Goal: Task Accomplishment & Management: Complete application form

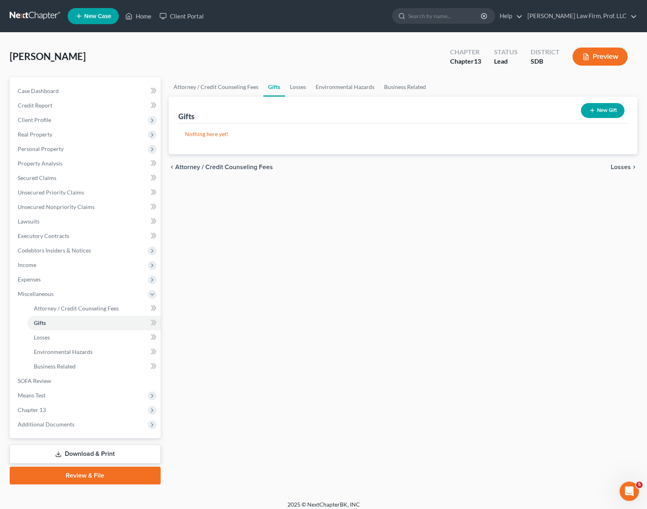
click at [299, 291] on div "Attorney / Credit Counseling Fees Gifts Losses Environmental Hazards Business R…" at bounding box center [403, 280] width 477 height 407
click at [288, 344] on div "Attorney / Credit Counseling Fees Gifts Losses Environmental Hazards Business R…" at bounding box center [403, 280] width 477 height 407
click at [604, 106] on button "New Gift" at bounding box center [602, 110] width 43 height 15
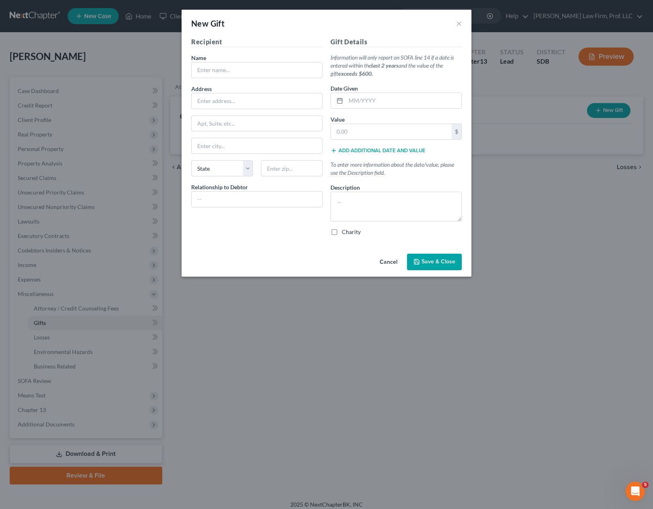
click at [390, 122] on div "Value * $" at bounding box center [395, 127] width 131 height 25
click at [363, 134] on input "text" at bounding box center [391, 131] width 121 height 15
drag, startPoint x: 386, startPoint y: 85, endPoint x: 401, endPoint y: 93, distance: 17.3
click at [386, 85] on div "Date Given" at bounding box center [395, 96] width 131 height 25
click at [296, 76] on input "text" at bounding box center [257, 69] width 130 height 15
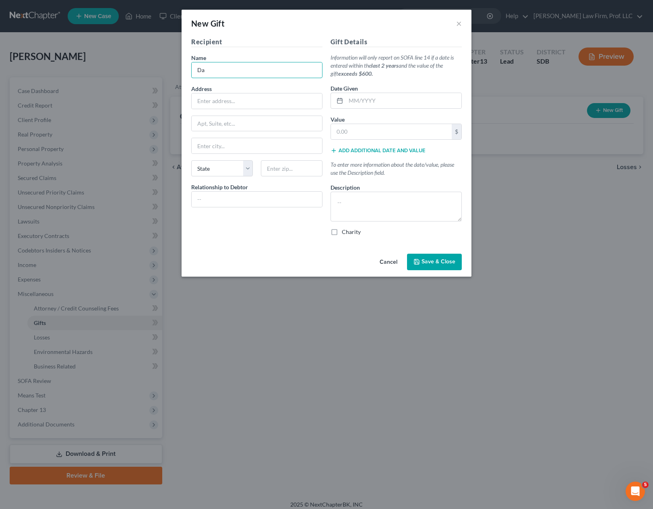
type input "D"
type input "Daughter"
type input "NEED ADDRESS"
click at [296, 192] on div at bounding box center [256, 199] width 131 height 16
click at [247, 202] on input "text" at bounding box center [257, 199] width 130 height 15
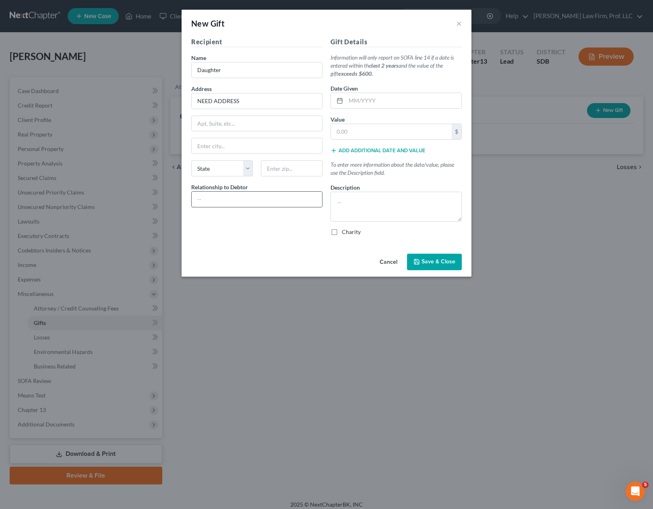
click at [268, 200] on input "text" at bounding box center [257, 199] width 130 height 15
type input "Daughter"
click at [372, 200] on textarea at bounding box center [395, 207] width 131 height 30
click at [378, 127] on input "text" at bounding box center [391, 131] width 121 height 15
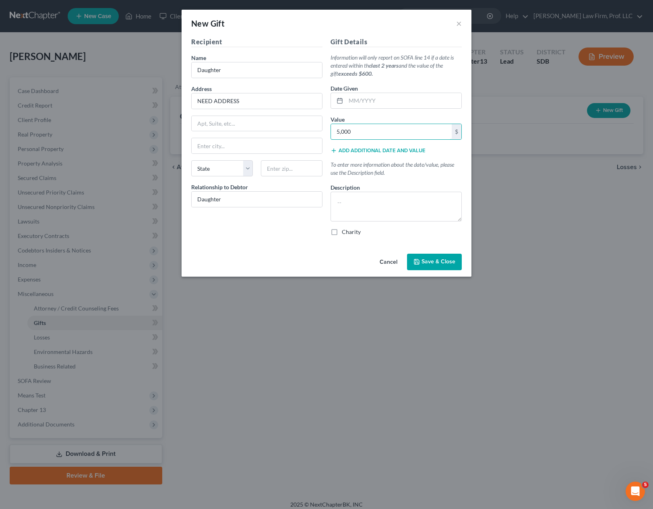
type input "5,000"
click at [422, 382] on div "New Gift × Recipient Name * Daughter Address NEED ADDRESS Apt, Suite, etc State…" at bounding box center [326, 254] width 653 height 509
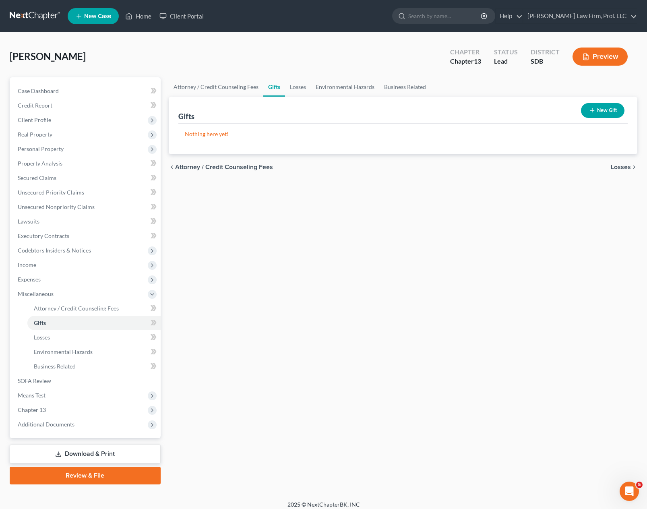
click at [609, 108] on button "New Gift" at bounding box center [602, 110] width 43 height 15
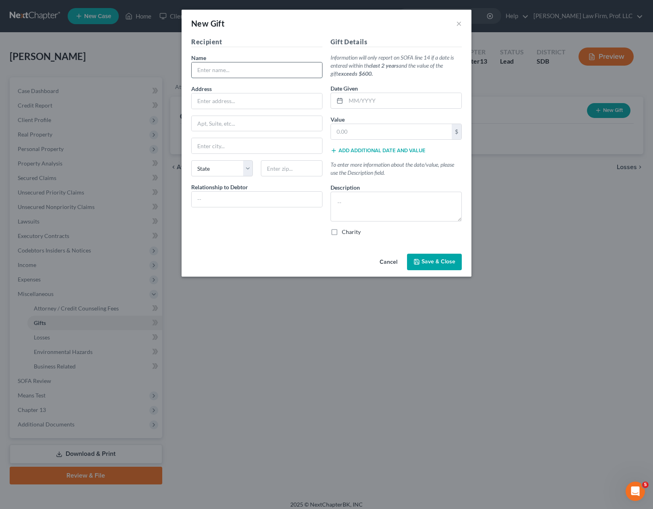
drag, startPoint x: 266, startPoint y: 68, endPoint x: 268, endPoint y: 62, distance: 6.0
click at [266, 68] on input "text" at bounding box center [257, 69] width 130 height 15
type input "Daughter"
type input "NEED ADDRESS"
click at [290, 208] on div "Recipient Name * Daughter Address NEED ADDRESS Apt, Suite, etc [GEOGRAPHIC_DATA…" at bounding box center [256, 139] width 139 height 205
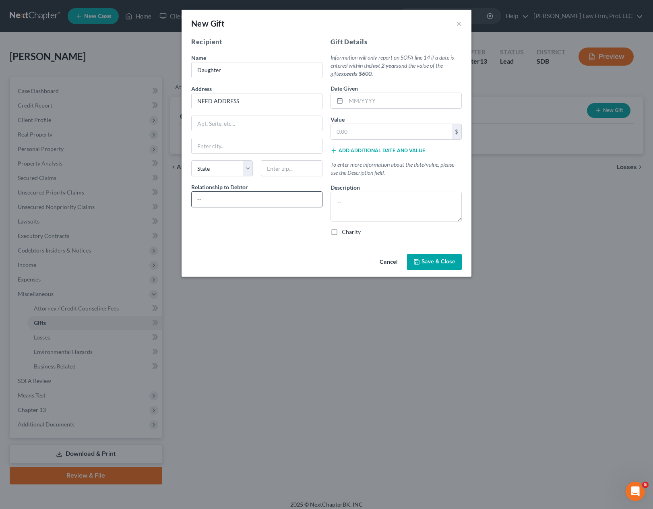
click at [302, 197] on input "text" at bounding box center [257, 199] width 130 height 15
type input "DAUGHTER"
drag, startPoint x: 411, startPoint y: 81, endPoint x: 390, endPoint y: 101, distance: 28.8
click at [412, 81] on div "Gift Details Information will only report on SOFA line 14 if a date is entered …" at bounding box center [395, 139] width 139 height 205
click at [390, 95] on input "text" at bounding box center [404, 100] width 116 height 15
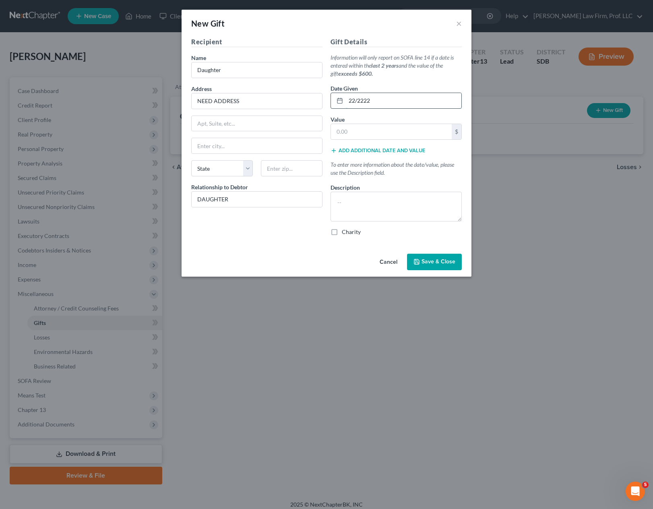
type input "22/2222"
type input "2,000"
type textarea "Wedding gift"
click at [430, 258] on span "Save & Close" at bounding box center [438, 261] width 34 height 7
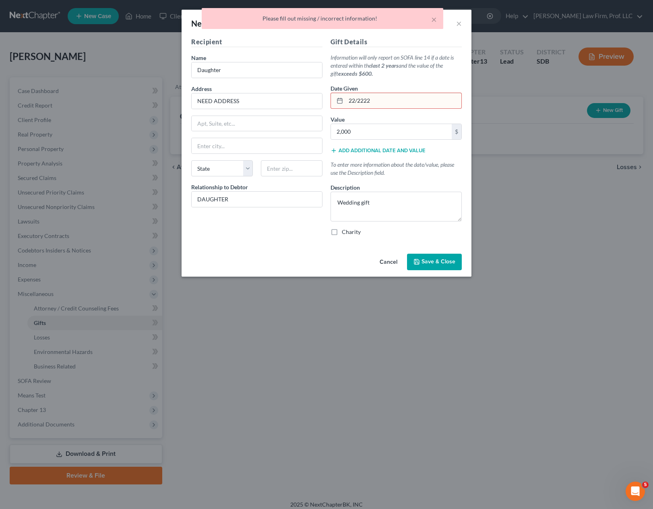
click at [401, 101] on input "22/2222" at bounding box center [404, 100] width 116 height 15
drag, startPoint x: 385, startPoint y: 102, endPoint x: 335, endPoint y: 68, distance: 60.5
click at [281, 96] on div "Recipient Name * Daughter Address NEED ADDRESS Apt, Suite, etc State State [US_…" at bounding box center [326, 139] width 279 height 205
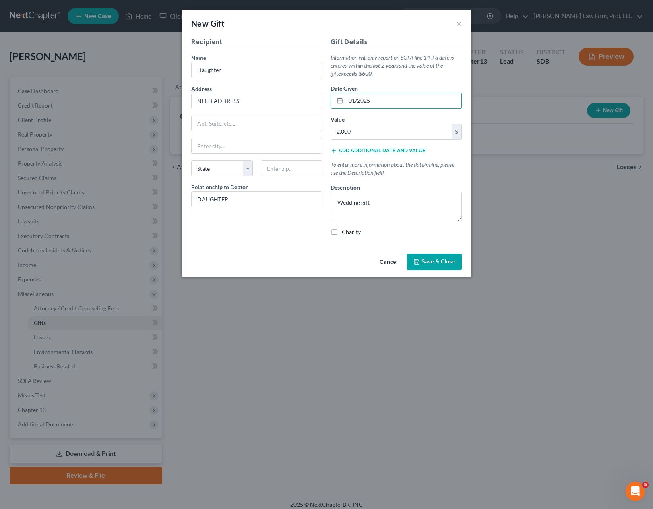
type input "01/2025"
drag, startPoint x: 442, startPoint y: 256, endPoint x: 439, endPoint y: 285, distance: 28.3
click at [441, 256] on button "Save & Close" at bounding box center [434, 262] width 55 height 17
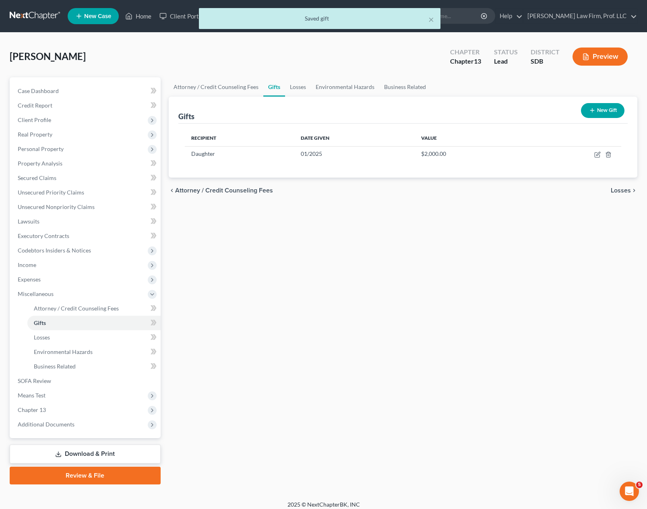
click at [471, 308] on div "Attorney / Credit Counseling Fees Gifts Losses Environmental Hazards Business R…" at bounding box center [403, 280] width 477 height 407
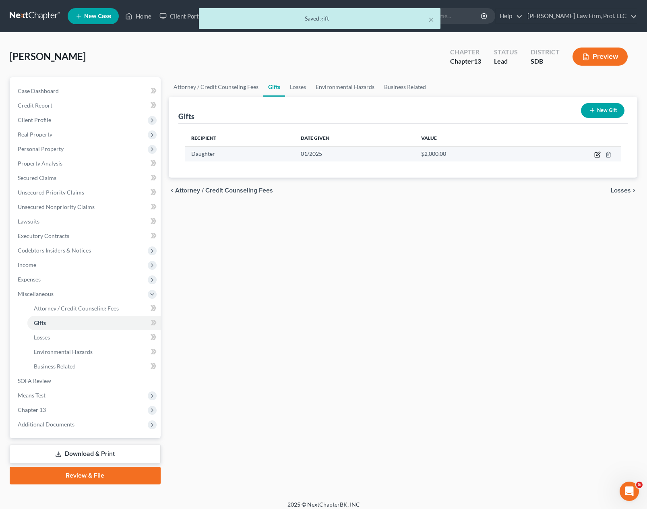
drag, startPoint x: 595, startPoint y: 159, endPoint x: 596, endPoint y: 154, distance: 5.0
click at [595, 158] on td at bounding box center [572, 153] width 97 height 15
click at [596, 154] on icon "button" at bounding box center [597, 154] width 6 height 6
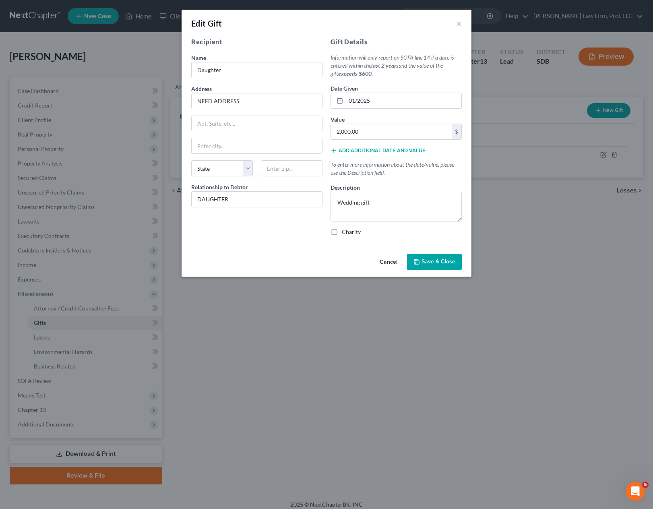
click at [387, 257] on button "Cancel" at bounding box center [388, 262] width 31 height 16
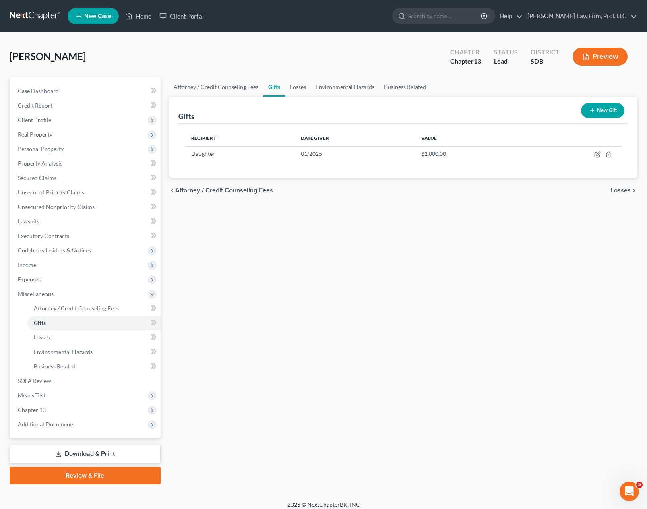
click at [605, 112] on button "New Gift" at bounding box center [602, 110] width 43 height 15
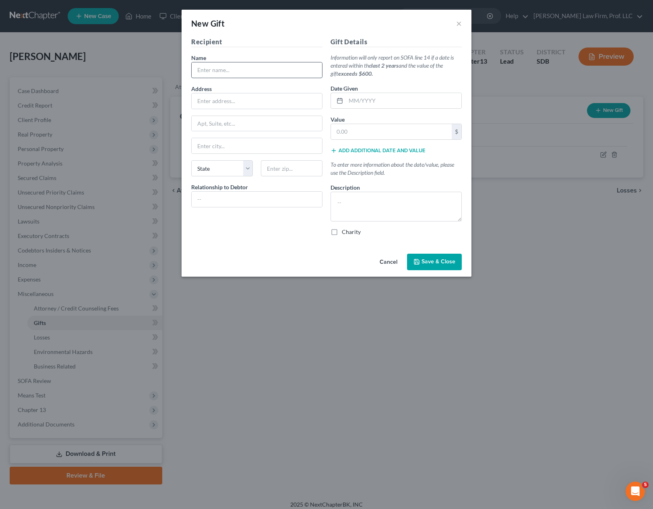
click at [243, 74] on input "text" at bounding box center [257, 69] width 130 height 15
type input "Daughter"
type input "NEED ADDRESS"
type input "DAUGHTER"
type input "01/2025"
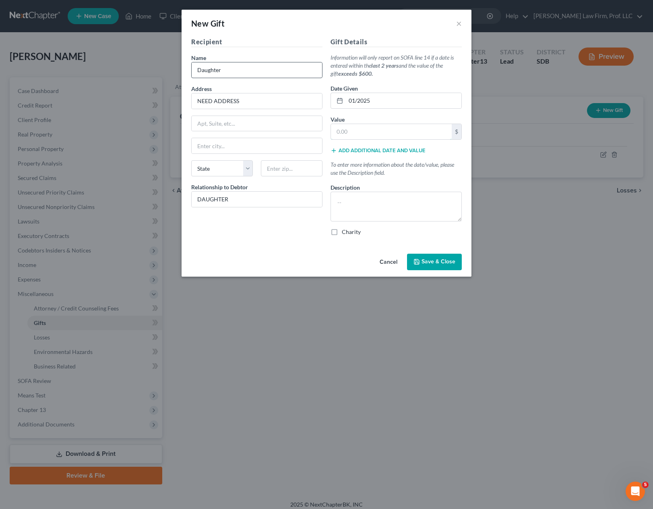
type input "2,000"
click at [406, 133] on input "2,000" at bounding box center [391, 131] width 121 height 15
drag, startPoint x: 297, startPoint y: 256, endPoint x: 295, endPoint y: 229, distance: 27.1
click at [297, 255] on div "Cancel Save & Close" at bounding box center [327, 263] width 290 height 27
click at [259, 211] on div "Recipient Name * Daughter Address NEED ADDRESS Apt, Suite, etc [GEOGRAPHIC_DATA…" at bounding box center [256, 139] width 139 height 205
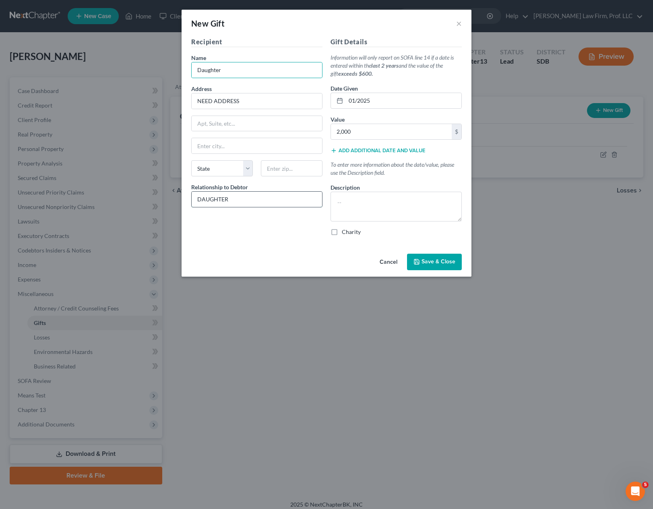
click at [261, 204] on input "DAUGHTER" at bounding box center [257, 199] width 130 height 15
click at [261, 199] on input "DAUGHTER" at bounding box center [257, 199] width 130 height 15
type input "Daughter"
click at [371, 204] on textarea at bounding box center [395, 207] width 131 height 30
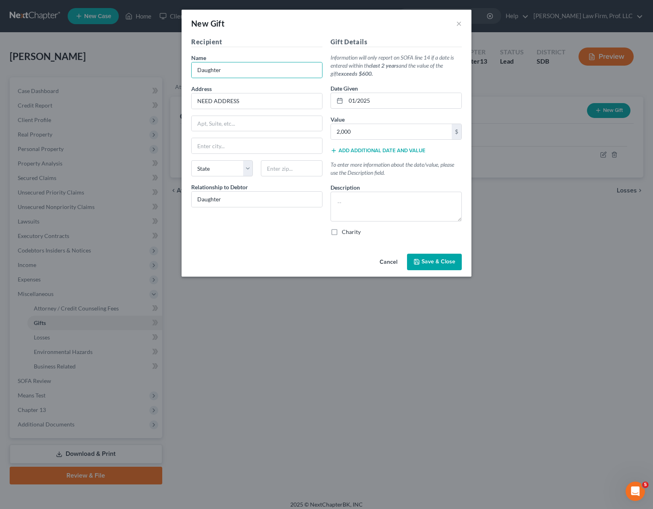
click at [335, 378] on div "New Gift × Recipient Name * Daughter Address NEED ADDRESS Apt, Suite, etc State…" at bounding box center [326, 254] width 653 height 509
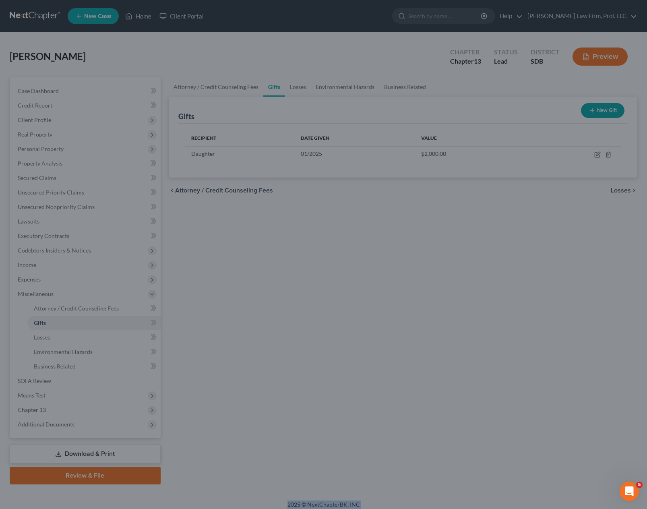
drag, startPoint x: 341, startPoint y: 358, endPoint x: 456, endPoint y: 267, distance: 146.2
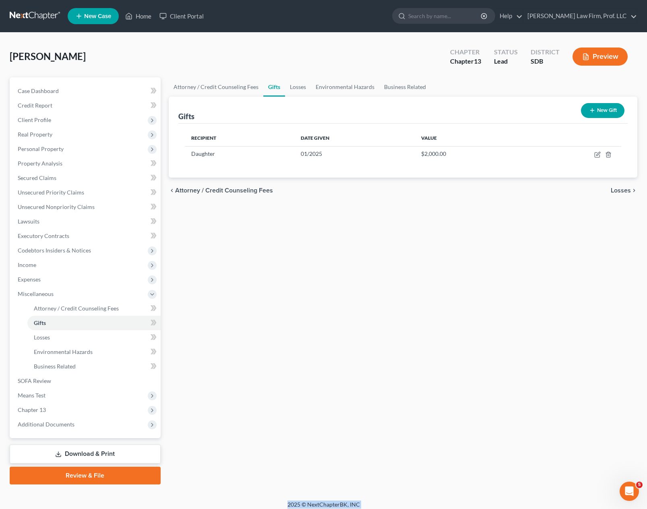
click at [595, 114] on button "New Gift" at bounding box center [602, 110] width 43 height 15
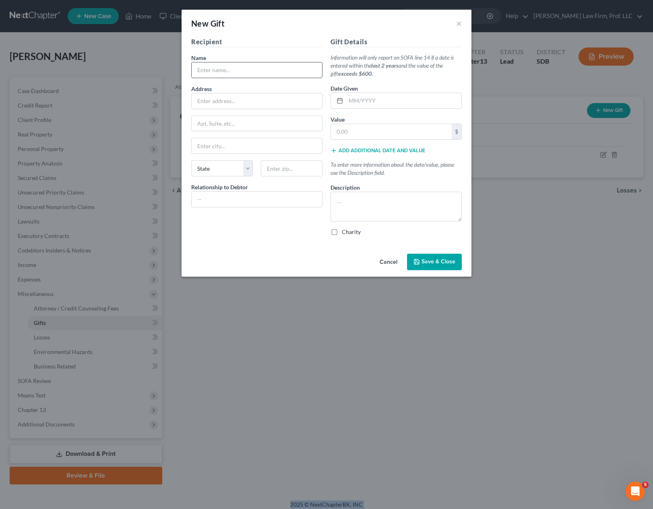
click at [277, 74] on input "text" at bounding box center [257, 69] width 130 height 15
type input "Daughter"
type input "NEED ADDRESS"
type input "Daughter"
type input "01/2025"
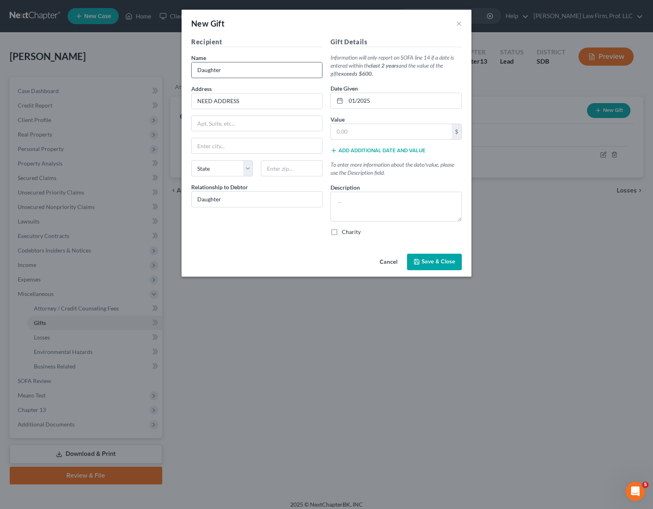
type input "Daughter"
click at [239, 212] on div "Recipient Name * Daughter Address NEED ADDRESS Apt, Suite, etc [GEOGRAPHIC_DATA…" at bounding box center [256, 139] width 139 height 205
click at [389, 203] on textarea at bounding box center [395, 207] width 131 height 30
click at [339, 132] on input "2,000" at bounding box center [391, 131] width 121 height 15
type input "5,000"
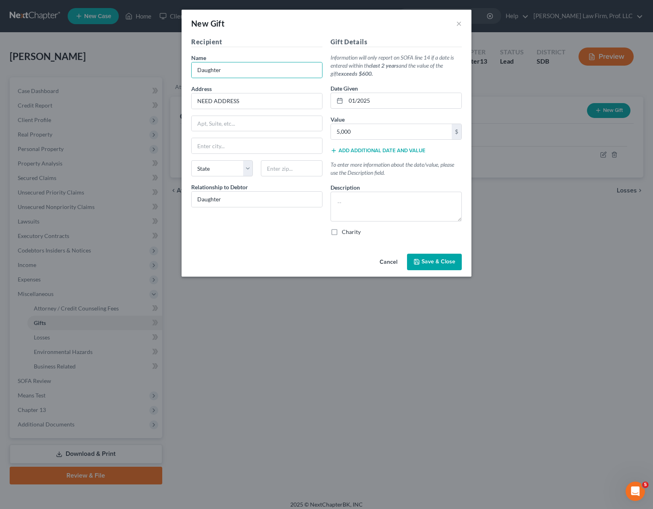
click at [391, 190] on div "Description *" at bounding box center [395, 202] width 131 height 38
click at [391, 210] on textarea at bounding box center [395, 207] width 131 height 30
type textarea "Wedding band gift"
click at [448, 264] on span "Save & Close" at bounding box center [438, 261] width 34 height 7
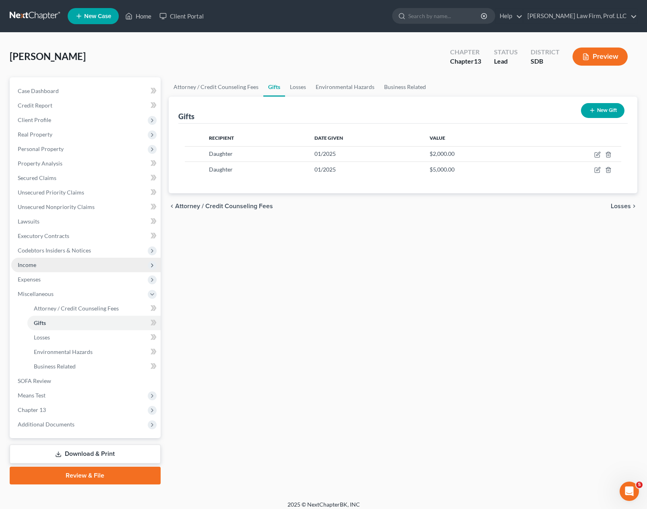
click at [59, 268] on span "Income" at bounding box center [85, 265] width 149 height 14
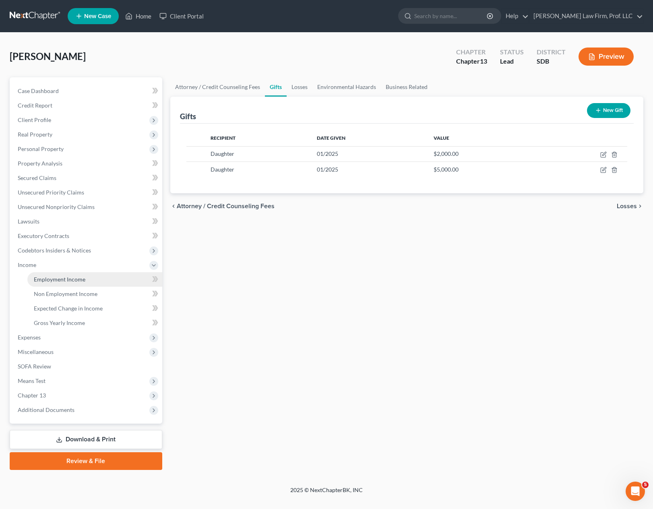
click at [58, 281] on span "Employment Income" at bounding box center [60, 279] width 52 height 7
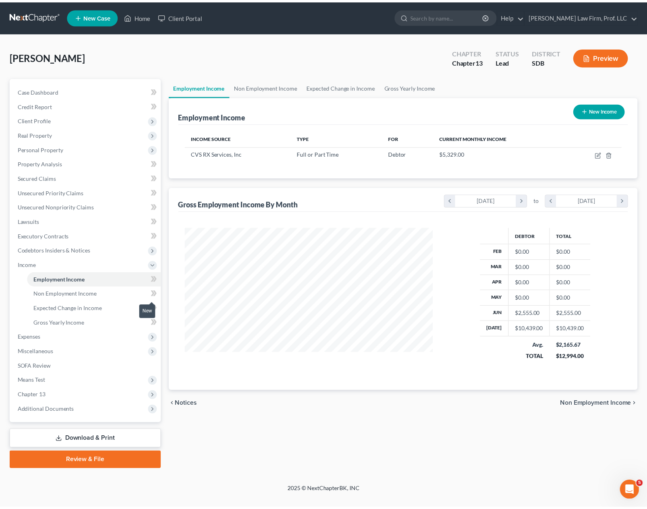
scroll to position [145, 267]
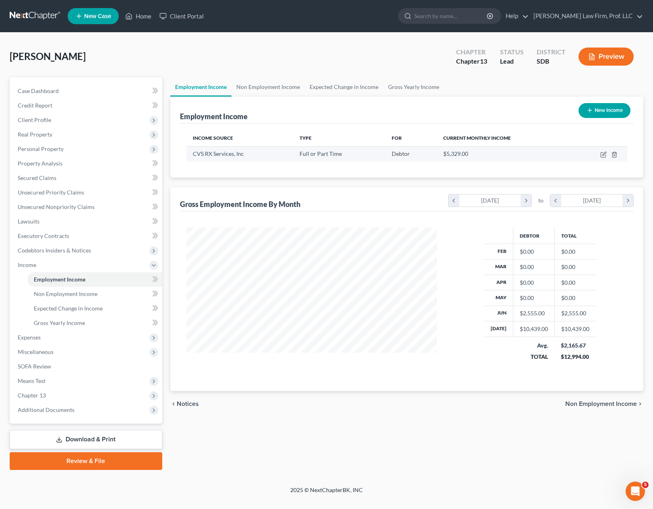
click at [516, 155] on div "$5,329.00" at bounding box center [504, 154] width 122 height 8
click at [424, 146] on th "For" at bounding box center [411, 138] width 52 height 16
click at [403, 154] on span "Debtor" at bounding box center [401, 153] width 18 height 7
drag, startPoint x: 201, startPoint y: 154, endPoint x: 229, endPoint y: 153, distance: 27.8
click at [205, 154] on span "CVS RX Services, Inc" at bounding box center [218, 153] width 51 height 7
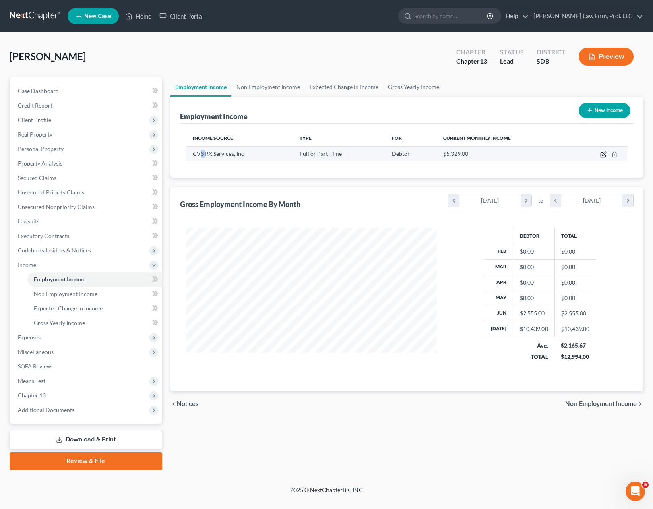
click at [605, 155] on icon "button" at bounding box center [603, 155] width 5 height 5
select select "0"
select select "41"
select select "0"
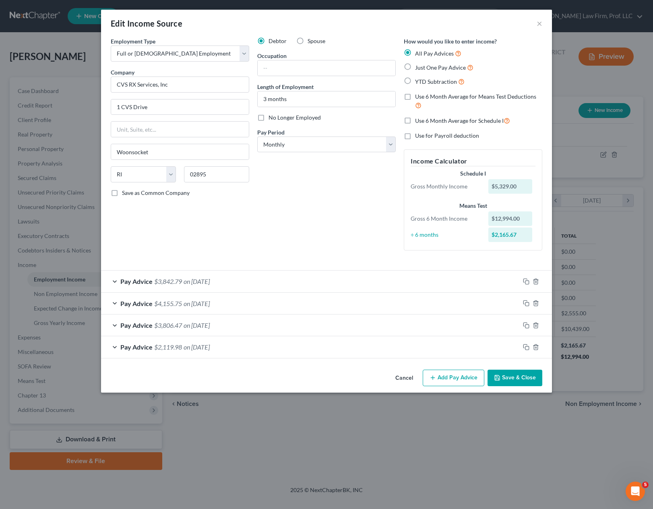
drag, startPoint x: 520, startPoint y: 382, endPoint x: 516, endPoint y: 380, distance: 4.7
click at [520, 382] on button "Save & Close" at bounding box center [514, 378] width 55 height 17
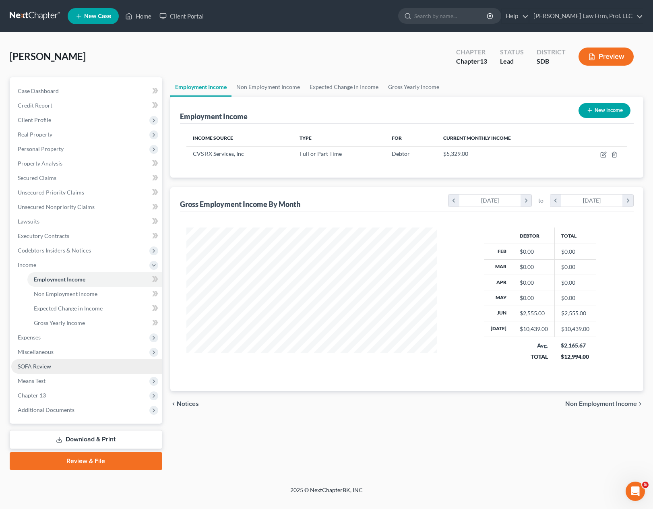
click at [39, 361] on link "SOFA Review" at bounding box center [86, 366] width 151 height 14
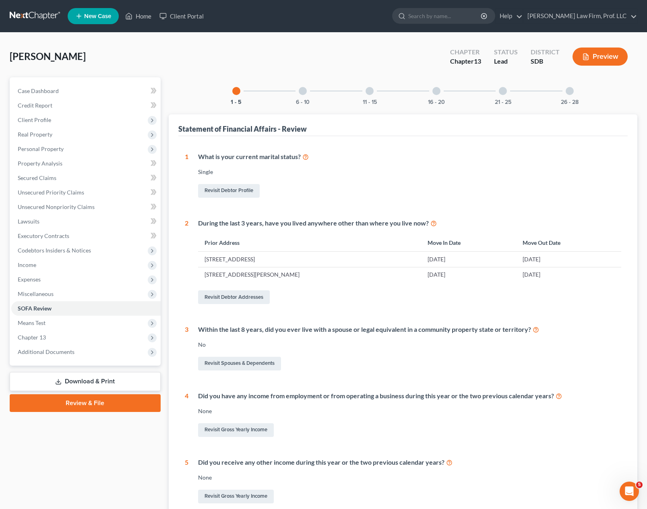
click at [304, 88] on div at bounding box center [303, 91] width 8 height 8
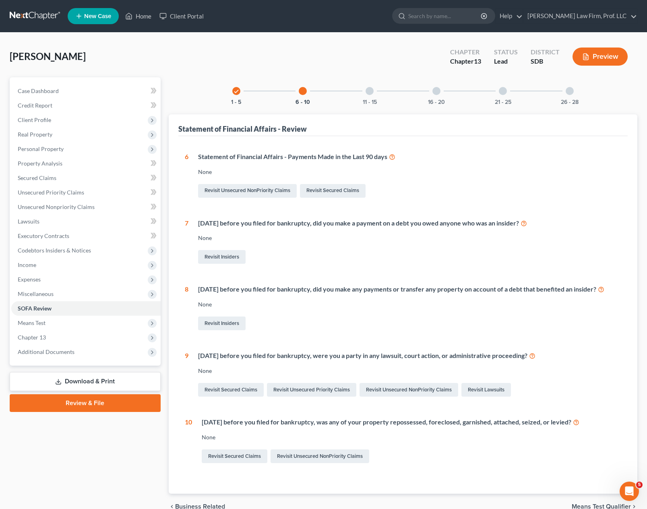
click at [452, 174] on div "None" at bounding box center [409, 172] width 423 height 8
click at [258, 193] on link "Revisit Unsecured NonPriority Claims" at bounding box center [247, 191] width 99 height 14
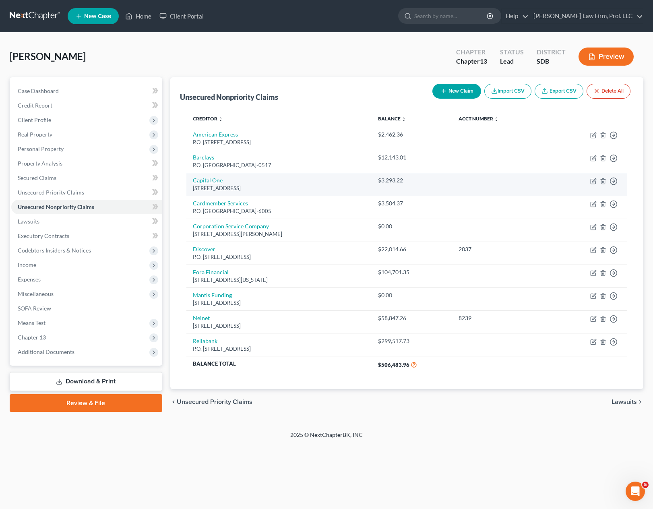
click at [209, 181] on link "Capital One" at bounding box center [208, 180] width 30 height 7
select select "4"
select select "2"
select select "0"
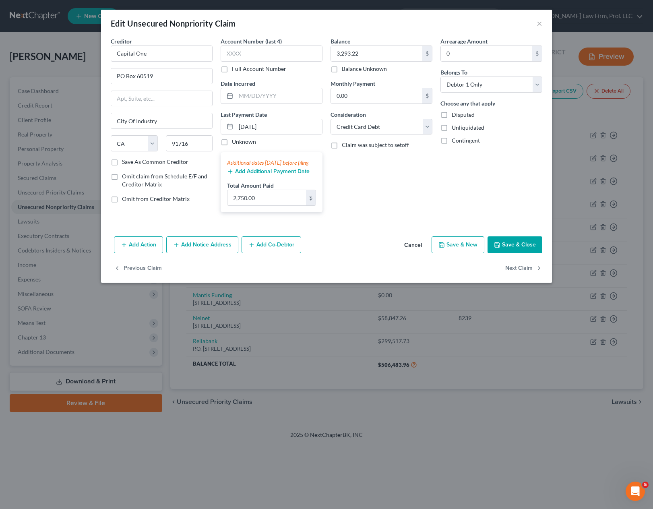
click at [380, 198] on div "Balance 3,293.22 $ Balance Unknown Balance Undetermined 3,293.22 $ Balance Unkn…" at bounding box center [381, 128] width 110 height 182
click at [523, 252] on button "Save & Close" at bounding box center [514, 244] width 55 height 17
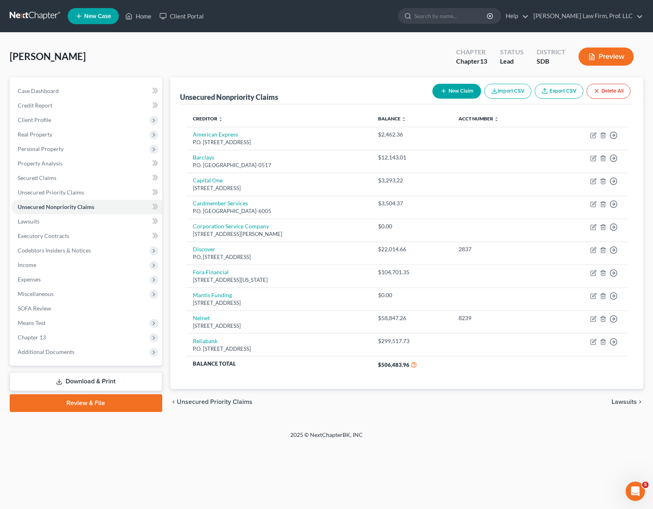
click at [458, 93] on button "New Claim" at bounding box center [456, 91] width 49 height 15
select select "0"
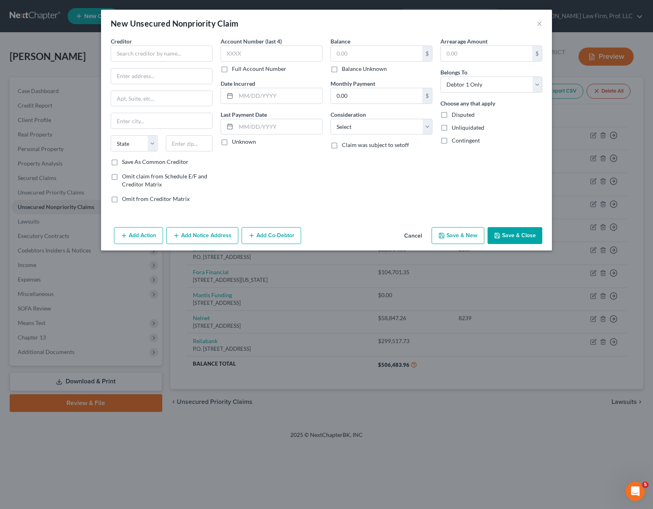
click at [358, 179] on div "Balance $ Balance Unknown Balance Undetermined $ Balance Unknown Monthly Paymen…" at bounding box center [381, 123] width 110 height 172
click at [417, 235] on button "Cancel" at bounding box center [413, 236] width 31 height 16
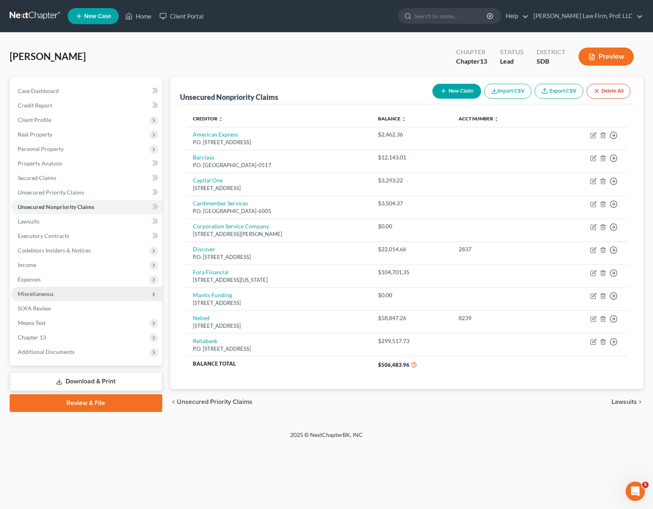
click at [37, 291] on span "Miscellaneous" at bounding box center [36, 293] width 36 height 7
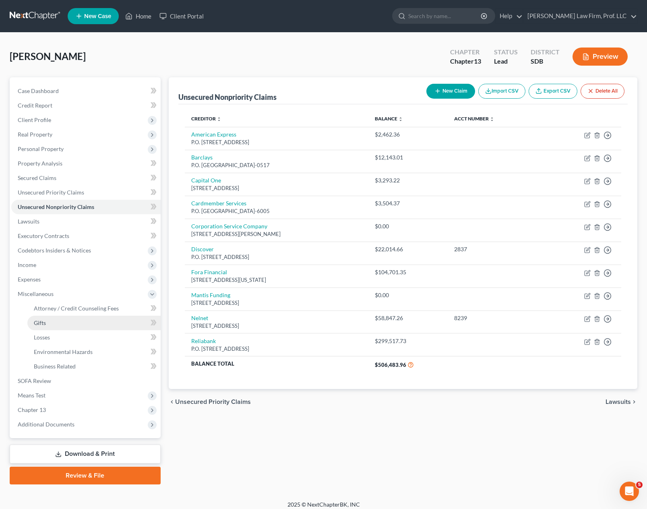
click at [55, 329] on link "Gifts" at bounding box center [93, 323] width 133 height 14
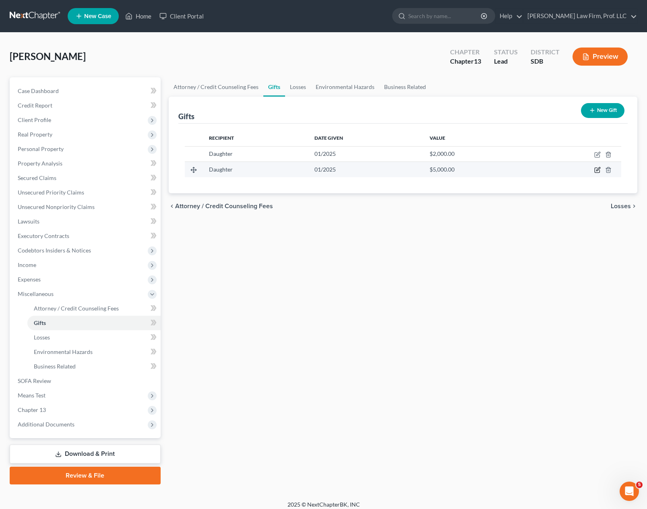
click at [595, 169] on icon "button" at bounding box center [597, 170] width 6 height 6
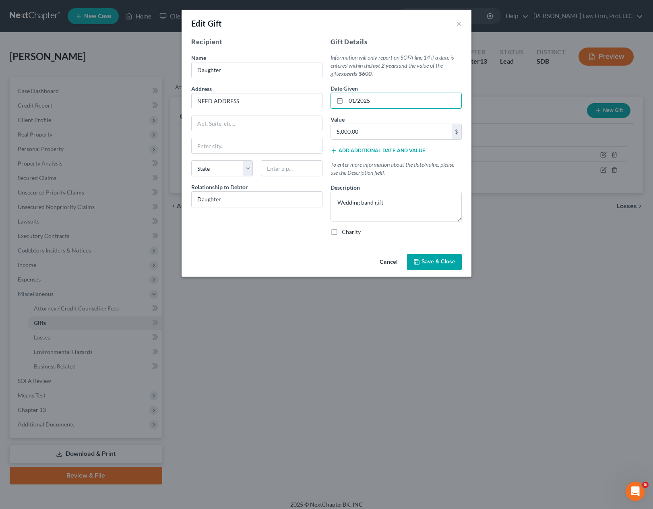
drag, startPoint x: 388, startPoint y: 103, endPoint x: 299, endPoint y: 48, distance: 105.0
click at [325, 87] on div "Recipient Name * Daughter Address NEED ADDRESS Apt, Suite, etc State State [US_…" at bounding box center [326, 139] width 279 height 205
type input "[DATE]"
click at [391, 135] on input "5,000.00" at bounding box center [391, 131] width 121 height 15
click at [271, 228] on div "Recipient Name * Daughter Address NEED ADDRESS Apt, Suite, etc [GEOGRAPHIC_DATA…" at bounding box center [256, 139] width 139 height 205
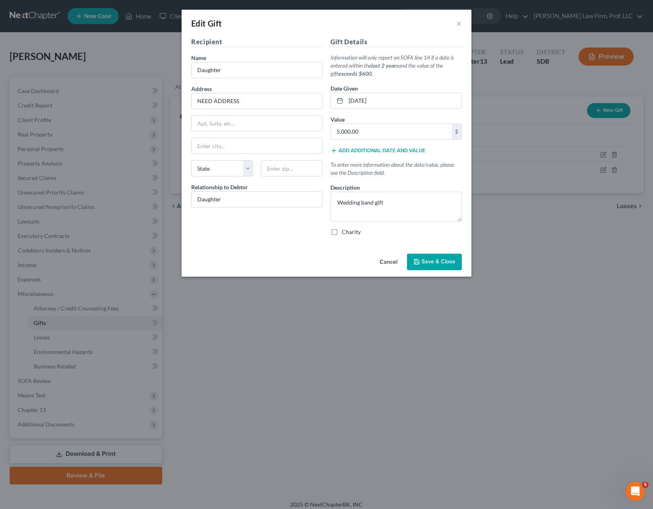
click at [273, 238] on div "Recipient Name * Daughter Address NEED ADDRESS Apt, Suite, etc [GEOGRAPHIC_DATA…" at bounding box center [256, 139] width 139 height 205
click at [271, 230] on div "Recipient Name * Daughter Address NEED ADDRESS Apt, Suite, etc [GEOGRAPHIC_DATA…" at bounding box center [256, 139] width 139 height 205
click at [281, 242] on div "Recipient Name * Daughter Address NEED ADDRESS Apt, Suite, etc [GEOGRAPHIC_DATA…" at bounding box center [256, 139] width 139 height 205
click at [424, 211] on textarea "Wedding band gift" at bounding box center [395, 207] width 131 height 30
click at [419, 263] on icon "button" at bounding box center [416, 261] width 6 height 6
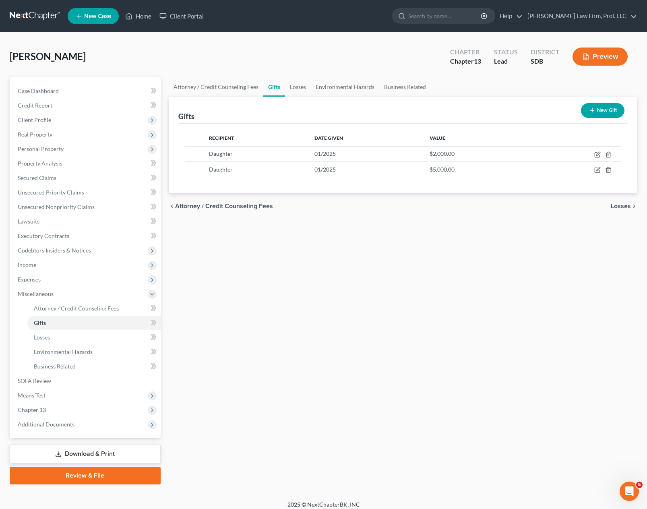
drag, startPoint x: 464, startPoint y: 360, endPoint x: 469, endPoint y: 293, distance: 67.8
click at [464, 358] on div "Attorney / Credit Counseling Fees Gifts Losses Environmental Hazards Business R…" at bounding box center [403, 280] width 477 height 407
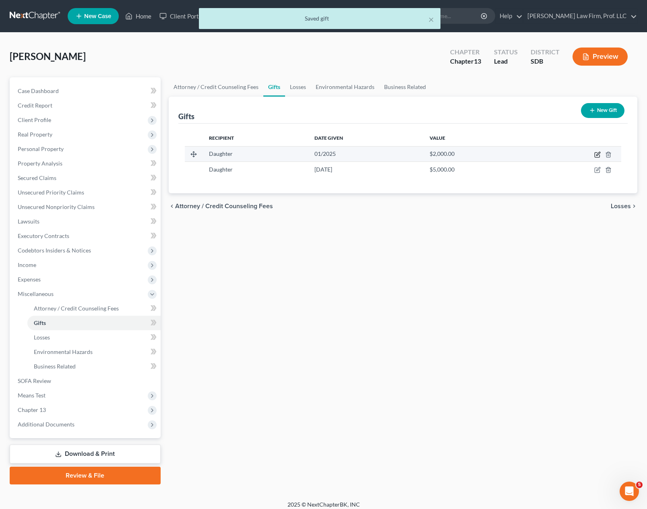
click at [598, 154] on icon "button" at bounding box center [597, 154] width 6 height 6
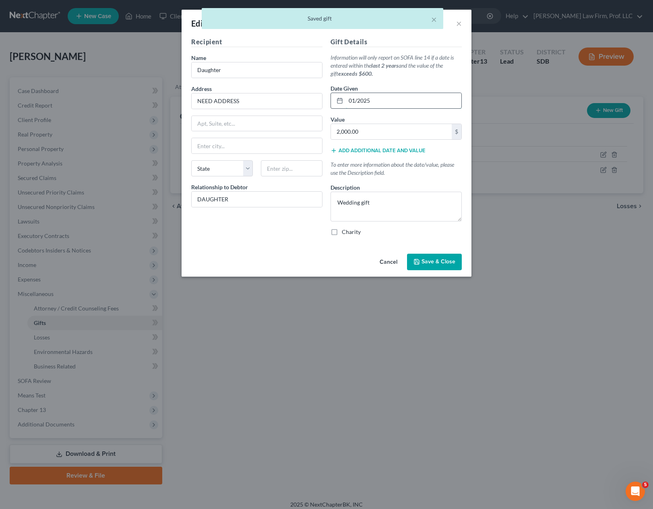
click at [381, 102] on input "01/2025" at bounding box center [404, 100] width 116 height 15
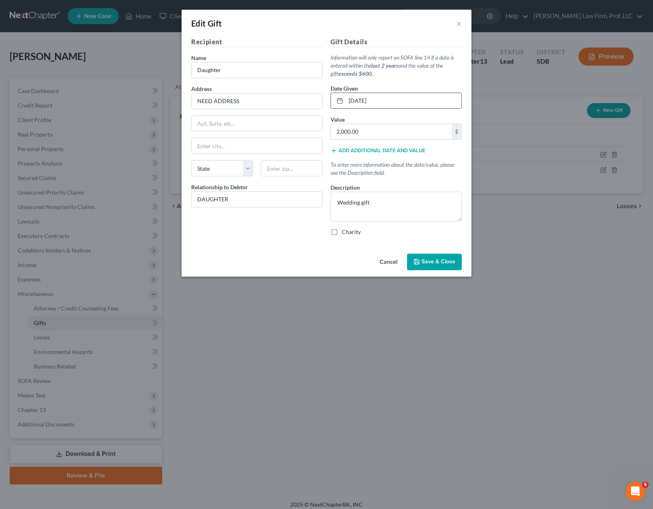
type input "[DATE]"
click at [279, 224] on div "Recipient Name * Daughter Address NEED ADDRESS Apt, Suite, etc [GEOGRAPHIC_DATA…" at bounding box center [256, 139] width 139 height 205
click at [278, 204] on input "DAUGHTER" at bounding box center [257, 199] width 130 height 15
drag, startPoint x: 144, startPoint y: 200, endPoint x: 96, endPoint y: 184, distance: 50.8
click at [104, 192] on div "Edit Gift × Recipient Name * Daughter Address NEED ADDRESS Apt, Suite, etc Stat…" at bounding box center [326, 254] width 653 height 509
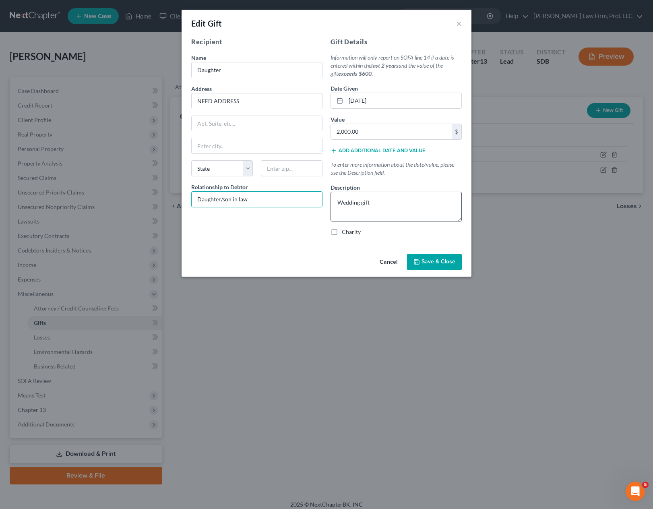
type input "Daughter/son in law"
click at [396, 197] on textarea "Wedding gift" at bounding box center [395, 207] width 131 height 30
click at [256, 76] on input "Daughter" at bounding box center [257, 69] width 130 height 15
type input "D"
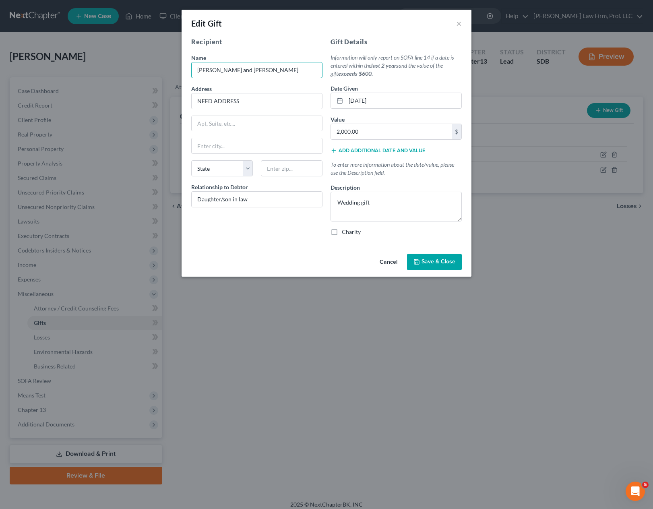
type input "[PERSON_NAME] and [PERSON_NAME]"
click at [439, 259] on span "Save & Close" at bounding box center [438, 261] width 34 height 7
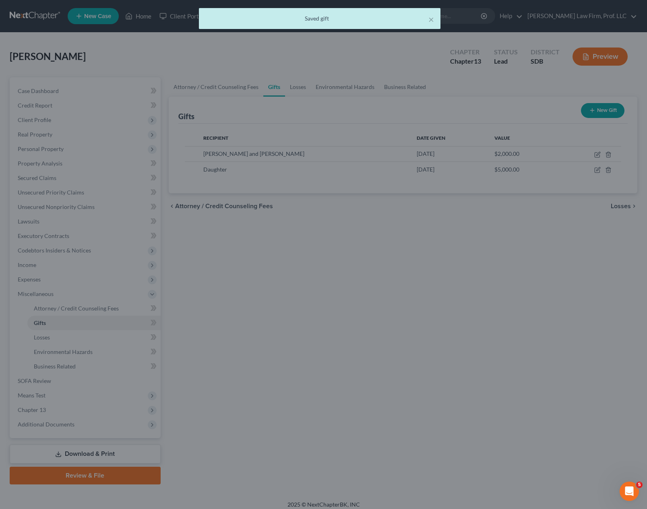
click at [458, 262] on div "Attorney / Credit Counseling Fees Gifts Losses Environmental Hazards Business R…" at bounding box center [403, 280] width 477 height 407
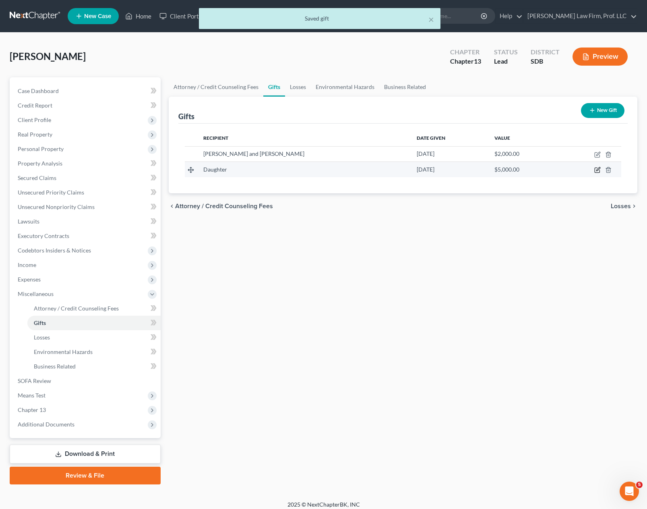
click at [597, 171] on icon "button" at bounding box center [597, 170] width 6 height 6
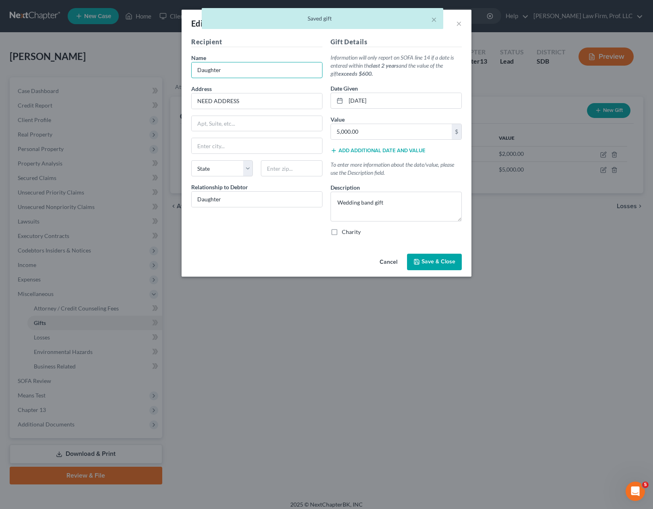
drag, startPoint x: 237, startPoint y: 66, endPoint x: 135, endPoint y: 54, distance: 102.2
click at [149, 60] on div "Edit Gift × Recipient Name * Daughter Address NEED ADDRESS Apt, Suite, etc Stat…" at bounding box center [326, 254] width 653 height 509
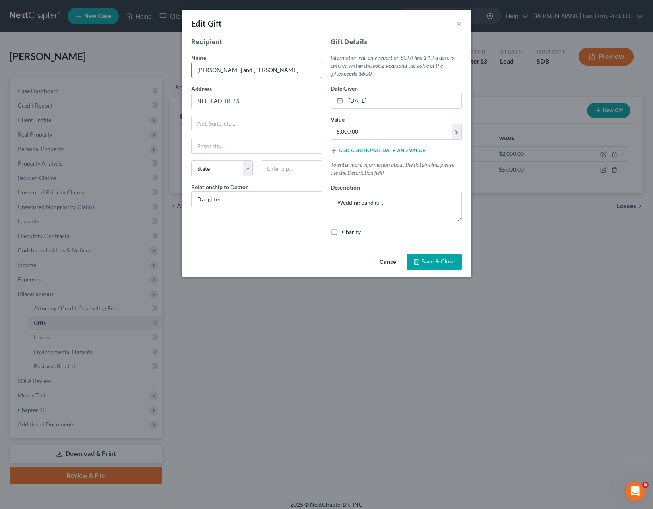
type input "[PERSON_NAME] and [PERSON_NAME]"
drag, startPoint x: 451, startPoint y: 258, endPoint x: 455, endPoint y: 258, distance: 4.1
click at [451, 257] on button "Save & Close" at bounding box center [434, 262] width 55 height 17
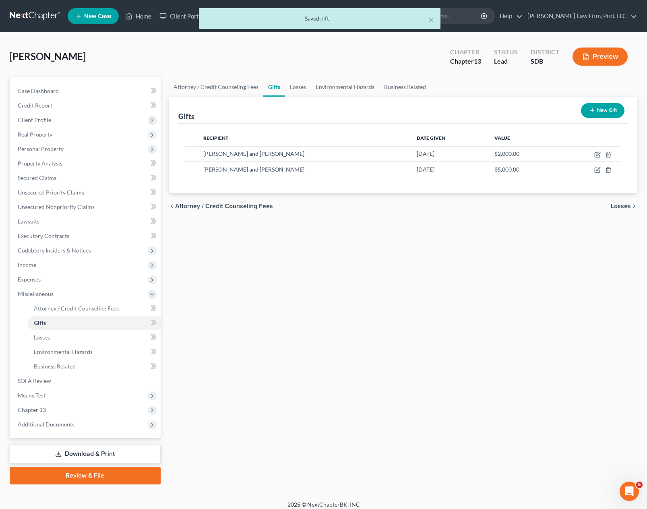
click at [491, 328] on div "Attorney / Credit Counseling Fees Gifts Losses Environmental Hazards Business R…" at bounding box center [403, 280] width 477 height 407
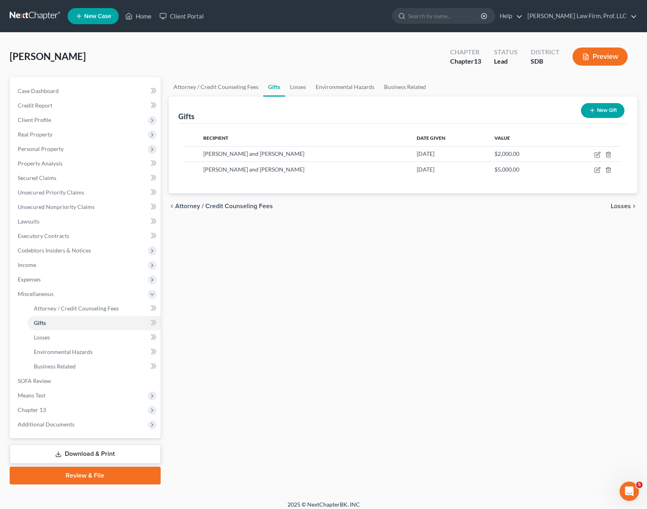
drag, startPoint x: 64, startPoint y: 145, endPoint x: 62, endPoint y: 157, distance: 12.2
click at [64, 145] on span "Personal Property" at bounding box center [85, 149] width 149 height 14
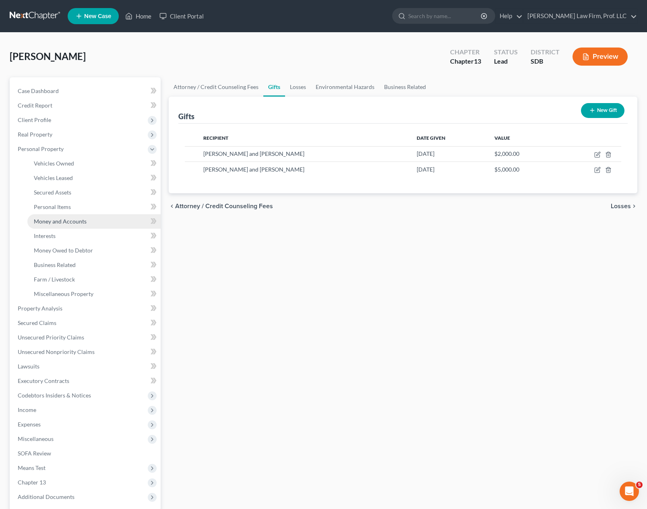
click at [70, 220] on span "Money and Accounts" at bounding box center [60, 221] width 53 height 7
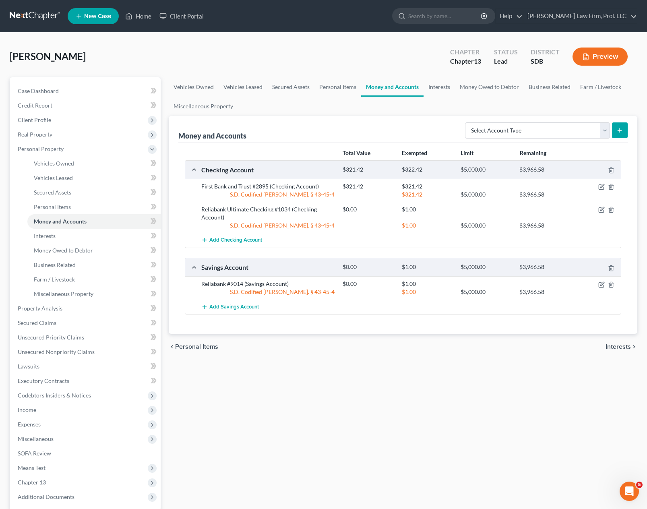
click at [410, 443] on div "Vehicles Owned Vehicles Leased Secured Assets Personal Items Money and Accounts…" at bounding box center [403, 316] width 477 height 479
drag, startPoint x: 234, startPoint y: 225, endPoint x: 204, endPoint y: 218, distance: 31.1
click at [204, 218] on div "Reliabank Ultimate Checking #1034 (Checking Account) $0.00 $1.00 S.D. Codified …" at bounding box center [409, 217] width 424 height 24
click at [386, 379] on div "Vehicles Owned Vehicles Leased Secured Assets Personal Items Money and Accounts…" at bounding box center [403, 316] width 477 height 479
drag, startPoint x: 337, startPoint y: 435, endPoint x: 347, endPoint y: 441, distance: 11.7
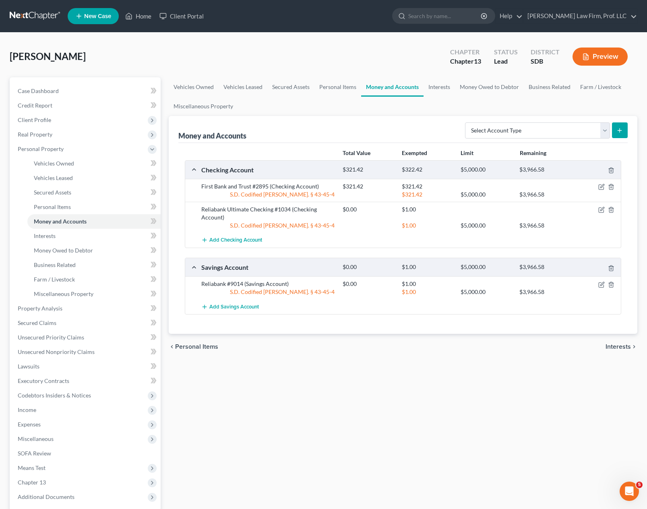
click at [337, 435] on div "Vehicles Owned Vehicles Leased Secured Assets Personal Items Money and Accounts…" at bounding box center [403, 316] width 477 height 479
drag, startPoint x: 305, startPoint y: 428, endPoint x: 266, endPoint y: 373, distance: 66.8
click at [304, 420] on div "Vehicles Owned Vehicles Leased Secured Assets Personal Items Money and Accounts…" at bounding box center [403, 316] width 477 height 479
drag, startPoint x: 622, startPoint y: 127, endPoint x: 576, endPoint y: 131, distance: 46.5
click at [576, 131] on form "Select Account Type Brokerage Cash on Hand Certificates of Deposit Checking Acc…" at bounding box center [546, 130] width 163 height 17
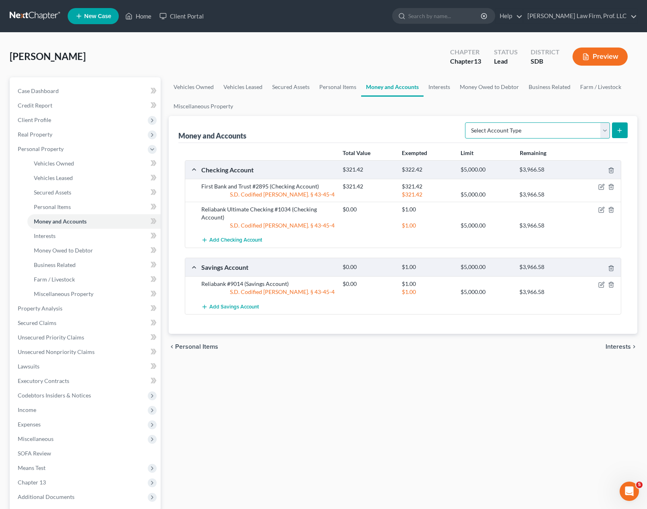
click at [599, 129] on select "Select Account Type Brokerage Cash on Hand Certificates of Deposit Checking Acc…" at bounding box center [537, 130] width 145 height 16
select select "checking"
click at [467, 122] on select "Select Account Type Brokerage Cash on Hand Certificates of Deposit Checking Acc…" at bounding box center [537, 130] width 145 height 16
click at [624, 137] on button "submit" at bounding box center [620, 130] width 16 height 16
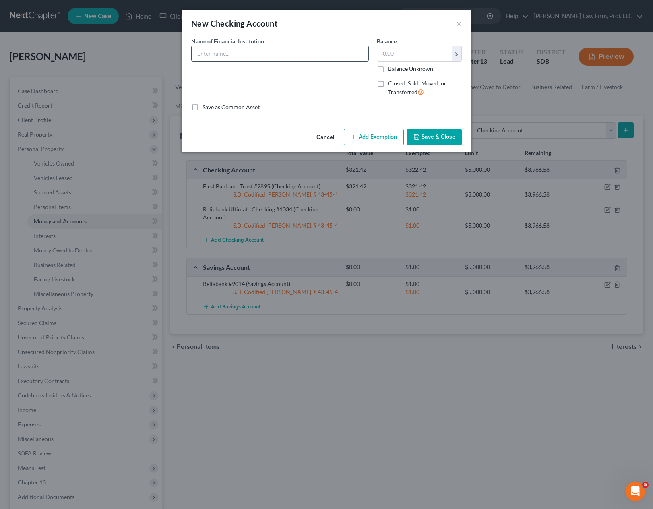
click at [262, 54] on input "text" at bounding box center [280, 53] width 177 height 15
drag, startPoint x: 220, startPoint y: 52, endPoint x: 226, endPoint y: 50, distance: 5.8
click at [221, 52] on input "Reliabank #1034" at bounding box center [280, 53] width 177 height 15
type input "Reliabank Checking #1034"
click at [388, 84] on label "Closed, Sold, Moved, or Transferred" at bounding box center [425, 87] width 74 height 17
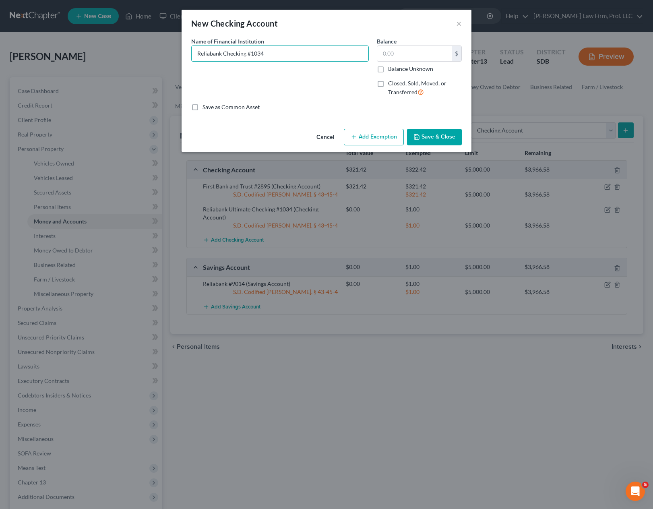
click at [391, 84] on input "Closed, Sold, Moved, or Transferred" at bounding box center [393, 81] width 5 height 5
checkbox input "true"
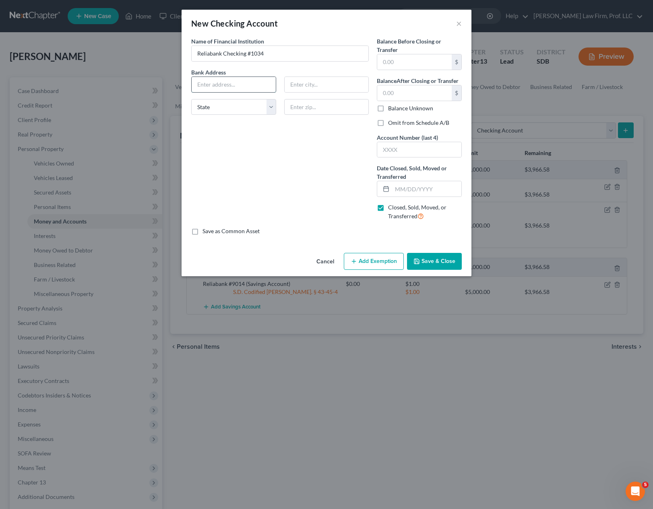
click at [252, 81] on input "text" at bounding box center [234, 84] width 84 height 15
type input "PO Box 128"
type input "57234"
type input "Estelline"
select select "43"
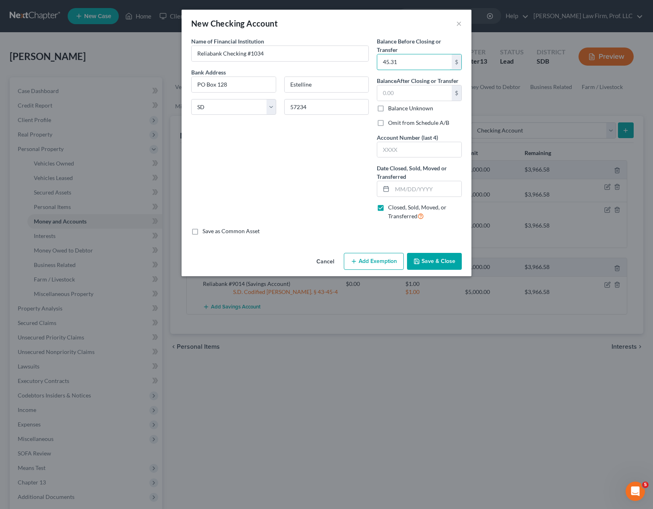
type input "45.31"
drag, startPoint x: 290, startPoint y: 164, endPoint x: 366, endPoint y: 149, distance: 77.2
click at [292, 165] on div "Name of Financial Institution * Reliabank Checking #1034 Bank Address [GEOGRAPH…" at bounding box center [280, 132] width 186 height 190
click at [407, 99] on input "text" at bounding box center [414, 92] width 74 height 15
type input "0.00"
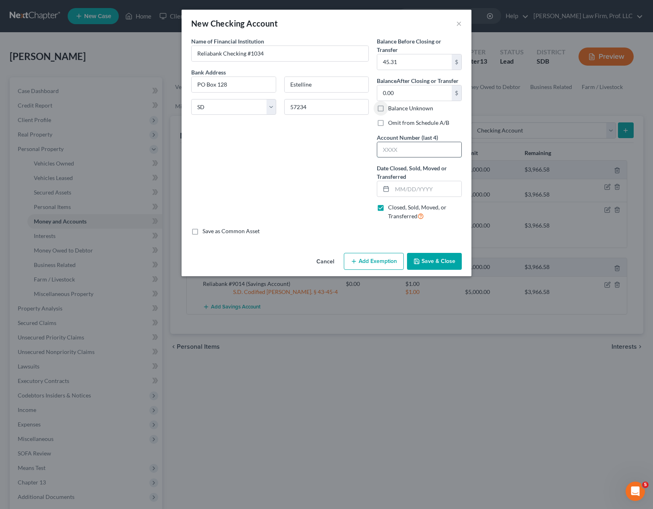
click at [421, 148] on input "text" at bounding box center [419, 149] width 84 height 15
type input "1034"
type input "[DATE]"
click at [439, 262] on button "Save & Close" at bounding box center [434, 261] width 55 height 17
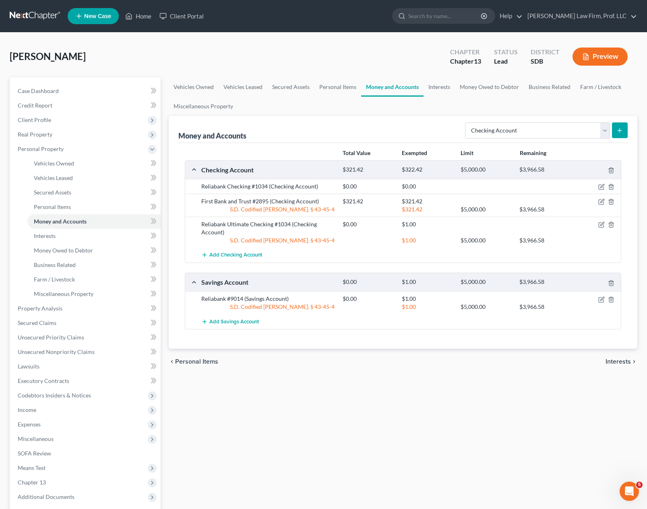
click at [391, 411] on div "Vehicles Owned Vehicles Leased Secured Assets Personal Items Money and Accounts…" at bounding box center [403, 316] width 477 height 479
click at [285, 439] on div "Vehicles Owned Vehicles Leased Secured Assets Personal Items Money and Accounts…" at bounding box center [403, 316] width 477 height 479
click at [283, 190] on div "Reliabank Checking #1034 (Checking Account)" at bounding box center [267, 186] width 141 height 8
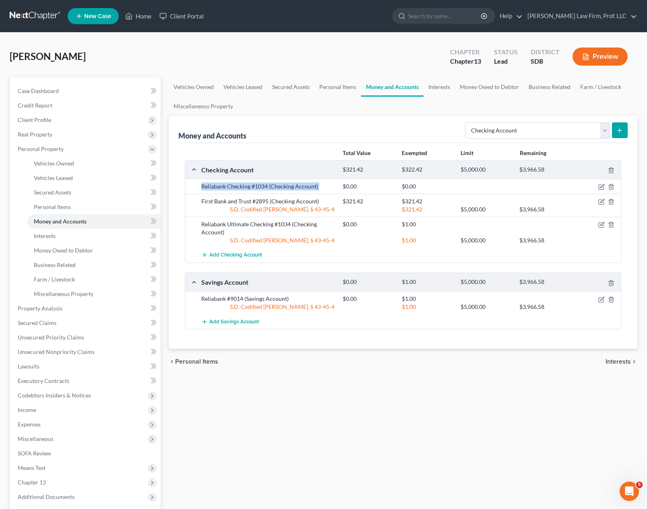
click at [283, 190] on div "Reliabank Checking #1034 (Checking Account)" at bounding box center [267, 186] width 141 height 8
click at [338, 187] on div "Reliabank Checking #1034 (Checking Account)" at bounding box center [267, 186] width 141 height 8
click at [608, 188] on icon "button" at bounding box center [611, 187] width 6 height 6
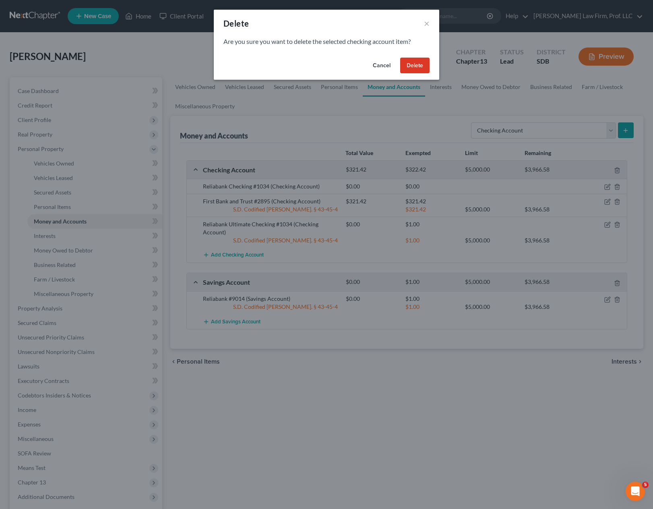
click at [417, 63] on button "Delete" at bounding box center [414, 66] width 29 height 16
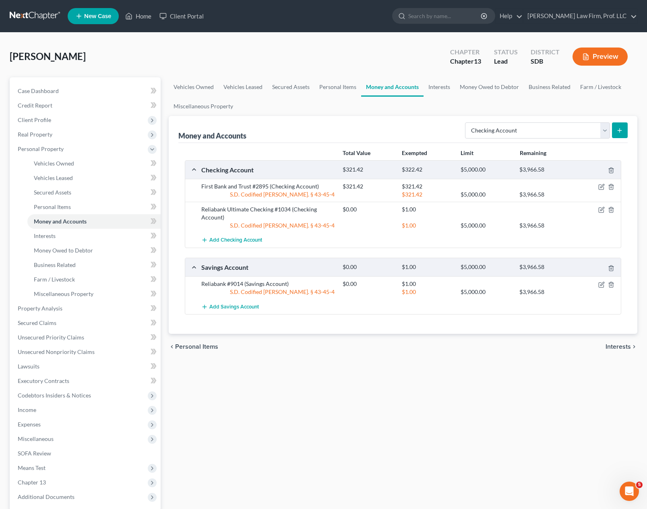
click at [350, 411] on div "Vehicles Owned Vehicles Leased Secured Assets Personal Items Money and Accounts…" at bounding box center [403, 316] width 477 height 479
click at [58, 204] on span "Personal Items" at bounding box center [52, 206] width 37 height 7
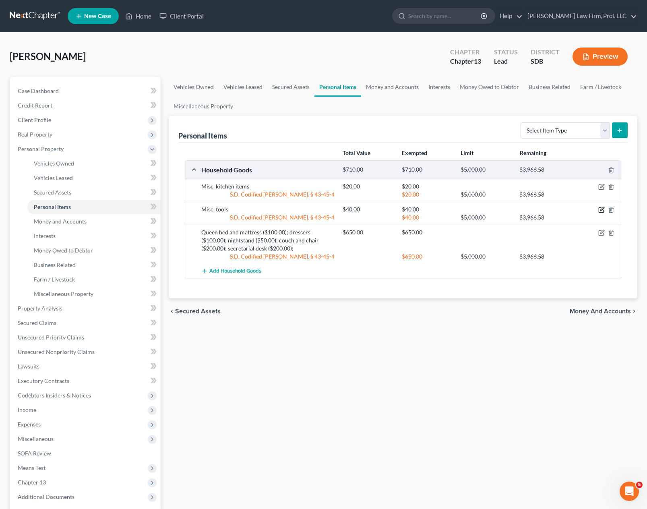
drag, startPoint x: 601, startPoint y: 210, endPoint x: 566, endPoint y: 206, distance: 35.2
click at [601, 210] on icon "button" at bounding box center [601, 210] width 6 height 6
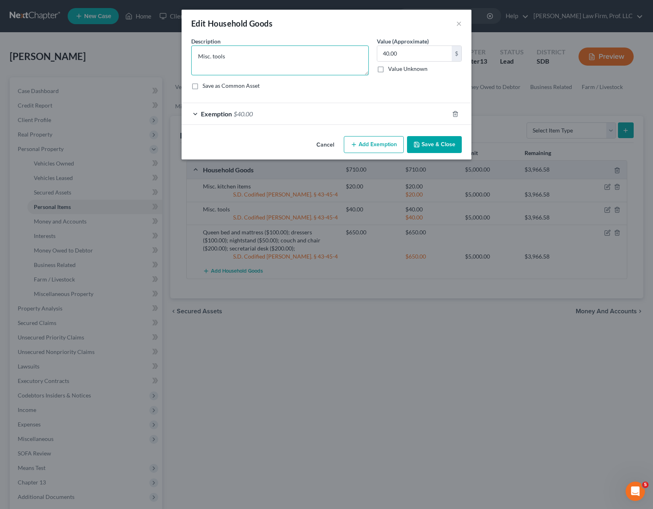
drag, startPoint x: 212, startPoint y: 58, endPoint x: 94, endPoint y: 23, distance: 122.5
click at [114, 54] on div "Edit Household Goods × An exemption set must first be selected from the Filing …" at bounding box center [326, 254] width 653 height 509
type textarea "tools"
click at [423, 149] on button "Save & Close" at bounding box center [434, 144] width 55 height 17
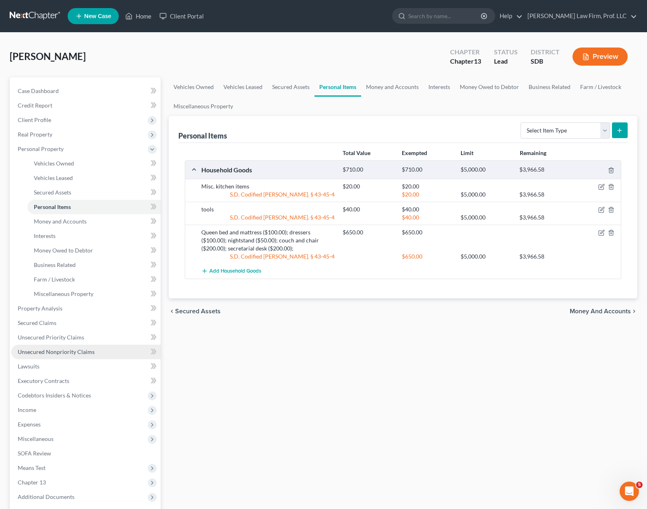
click at [78, 351] on span "Unsecured Nonpriority Claims" at bounding box center [56, 351] width 77 height 7
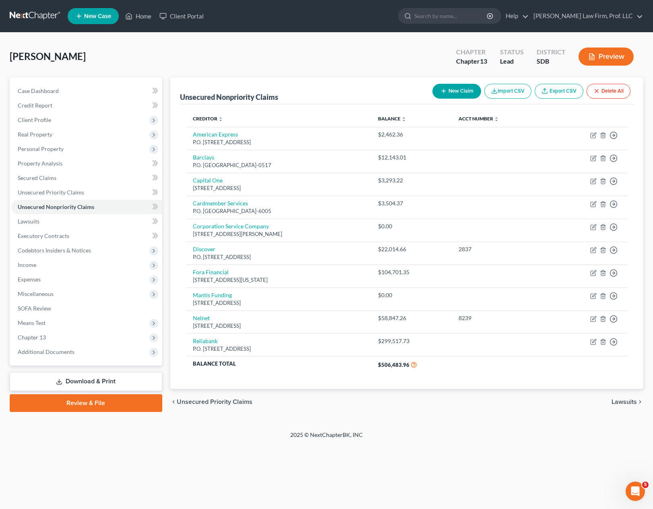
click at [237, 463] on div "Home New Case Client Portal [PERSON_NAME] Law Firm, Prof. LLC [PERSON_NAME][EMA…" at bounding box center [326, 254] width 653 height 509
click at [455, 87] on button "New Claim" at bounding box center [456, 91] width 49 height 15
select select "0"
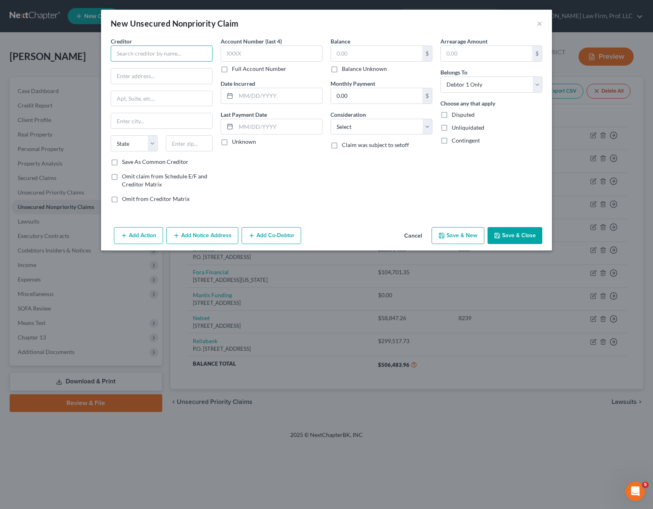
click at [171, 53] on input "text" at bounding box center [162, 53] width 102 height 16
type input "TSYS"
type input "[STREET_ADDRESS]"
type input "47130"
type input "[GEOGRAPHIC_DATA]"
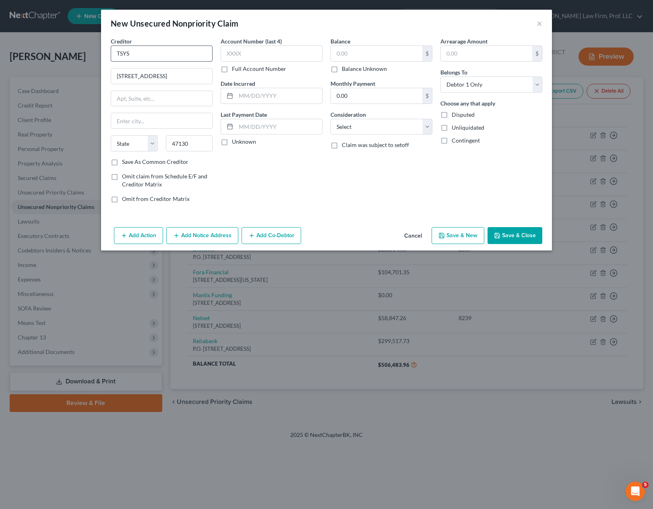
select select "15"
click at [280, 58] on input "text" at bounding box center [272, 53] width 102 height 16
type input "6121"
click at [351, 90] on input "0.00" at bounding box center [376, 95] width 91 height 15
click at [494, 55] on input "text" at bounding box center [486, 53] width 91 height 15
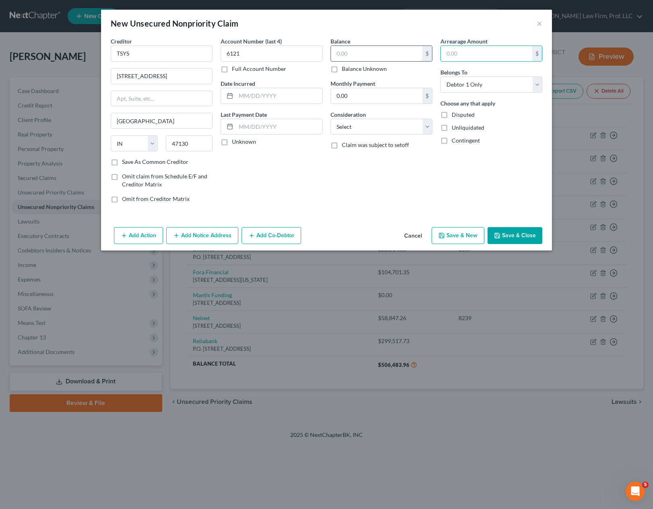
click at [392, 51] on input "text" at bounding box center [376, 53] width 91 height 15
type input "535.59"
drag, startPoint x: 402, startPoint y: 191, endPoint x: 517, endPoint y: 223, distance: 119.5
click at [402, 190] on div "Balance 535.59 $ Balance Unknown Balance Undetermined 535.59 $ Balance Unknown …" at bounding box center [381, 123] width 110 height 172
click at [538, 236] on button "Save & Close" at bounding box center [514, 235] width 55 height 17
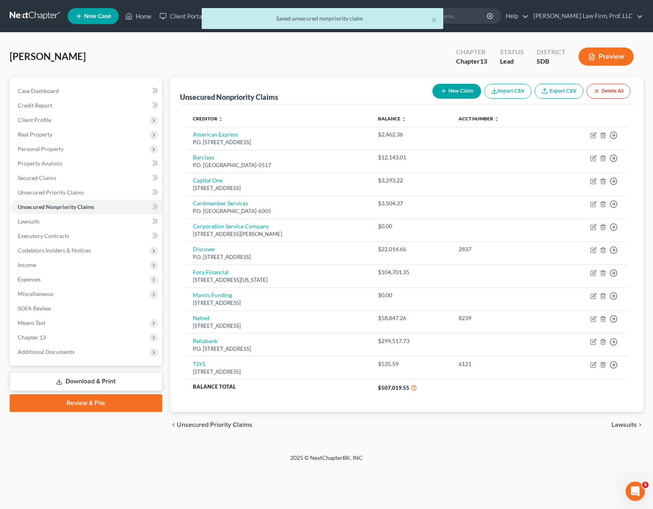
click at [491, 466] on div "2025 © NextChapterBK, INC" at bounding box center [326, 461] width 459 height 14
click at [460, 87] on button "New Claim" at bounding box center [456, 91] width 49 height 15
select select "0"
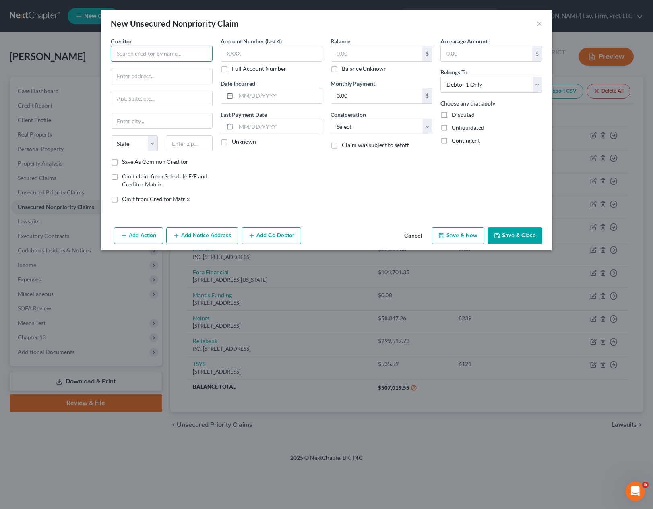
click at [202, 53] on input "text" at bounding box center [162, 53] width 102 height 16
type input "Enliven Health"
drag, startPoint x: 359, startPoint y: 60, endPoint x: 363, endPoint y: 46, distance: 13.9
click at [359, 57] on input "text" at bounding box center [376, 53] width 91 height 15
type input "381.26"
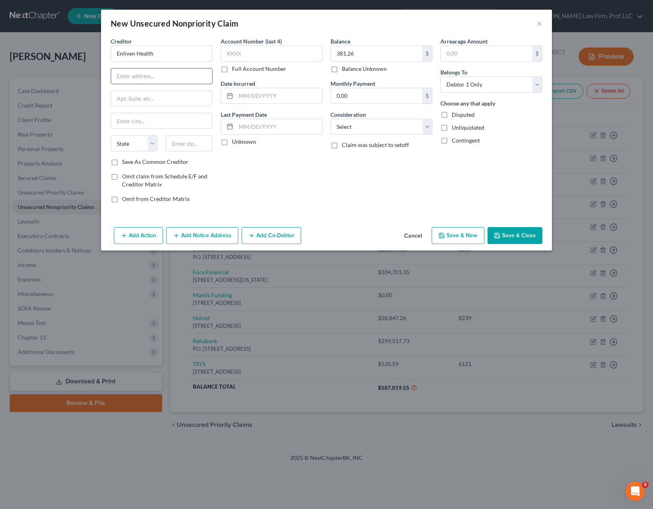
click at [193, 77] on input "text" at bounding box center [161, 75] width 101 height 15
click at [190, 149] on input "text" at bounding box center [189, 143] width 47 height 16
type input "43215"
click at [173, 76] on input "text" at bounding box center [161, 75] width 101 height 15
type input "Columbus"
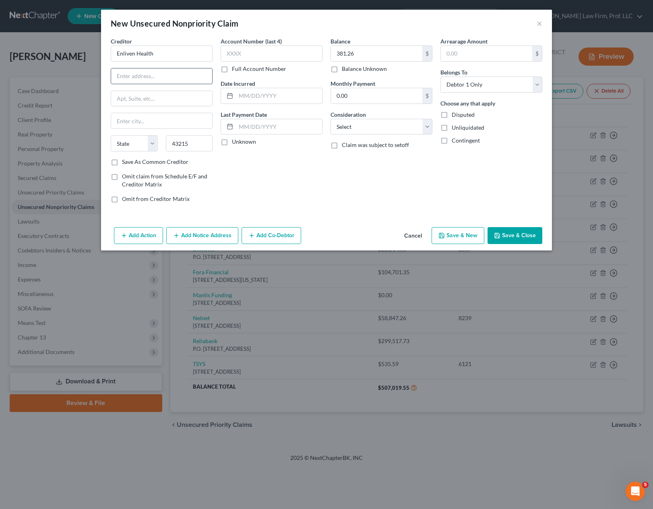
select select "36"
paste input "[STREET_ADDRESS][PERSON_NAME]"
type input "[STREET_ADDRESS][PERSON_NAME]"
click at [400, 175] on div "Balance 381.26 $ Balance Unknown Balance Undetermined 381.26 $ Balance Unknown …" at bounding box center [381, 123] width 110 height 172
click at [515, 245] on div "Add Action Add Notice Address Add Co-Debtor Cancel Save & New Save & Close" at bounding box center [326, 237] width 451 height 27
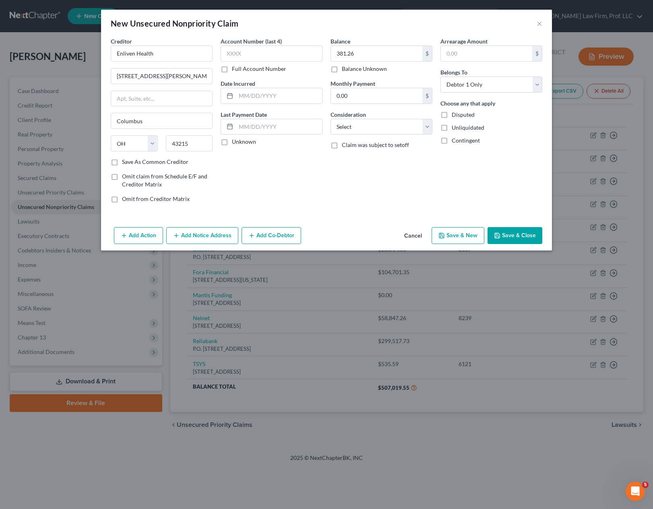
click at [510, 231] on button "Save & Close" at bounding box center [514, 235] width 55 height 17
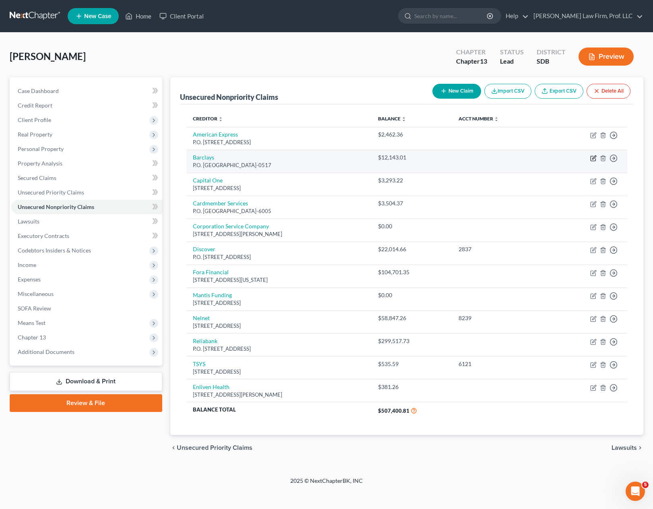
click at [593, 156] on icon "button" at bounding box center [593, 158] width 5 height 5
select select "4"
select select "2"
select select "0"
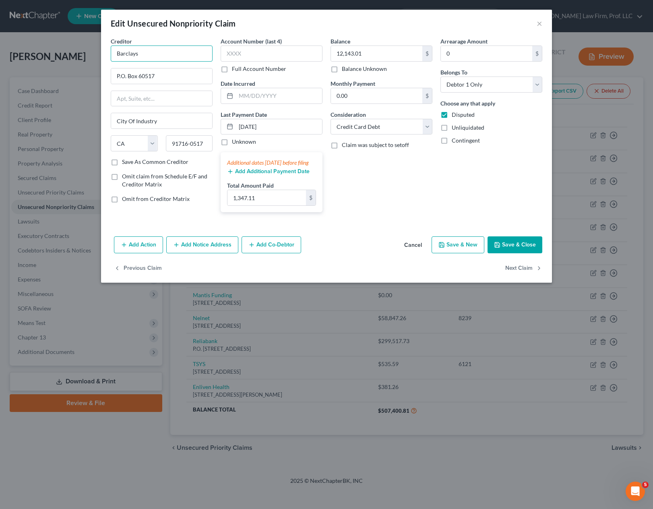
click at [158, 53] on input "Barclays" at bounding box center [162, 53] width 102 height 16
type input "Barclays/Old Navy"
click at [404, 209] on div "Balance 12,143.01 $ Balance Unknown Balance Undetermined 12,143.01 $ Balance Un…" at bounding box center [381, 128] width 110 height 182
click at [520, 250] on button "Save & Close" at bounding box center [514, 244] width 55 height 17
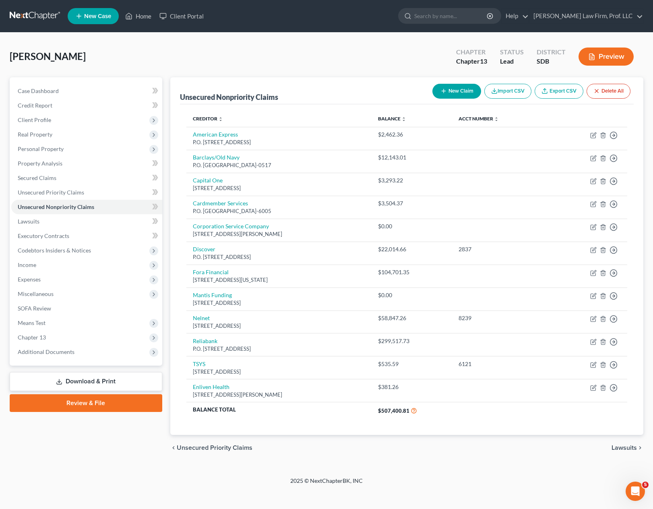
click at [461, 93] on button "New Claim" at bounding box center [456, 91] width 49 height 15
select select "0"
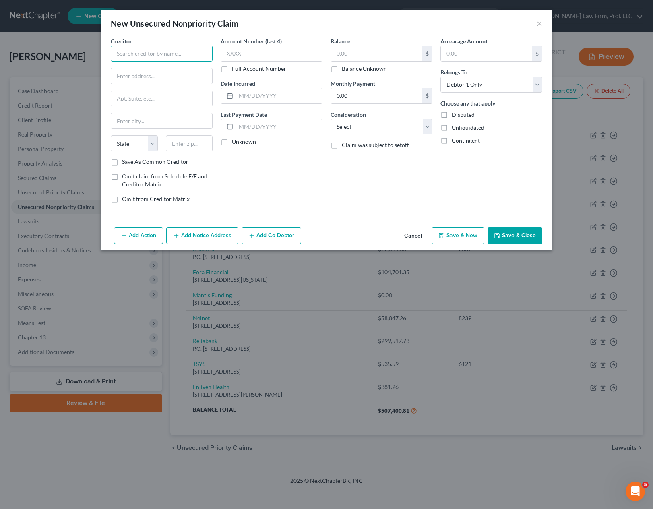
drag, startPoint x: 184, startPoint y: 55, endPoint x: 196, endPoint y: 38, distance: 20.7
click at [184, 55] on input "text" at bounding box center [162, 53] width 102 height 16
type input "Credit One Bank"
click at [130, 77] on input "PO BOx 98875" at bounding box center [161, 75] width 101 height 15
type input "PO Box 98875"
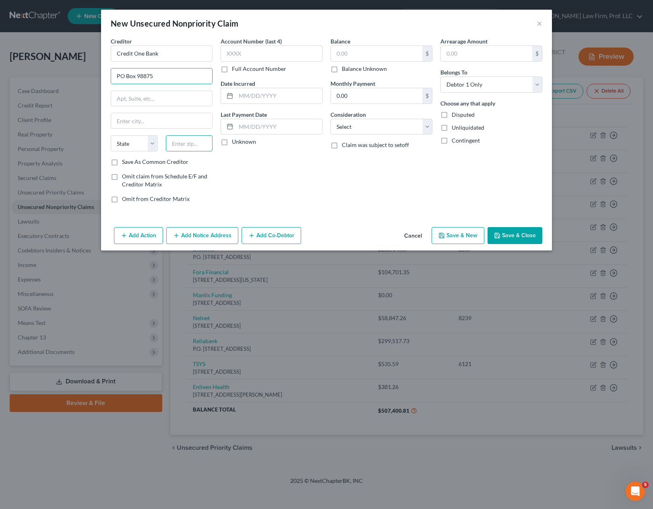
click at [196, 150] on input "text" at bounding box center [189, 143] width 47 height 16
type input "89193"
type input "[GEOGRAPHIC_DATA]"
select select "31"
click at [378, 44] on div "Balance $ Balance Unknown Balance Undetermined $ Balance Unknown" at bounding box center [381, 55] width 102 height 36
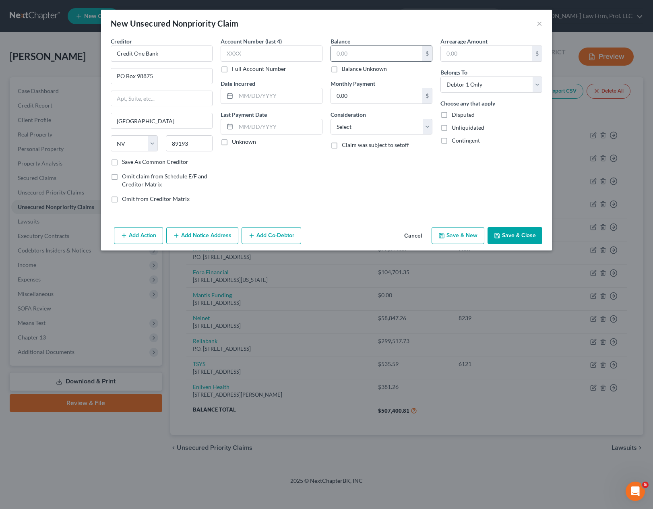
click at [374, 60] on input "text" at bounding box center [376, 53] width 91 height 15
type input "2,254"
click at [364, 120] on select "Select Cable / Satellite Services Collection Agency Credit Card Debt Debt Couns…" at bounding box center [381, 127] width 102 height 16
select select "2"
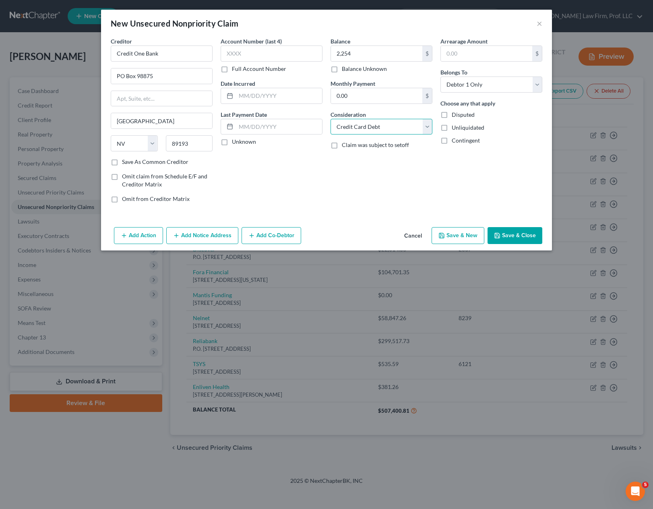
click at [330, 119] on select "Select Cable / Satellite Services Collection Agency Credit Card Debt Debt Couns…" at bounding box center [381, 127] width 102 height 16
click at [434, 175] on div "Balance 2,254.00 $ Balance Unknown Balance Undetermined 2,254 $ Balance Unknown…" at bounding box center [381, 123] width 110 height 172
drag, startPoint x: 536, startPoint y: 240, endPoint x: 277, endPoint y: 59, distance: 316.8
click at [295, 62] on div "New Unsecured Nonpriority Claim × Creditor * Credit One Bank PO Box 98875 [GEOG…" at bounding box center [326, 130] width 451 height 241
click at [252, 55] on input "text" at bounding box center [272, 53] width 102 height 16
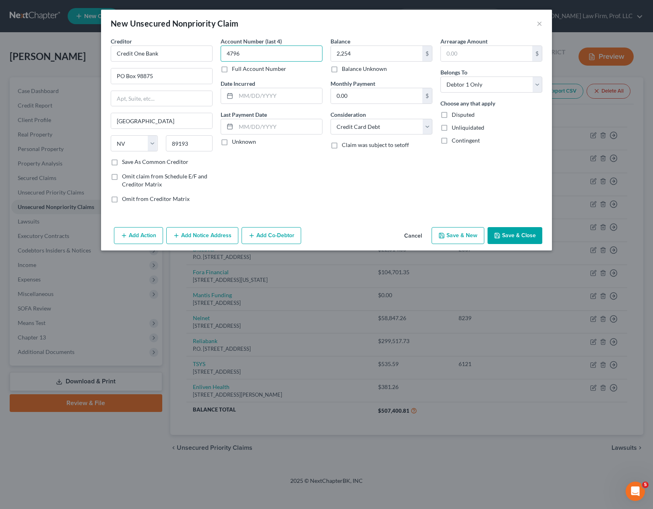
type input "4796"
click at [498, 235] on polyline "button" at bounding box center [497, 236] width 3 height 2
type input "2,254.00"
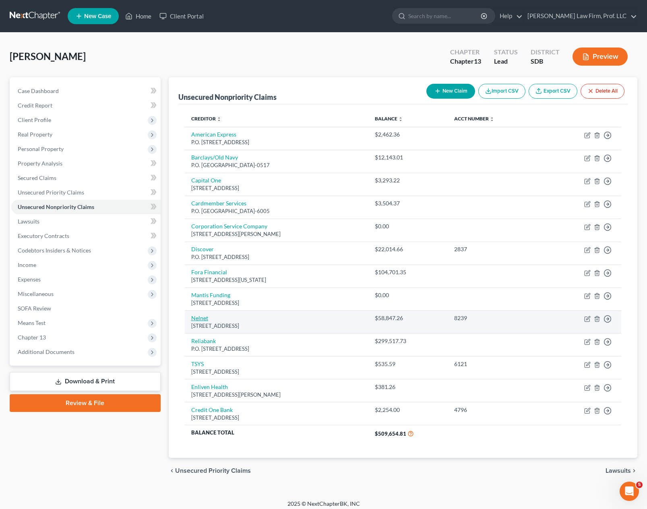
click at [202, 318] on link "Nelnet" at bounding box center [199, 317] width 17 height 7
select select "30"
select select "2"
select select "0"
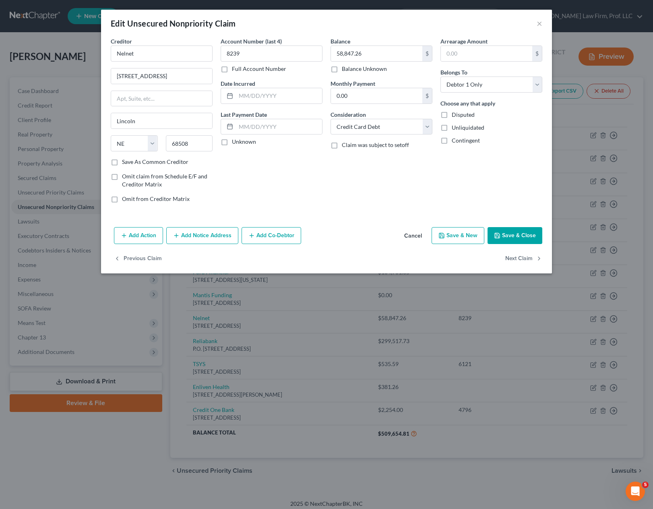
click at [169, 233] on button "Add Notice Address" at bounding box center [202, 235] width 72 height 17
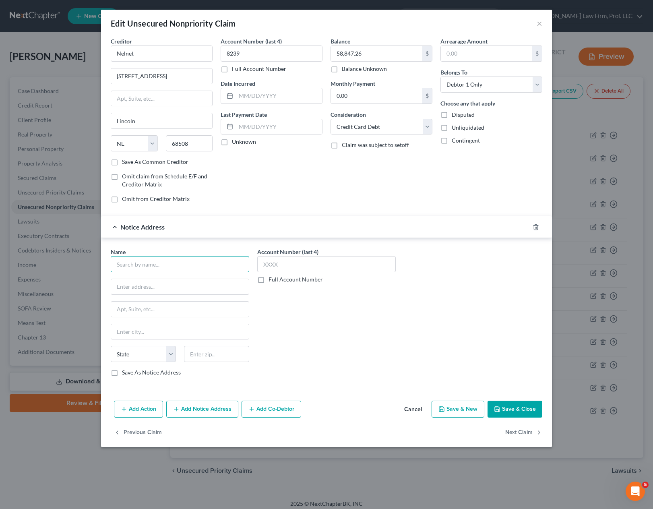
click at [142, 266] on input "text" at bounding box center [180, 264] width 138 height 16
type input "Dept of Education"
click at [414, 411] on button "Cancel" at bounding box center [413, 409] width 31 height 16
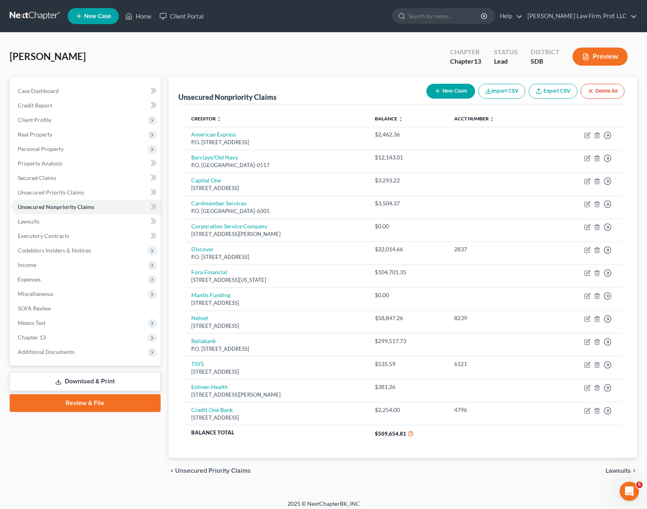
click at [450, 91] on button "New Claim" at bounding box center [450, 91] width 49 height 15
select select "0"
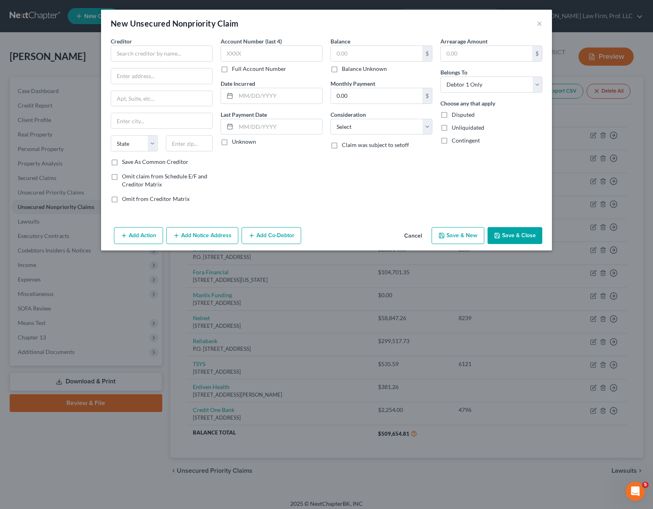
click at [165, 62] on div "Creditor * State [US_STATE] AK AR AZ CA CO [GEOGRAPHIC_DATA] DE DC [GEOGRAPHIC_…" at bounding box center [162, 97] width 102 height 121
click at [166, 57] on input "text" at bounding box center [162, 53] width 102 height 16
type input "TDRCS/Renovate"
type input "[STREET_ADDRESS]"
type input "07430"
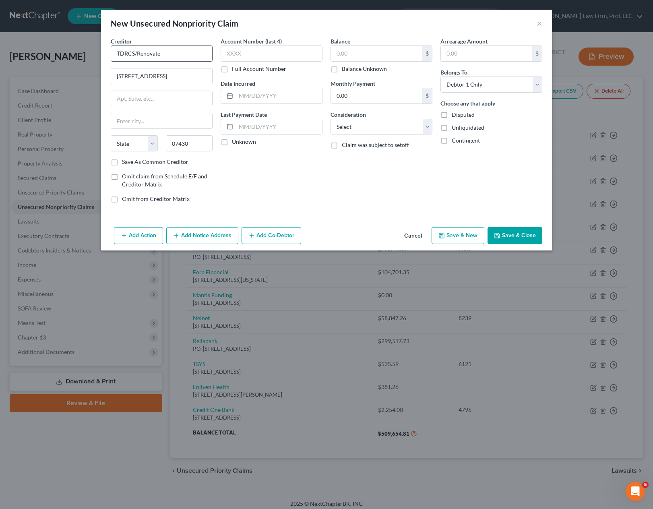
type input "Mahwah"
select select "33"
click at [386, 208] on div "Balance $ Balance Unknown Balance Undetermined $ Balance Unknown Monthly Paymen…" at bounding box center [381, 123] width 110 height 172
click at [363, 42] on div "Balance $ Balance Unknown Balance Undetermined $ Balance Unknown" at bounding box center [381, 55] width 102 height 36
click at [362, 52] on input "text" at bounding box center [376, 53] width 91 height 15
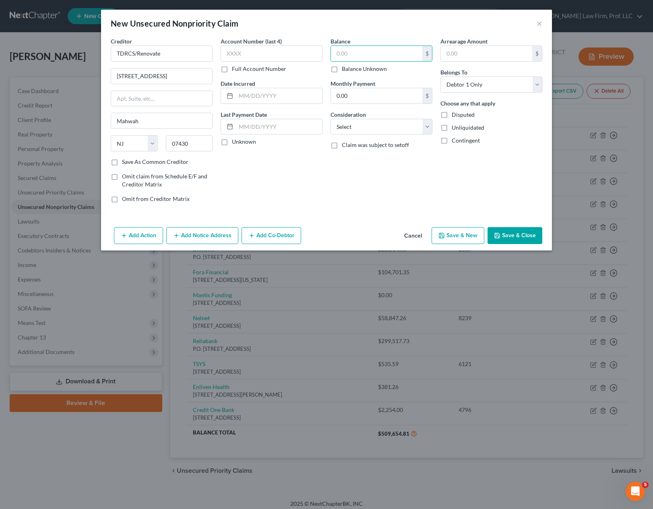
click at [363, 69] on label "Balance Unknown" at bounding box center [364, 69] width 45 height 8
click at [350, 69] on input "Balance Unknown" at bounding box center [347, 67] width 5 height 5
checkbox input "true"
type input "0.00"
click at [299, 58] on input "text" at bounding box center [272, 53] width 102 height 16
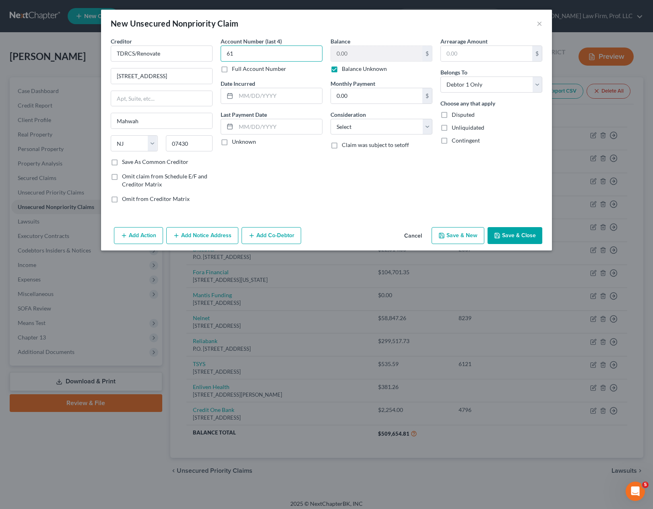
type input "6"
type input "0610"
click at [400, 130] on select "Select Cable / Satellite Services Collection Agency Credit Card Debt Debt Couns…" at bounding box center [381, 127] width 102 height 16
select select "2"
click at [330, 119] on select "Select Cable / Satellite Services Collection Agency Credit Card Debt Debt Couns…" at bounding box center [381, 127] width 102 height 16
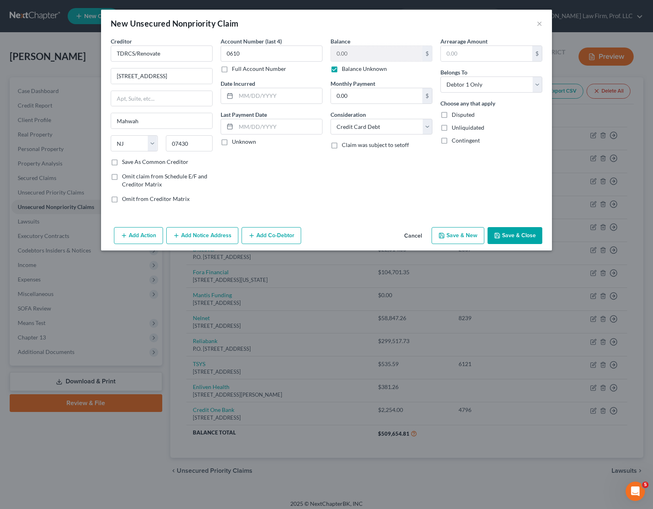
click at [504, 232] on button "Save & Close" at bounding box center [514, 235] width 55 height 17
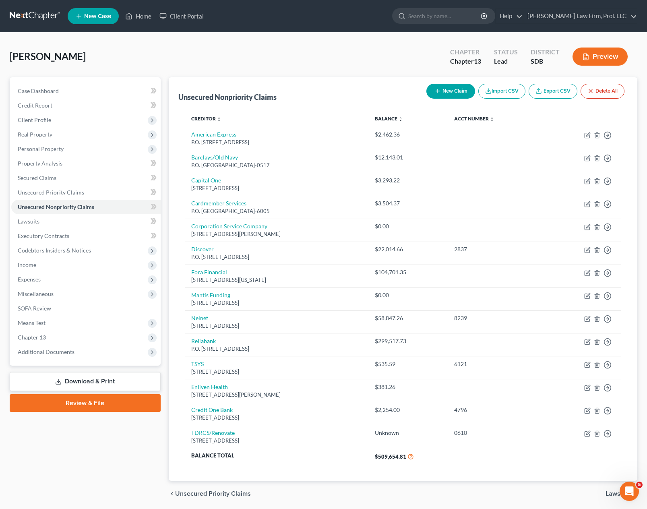
click at [443, 105] on div "Creditor expand_more expand_less unfold_more Balance expand_more expand_less un…" at bounding box center [402, 292] width 449 height 376
click at [443, 98] on button "New Claim" at bounding box center [450, 91] width 49 height 15
select select "0"
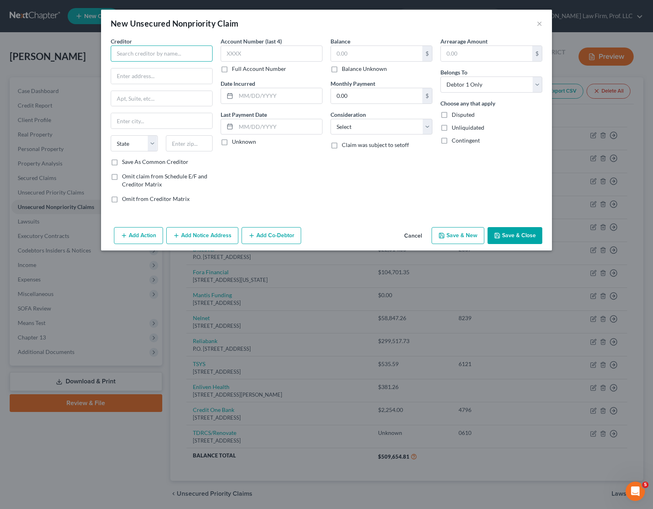
drag, startPoint x: 176, startPoint y: 48, endPoint x: 198, endPoint y: 46, distance: 22.2
click at [176, 48] on input "text" at bounding box center [162, 53] width 102 height 16
type input "C"
click at [410, 238] on button "Cancel" at bounding box center [413, 236] width 31 height 16
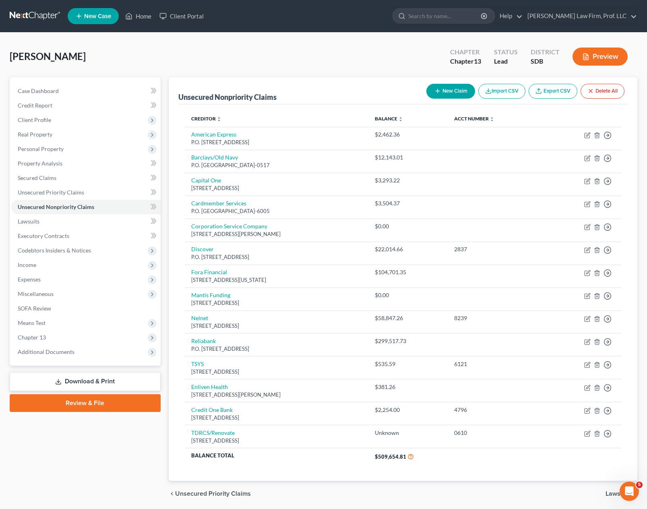
click at [452, 93] on button "New Claim" at bounding box center [450, 91] width 49 height 15
select select "0"
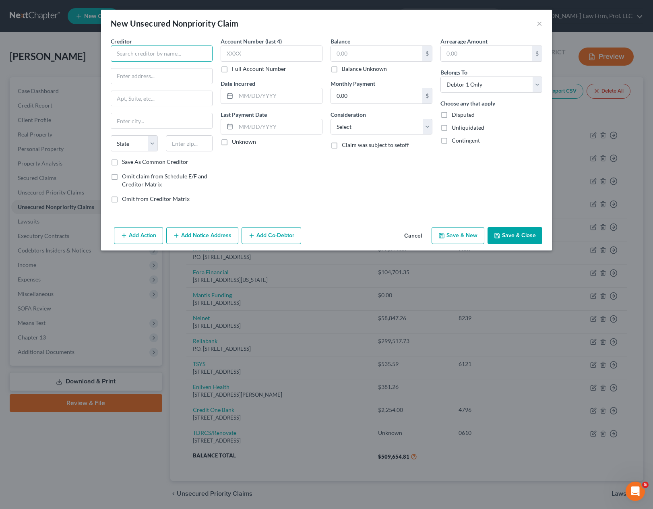
click at [188, 59] on input "text" at bounding box center [162, 53] width 102 height 16
type input "Jefferson Capital Systems"
type input "[STREET_ADDRESS][PERSON_NAME]"
type input "56303"
type input "Saint Cloud"
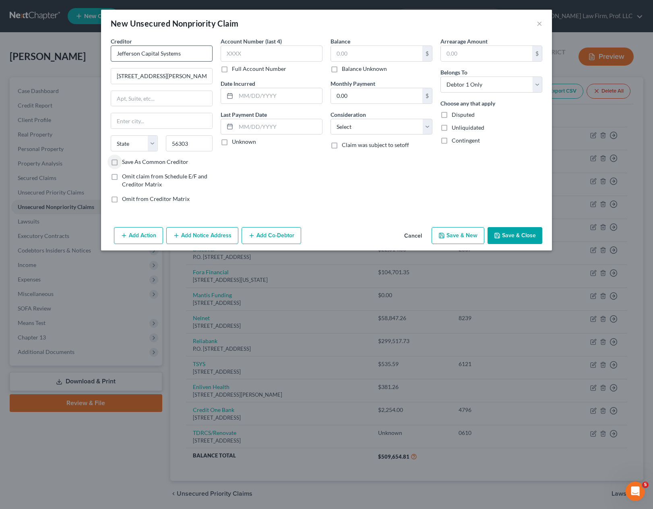
select select "24"
click at [355, 46] on input "text" at bounding box center [376, 53] width 91 height 15
type input "9,300"
click at [365, 125] on select "Select Cable / Satellite Services Collection Agency Credit Card Debt Debt Couns…" at bounding box center [381, 127] width 102 height 16
select select "2"
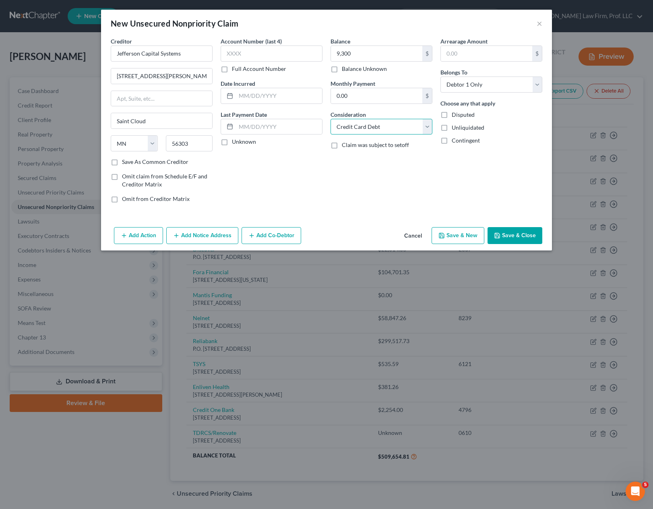
click at [330, 119] on select "Select Cable / Satellite Services Collection Agency Credit Card Debt Debt Couns…" at bounding box center [381, 127] width 102 height 16
click at [494, 197] on div "Arrearage Amount $ Belongs To * Select Debtor 1 Only Debtor 2 Only Debtor 1 And…" at bounding box center [491, 123] width 110 height 172
click at [520, 236] on button "Save & Close" at bounding box center [514, 235] width 55 height 17
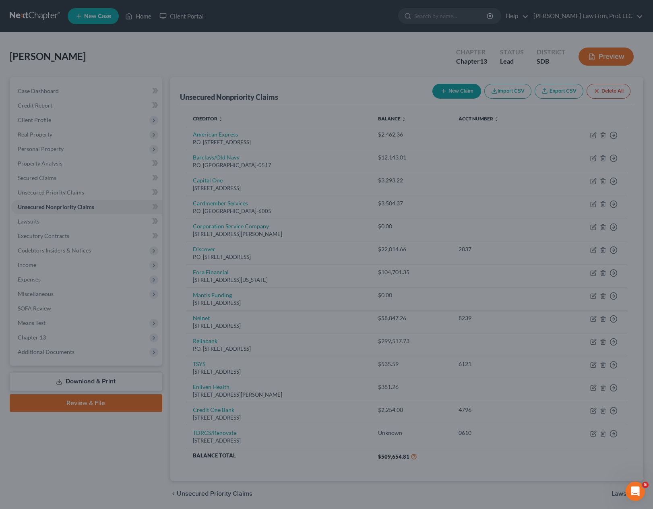
type input "9,300.00"
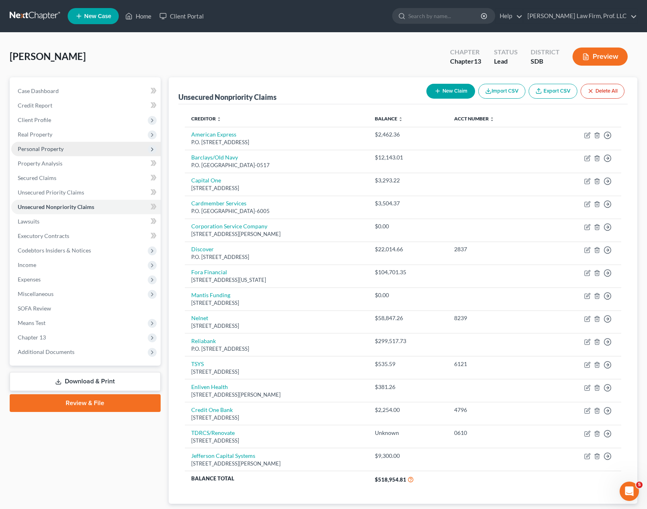
click at [68, 152] on span "Personal Property" at bounding box center [85, 149] width 149 height 14
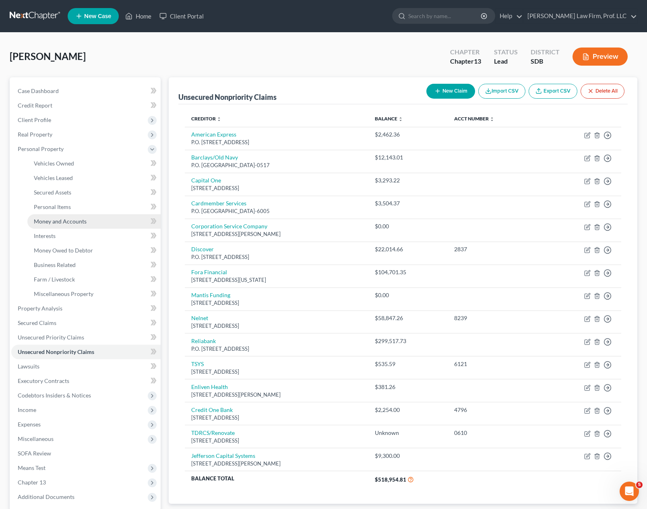
click at [56, 219] on span "Money and Accounts" at bounding box center [60, 221] width 53 height 7
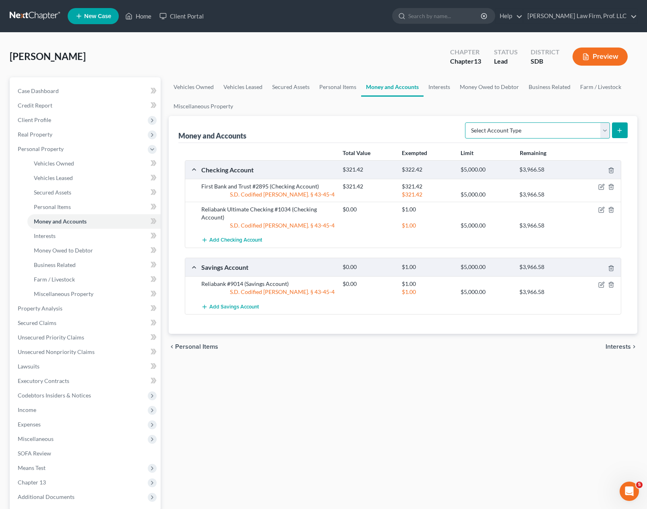
drag, startPoint x: 534, startPoint y: 125, endPoint x: 534, endPoint y: 132, distance: 6.4
click at [534, 125] on select "Select Account Type Brokerage Cash on Hand Certificates of Deposit Checking Acc…" at bounding box center [537, 130] width 145 height 16
select select "cash_on_hand"
click at [467, 122] on select "Select Account Type Brokerage Cash on Hand Certificates of Deposit Checking Acc…" at bounding box center [537, 130] width 145 height 16
click at [621, 131] on icon "submit" at bounding box center [619, 130] width 6 height 6
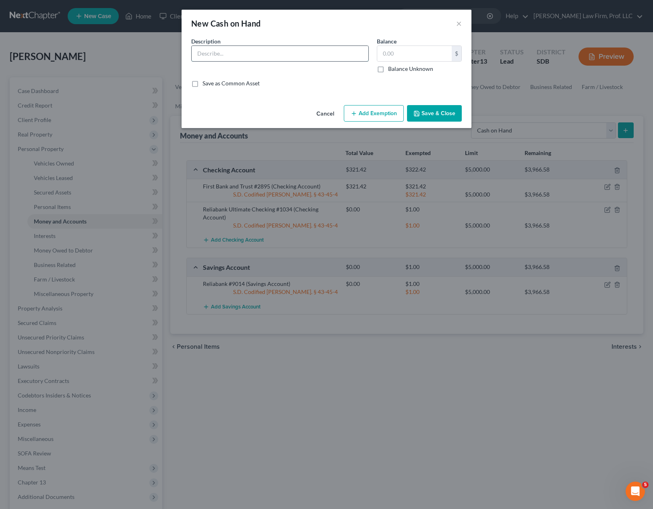
click at [298, 60] on input "text" at bounding box center [280, 53] width 177 height 15
type input "Cash on hand"
type input "5.00"
drag, startPoint x: 364, startPoint y: 114, endPoint x: 296, endPoint y: 118, distance: 68.6
click at [362, 115] on button "Add Exemption" at bounding box center [374, 113] width 60 height 17
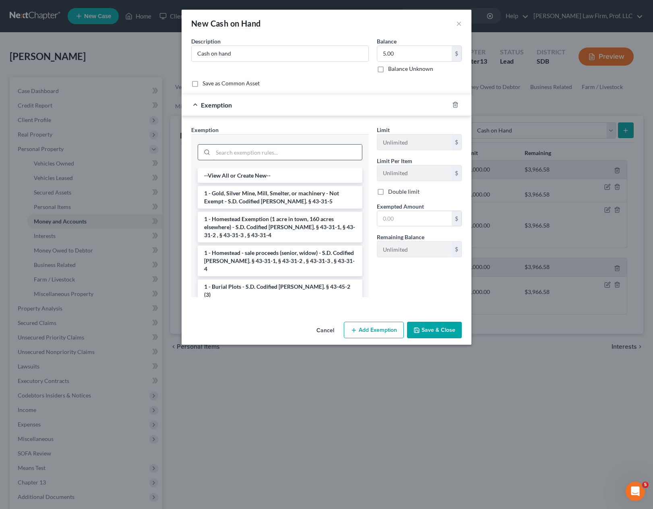
drag, startPoint x: 228, startPoint y: 151, endPoint x: 254, endPoint y: 146, distance: 26.3
click at [227, 151] on input "search" at bounding box center [287, 152] width 149 height 15
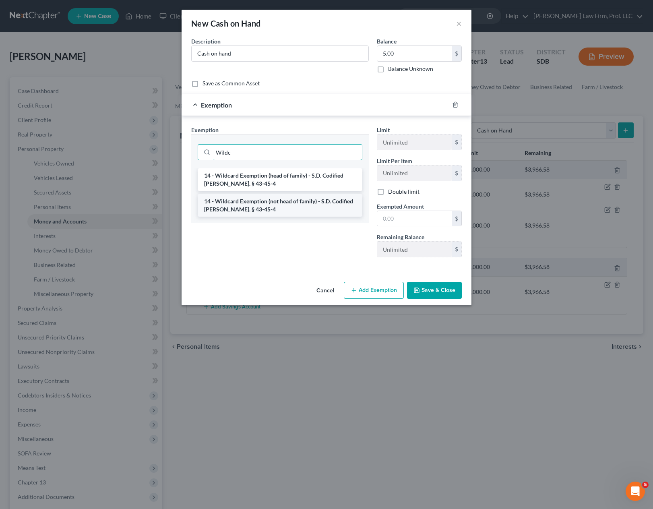
type input "Wildc"
click at [273, 204] on li "14 - Wildcard Exemption (not head of family) - S.D. Codified [PERSON_NAME]. § 4…" at bounding box center [280, 205] width 165 height 23
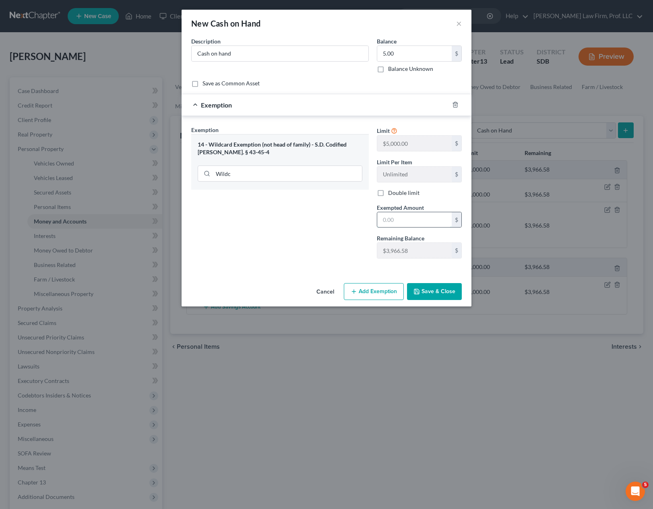
drag, startPoint x: 410, startPoint y: 225, endPoint x: 422, endPoint y: 217, distance: 14.1
click at [410, 224] on input "text" at bounding box center [414, 219] width 74 height 15
type input "5.00"
click at [431, 283] on button "Save & Close" at bounding box center [434, 291] width 55 height 17
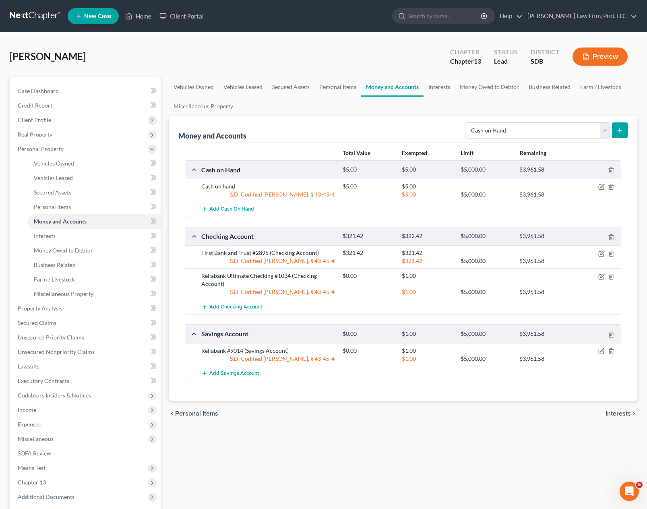
click at [308, 461] on div "Vehicles Owned Vehicles Leased Secured Assets Personal Items Money and Accounts…" at bounding box center [403, 316] width 477 height 479
click at [322, 442] on div "Vehicles Owned Vehicles Leased Secured Assets Personal Items Money and Accounts…" at bounding box center [403, 316] width 477 height 479
click at [71, 354] on span "Unsecured Nonpriority Claims" at bounding box center [56, 351] width 77 height 7
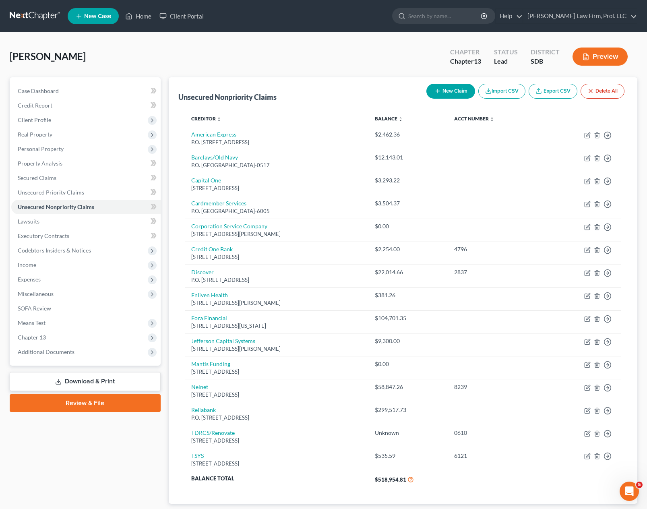
click at [450, 87] on button "New Claim" at bounding box center [450, 91] width 49 height 15
select select "0"
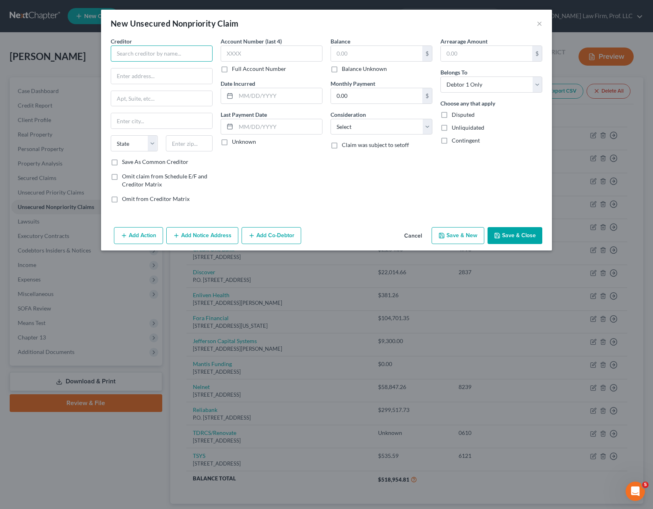
click at [186, 56] on input "text" at bounding box center [162, 53] width 102 height 16
type input "Plains Commerce Bank"
type input "PO Box 306005"
type input "37230"
type input "[GEOGRAPHIC_DATA]"
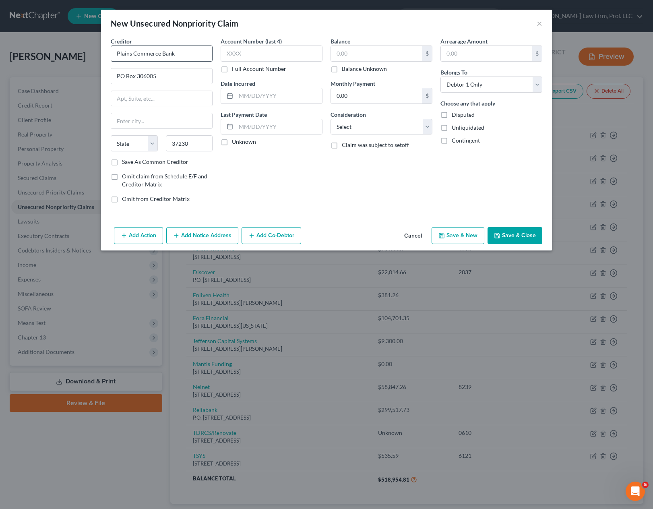
select select "44"
click at [288, 54] on input "text" at bounding box center [272, 53] width 102 height 16
type input "0312"
click at [348, 50] on input "text" at bounding box center [376, 53] width 91 height 15
type input "350"
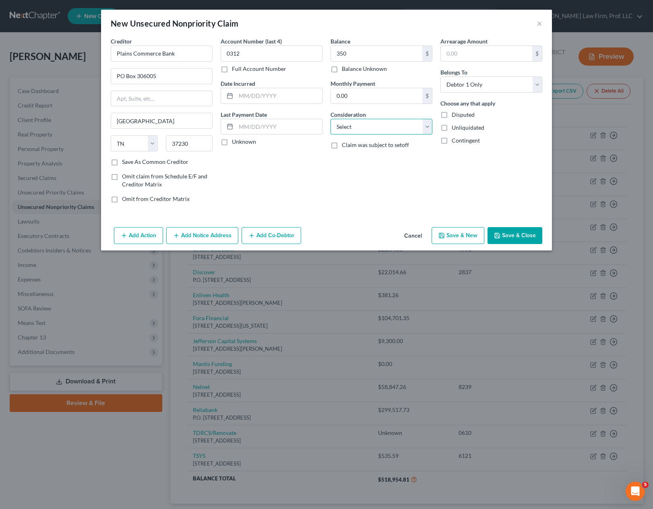
click at [375, 133] on select "Select Cable / Satellite Services Collection Agency Credit Card Debt Debt Couns…" at bounding box center [381, 127] width 102 height 16
select select "2"
click at [330, 119] on select "Select Cable / Satellite Services Collection Agency Credit Card Debt Debt Couns…" at bounding box center [381, 127] width 102 height 16
click at [426, 171] on div "Balance 350.00 $ Balance Unknown Balance Undetermined 350 $ Balance Unknown Mon…" at bounding box center [381, 123] width 110 height 172
click at [511, 218] on div "Creditor * Plains Commerce Bank PO Box 306005 [GEOGRAPHIC_DATA] [US_STATE] AK A…" at bounding box center [326, 130] width 451 height 187
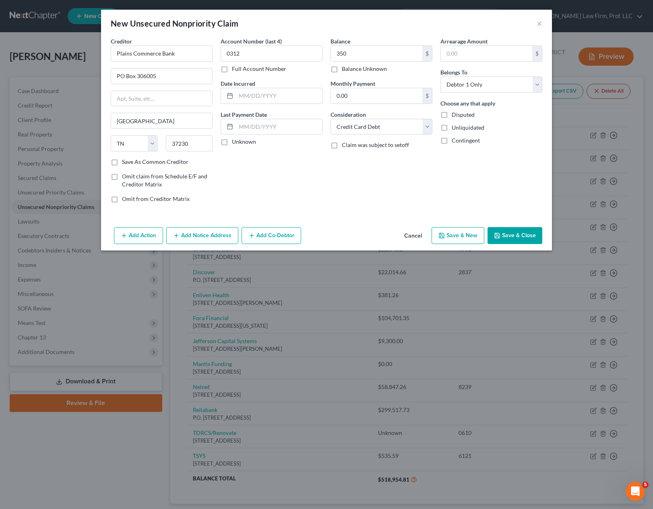
click at [511, 234] on button "Save & Close" at bounding box center [514, 235] width 55 height 17
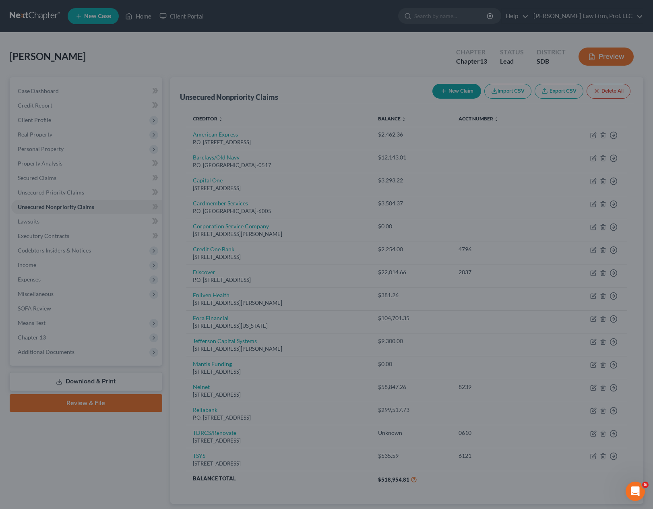
type input "350.00"
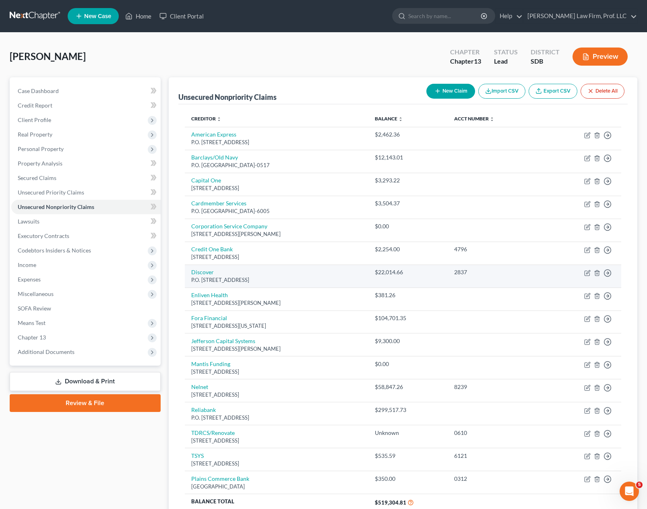
click at [196, 276] on td "Discover P.O. [STREET_ADDRESS]" at bounding box center [277, 275] width 184 height 23
click at [203, 271] on link "Discover" at bounding box center [202, 271] width 23 height 7
select select "14"
select select "2"
select select "0"
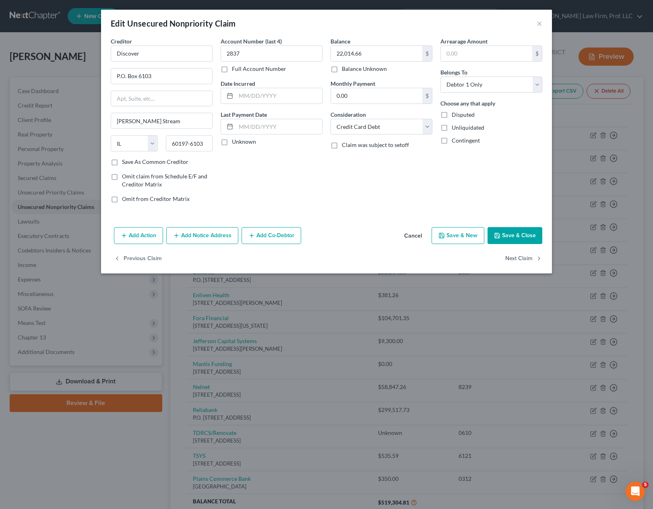
click at [206, 236] on button "Add Notice Address" at bounding box center [202, 235] width 72 height 17
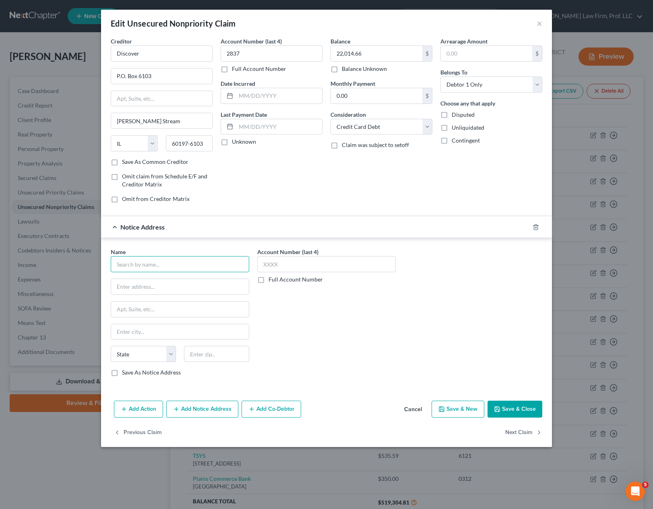
click at [137, 262] on input "text" at bounding box center [180, 264] width 138 height 16
type input "[PERSON_NAME] Law Firm"
type input "PO Box 2427"
type input "58108"
type input "Fargo"
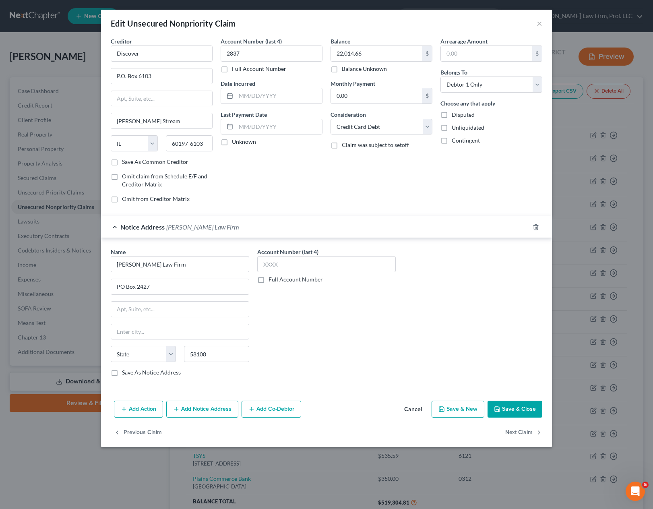
select select "29"
click at [353, 344] on div "Account Number (last 4) Full Account Number" at bounding box center [326, 315] width 147 height 135
drag, startPoint x: 325, startPoint y: 276, endPoint x: 325, endPoint y: 271, distance: 5.2
click at [325, 276] on div "Full Account Number" at bounding box center [326, 279] width 138 height 8
click at [325, 268] on input "text" at bounding box center [326, 264] width 138 height 16
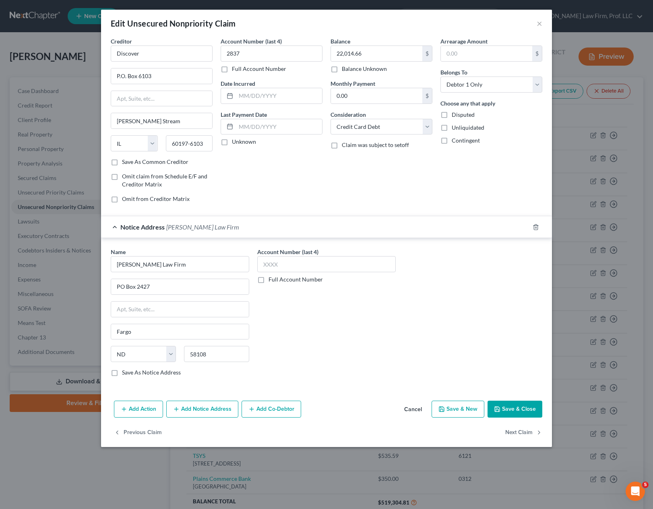
click at [515, 405] on button "Save & Close" at bounding box center [514, 409] width 55 height 17
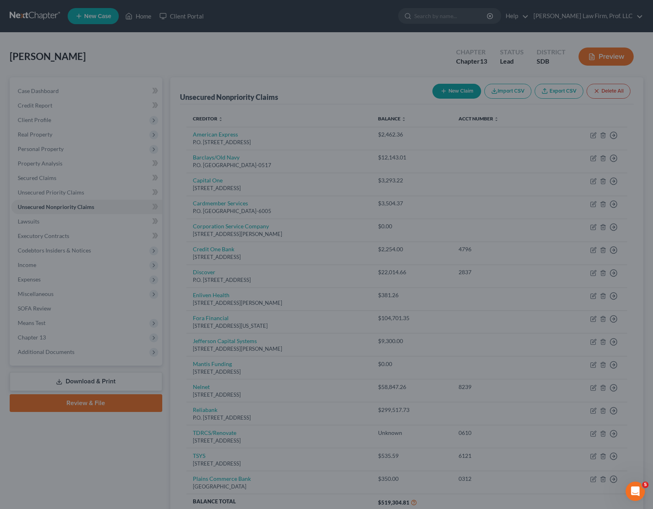
type input "0"
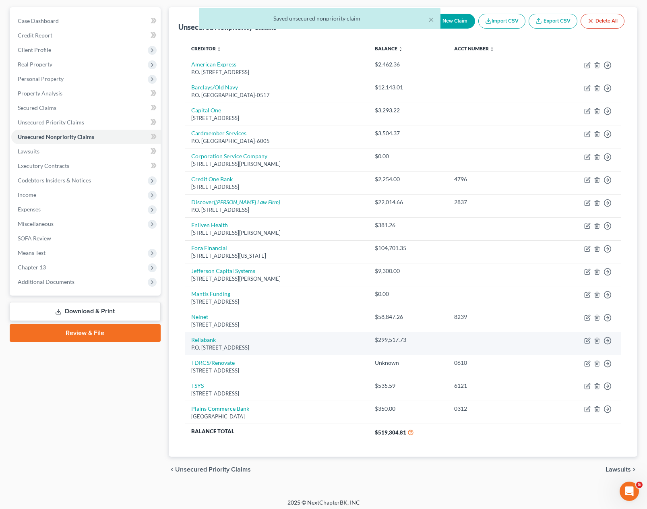
scroll to position [74, 0]
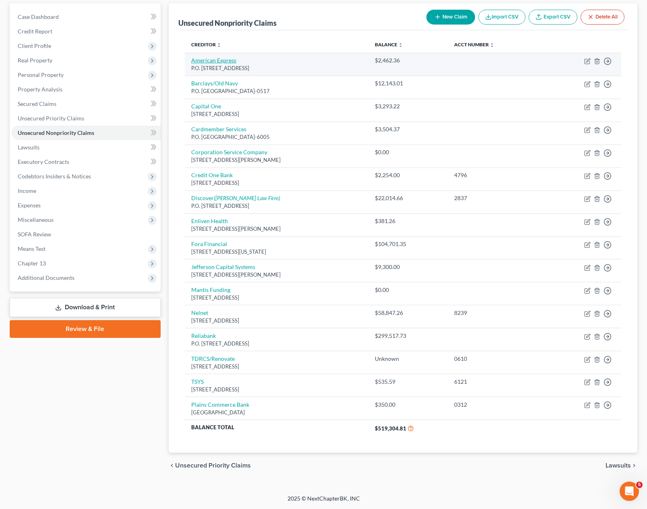
click at [216, 62] on link "American Express" at bounding box center [213, 60] width 45 height 7
select select "14"
select select "2"
select select "0"
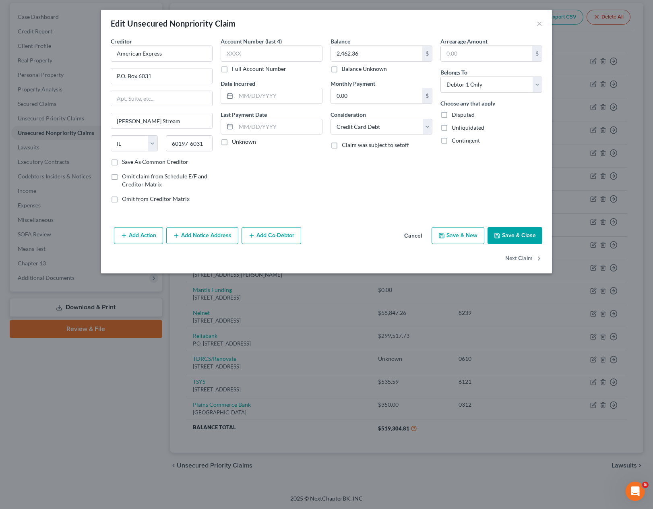
click at [190, 235] on button "Add Notice Address" at bounding box center [202, 235] width 72 height 17
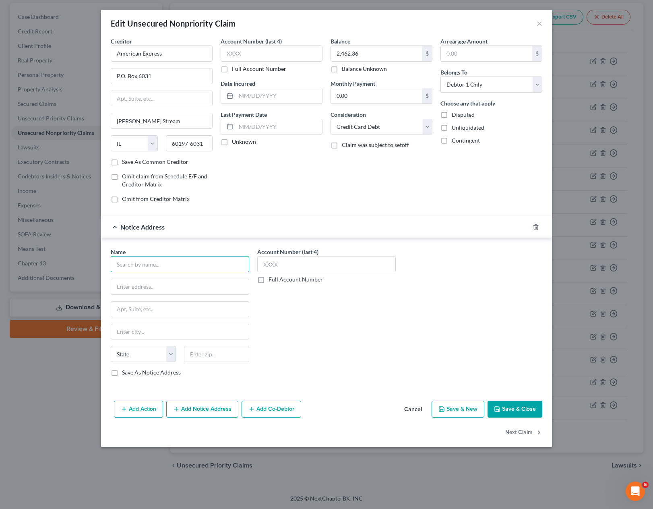
click at [163, 271] on input "text" at bounding box center [180, 264] width 138 height 16
type input "[PERSON_NAME] & Associates PC"
type input "[STREET_ADDRESS]"
type input "01810"
type input "Andover"
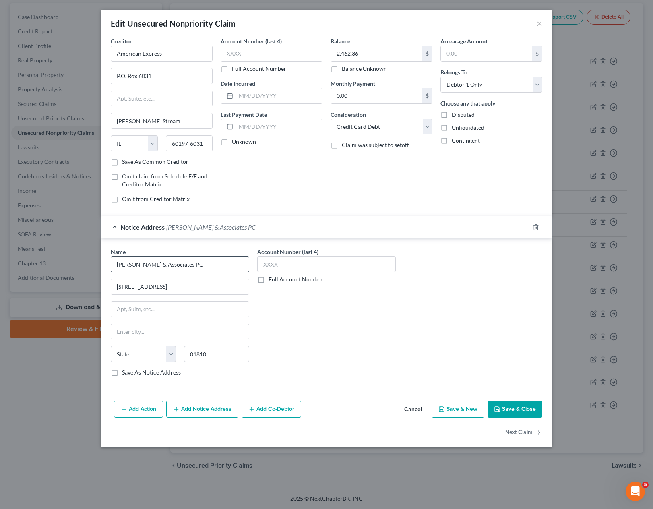
select select "22"
click at [289, 328] on div "Account Number (last 4) Full Account Number" at bounding box center [326, 315] width 147 height 135
click at [128, 376] on label "Save As Notice Address" at bounding box center [151, 372] width 59 height 8
click at [128, 374] on input "Save As Notice Address" at bounding box center [127, 370] width 5 height 5
checkbox input "true"
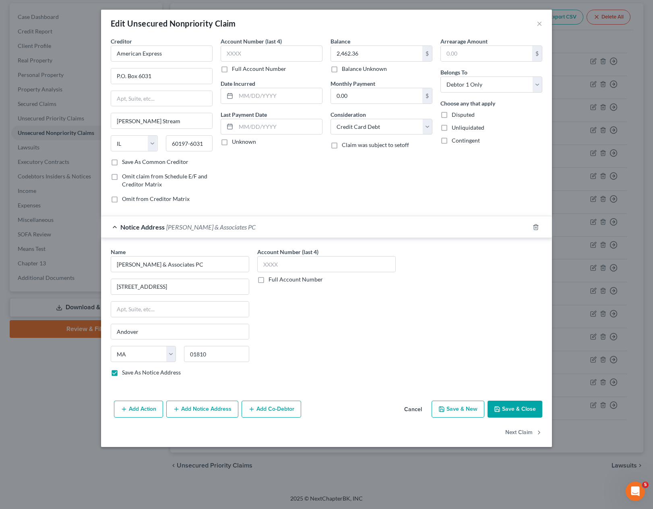
drag, startPoint x: 299, startPoint y: 357, endPoint x: 325, endPoint y: 310, distance: 53.1
click at [300, 355] on div "Account Number (last 4) Full Account Number" at bounding box center [326, 315] width 147 height 135
click at [304, 262] on input "text" at bounding box center [326, 264] width 138 height 16
type input "2738"
click at [520, 403] on button "Save & Close" at bounding box center [514, 409] width 55 height 17
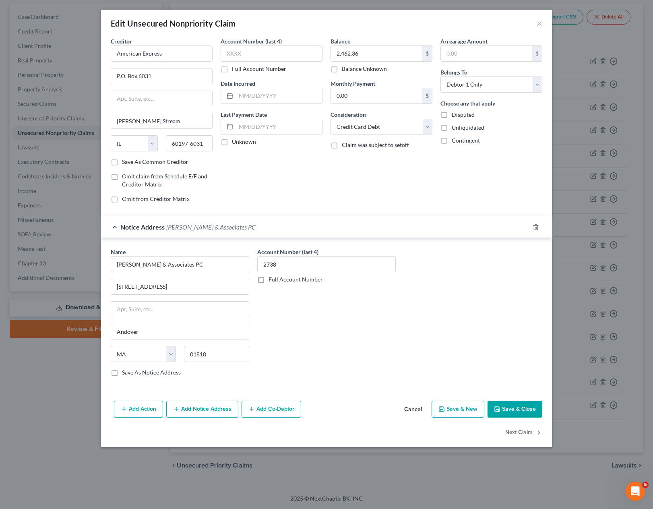
checkbox input "false"
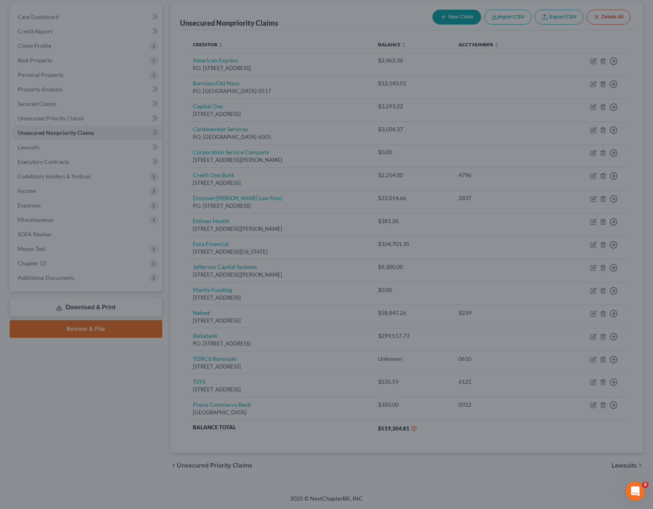
type input "0"
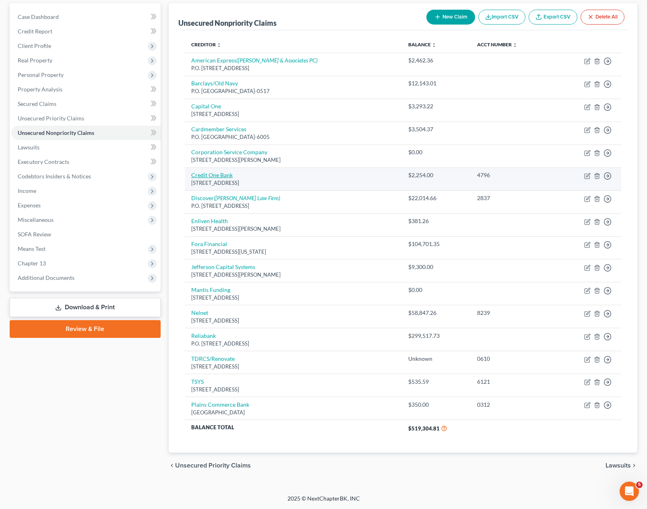
click at [219, 177] on link "Credit One Bank" at bounding box center [211, 174] width 41 height 7
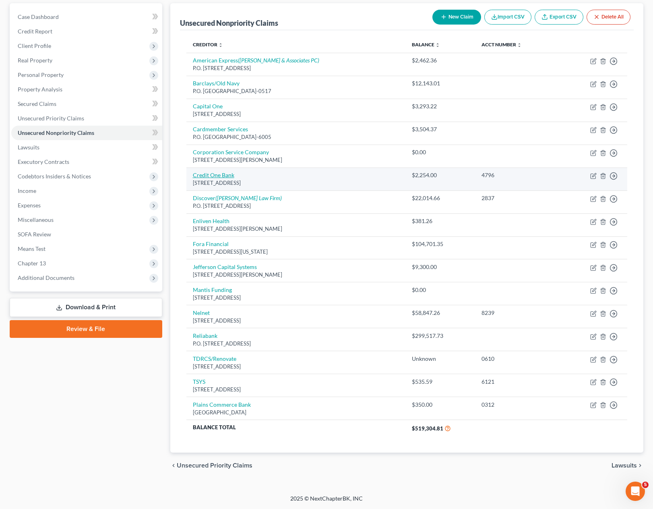
select select "31"
select select "2"
select select "0"
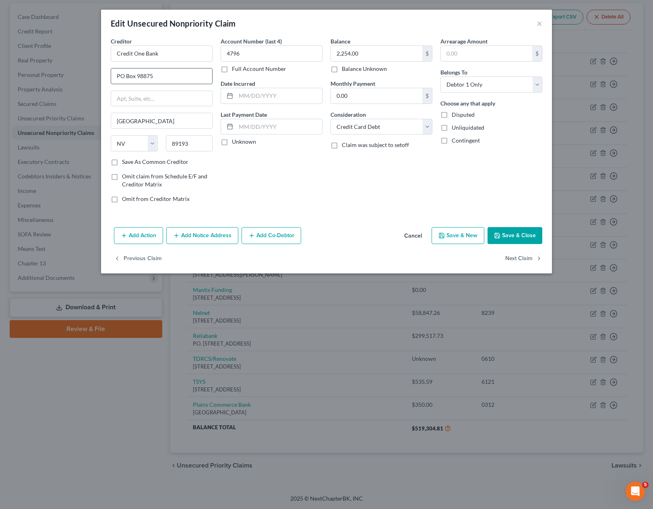
drag, startPoint x: 168, startPoint y: 74, endPoint x: 136, endPoint y: 82, distance: 33.4
click at [136, 82] on input "PO Box 98875" at bounding box center [161, 75] width 101 height 15
type input "PO Box 60500"
type input "91716"
type input "City Of Industry"
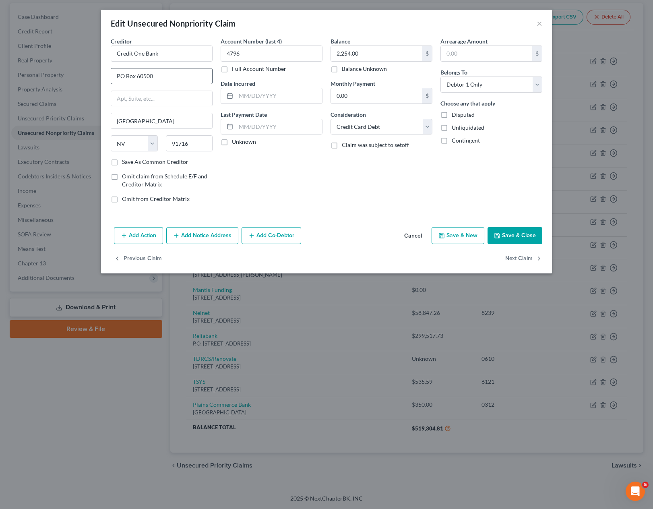
select select "4"
click at [248, 155] on div "Account Number (last 4) 4796 Full Account Number Date Incurred Last Payment Dat…" at bounding box center [272, 123] width 110 height 172
click at [523, 240] on button "Save & Close" at bounding box center [514, 235] width 55 height 17
type input "0"
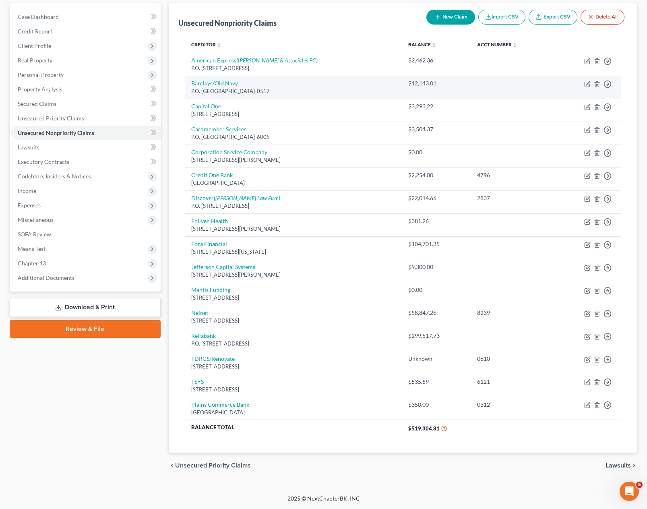
click at [235, 82] on link "Barclays/Old Navy" at bounding box center [214, 83] width 47 height 7
select select "4"
select select "2"
select select "0"
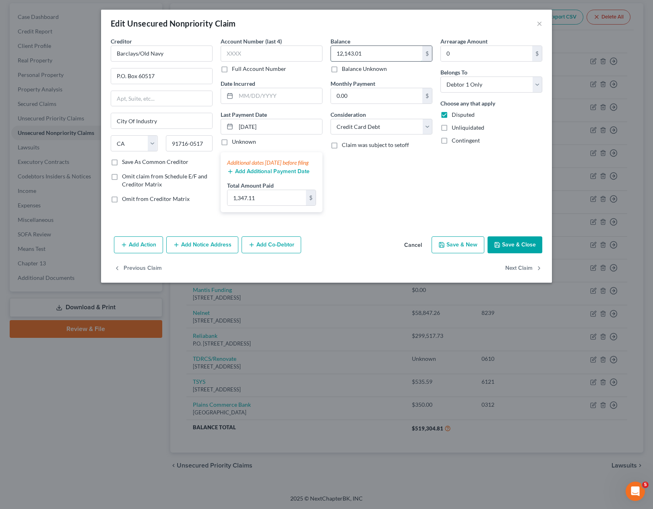
click at [387, 58] on input "12,143.01" at bounding box center [376, 53] width 91 height 15
type input "0.00"
click at [520, 246] on button "Save & Close" at bounding box center [514, 244] width 55 height 17
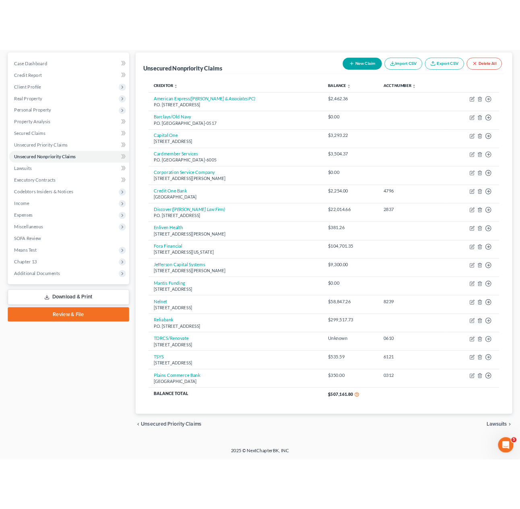
scroll to position [0, 0]
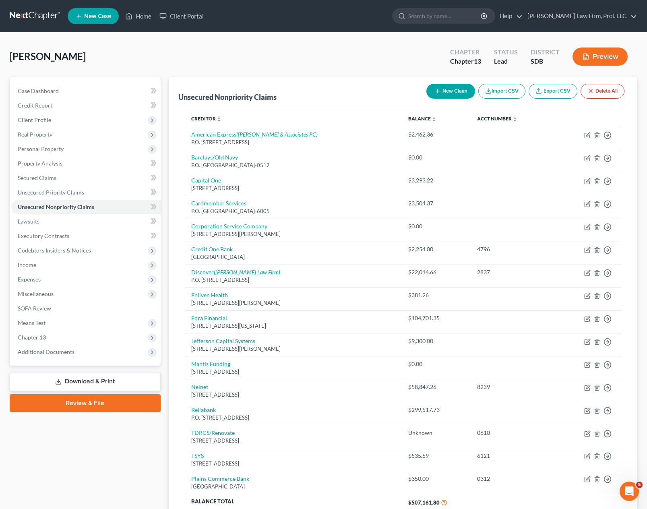
drag, startPoint x: 41, startPoint y: 294, endPoint x: 50, endPoint y: 308, distance: 16.9
click at [41, 294] on span "Miscellaneous" at bounding box center [36, 293] width 36 height 7
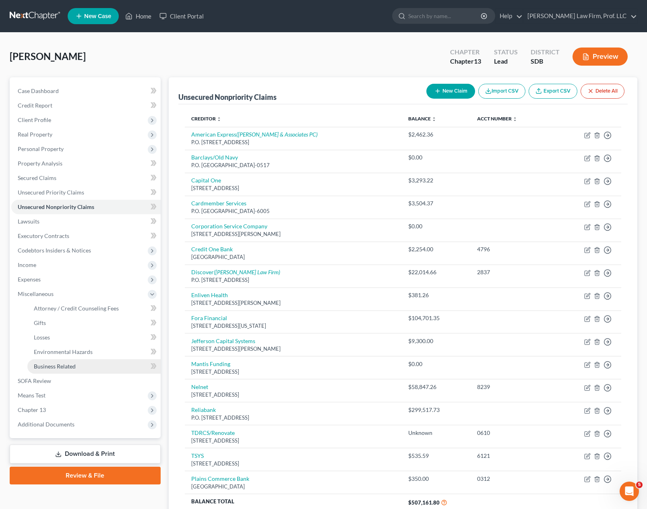
click at [60, 372] on link "Business Related" at bounding box center [93, 366] width 133 height 14
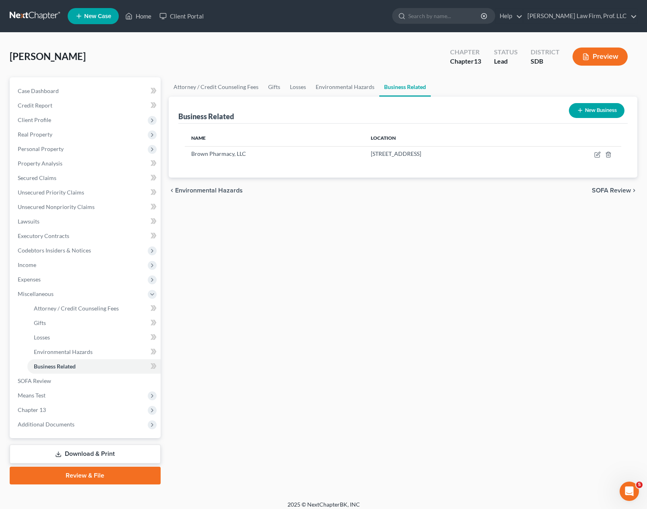
drag, startPoint x: 371, startPoint y: 337, endPoint x: 461, endPoint y: 293, distance: 99.4
click at [374, 337] on div "Attorney / Credit Counseling Fees Gifts Losses Environmental Hazards Business R…" at bounding box center [403, 280] width 477 height 407
click at [595, 155] on icon "button" at bounding box center [597, 155] width 5 height 5
select select "member"
select select "43"
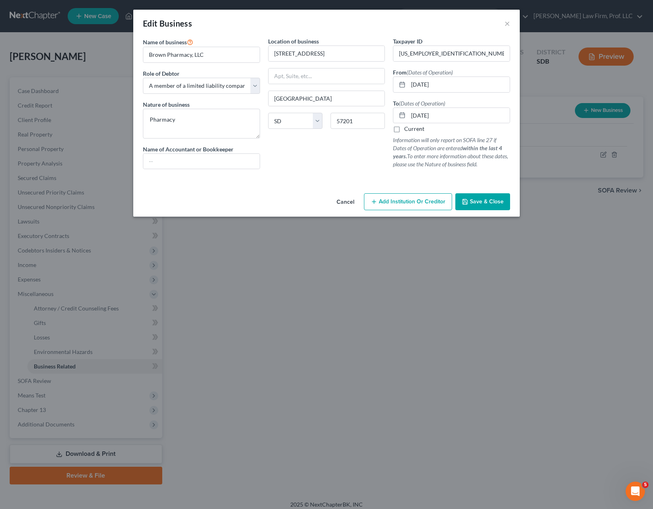
drag, startPoint x: 322, startPoint y: 162, endPoint x: 328, endPoint y: 169, distance: 9.4
click at [323, 162] on div "Location of business [STREET_ADDRESS][GEOGRAPHIC_DATA] [US_STATE][GEOGRAPHIC_DA…" at bounding box center [326, 106] width 125 height 138
click at [497, 201] on span "Save & Close" at bounding box center [487, 201] width 34 height 7
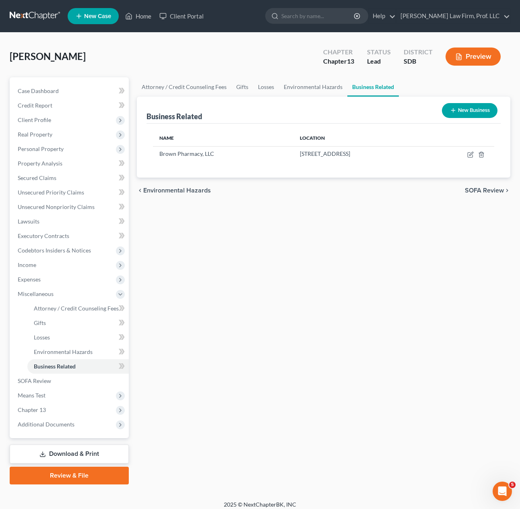
drag, startPoint x: 292, startPoint y: 346, endPoint x: 222, endPoint y: 264, distance: 107.9
click at [292, 345] on div "Attorney / Credit Counseling Fees Gifts Losses Environmental Hazards Business R…" at bounding box center [324, 280] width 382 height 407
click at [25, 112] on ul "Case Dashboard Payments Invoices Payments Payments Credit Report Client Profile" at bounding box center [70, 258] width 118 height 348
click at [25, 116] on span "Client Profile" at bounding box center [34, 119] width 33 height 7
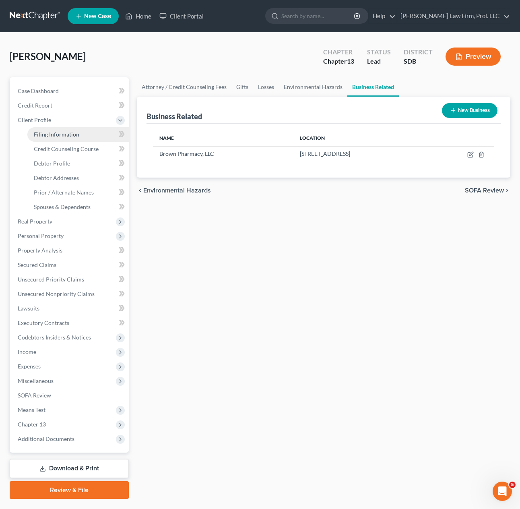
drag, startPoint x: 72, startPoint y: 130, endPoint x: 107, endPoint y: 173, distance: 55.2
click at [72, 130] on link "Filing Information" at bounding box center [77, 134] width 101 height 14
select select "0"
select select "3"
select select "0"
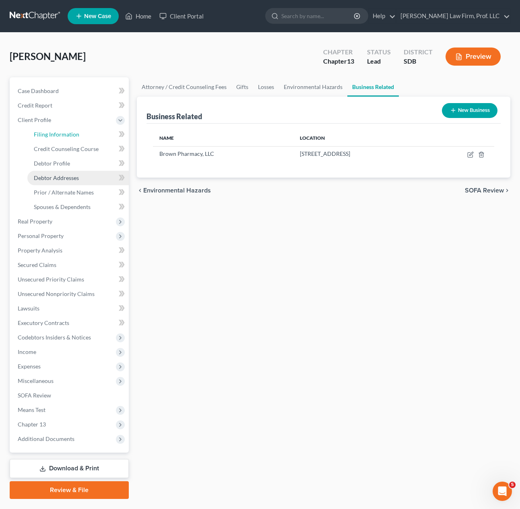
select select "3"
select select "43"
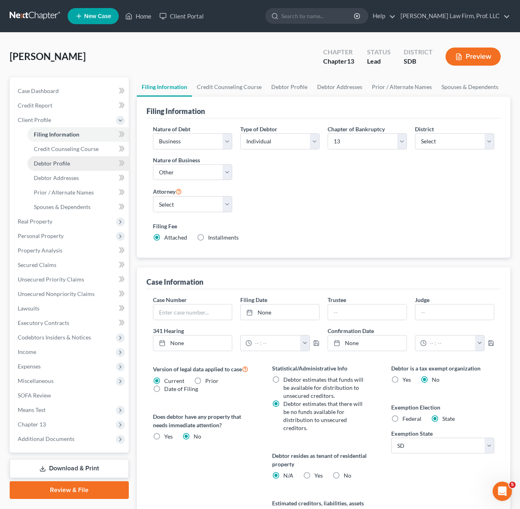
click at [56, 165] on span "Debtor Profile" at bounding box center [52, 163] width 36 height 7
select select "0"
select select "1"
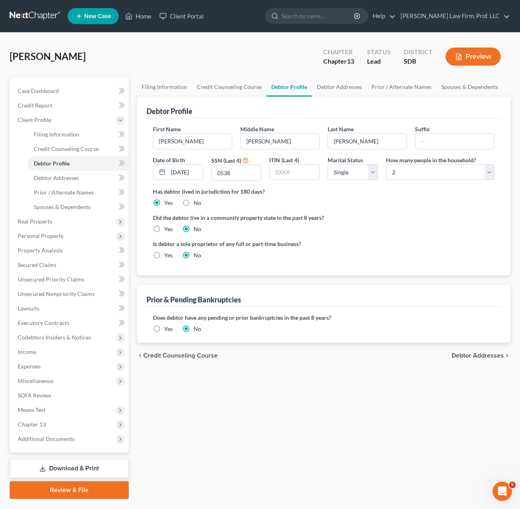
click at [268, 435] on div "Filing Information Credit Counseling Course Debtor Profile Debtor Addresses Pri…" at bounding box center [324, 287] width 382 height 421
click at [48, 233] on span "Personal Property" at bounding box center [41, 235] width 46 height 7
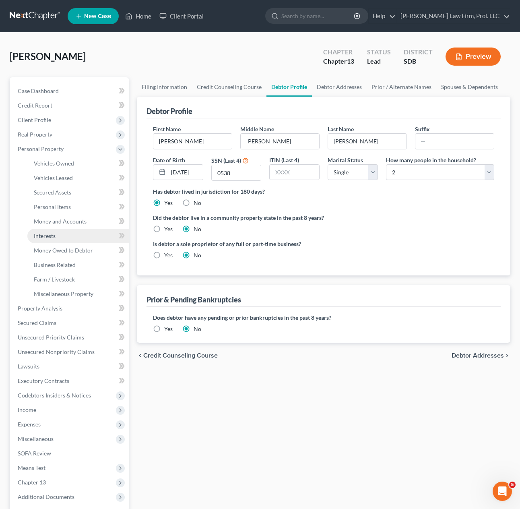
click at [63, 238] on link "Interests" at bounding box center [77, 236] width 101 height 14
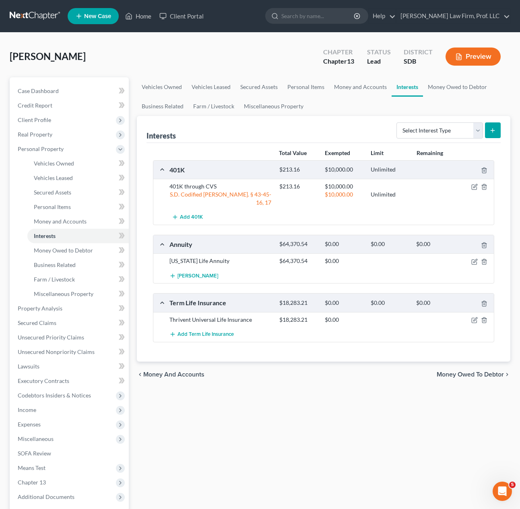
click at [323, 437] on div "Vehicles Owned Vehicles Leased Secured Assets Personal Items Money and Accounts…" at bounding box center [324, 316] width 382 height 479
click at [63, 300] on link "Miscellaneous Property" at bounding box center [77, 294] width 101 height 14
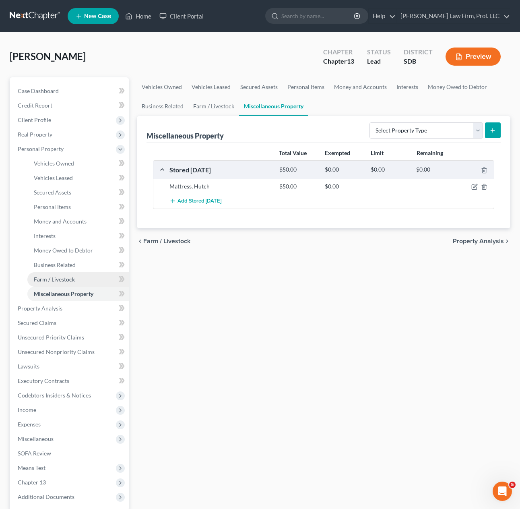
click at [65, 286] on link "Farm / Livestock" at bounding box center [77, 279] width 101 height 14
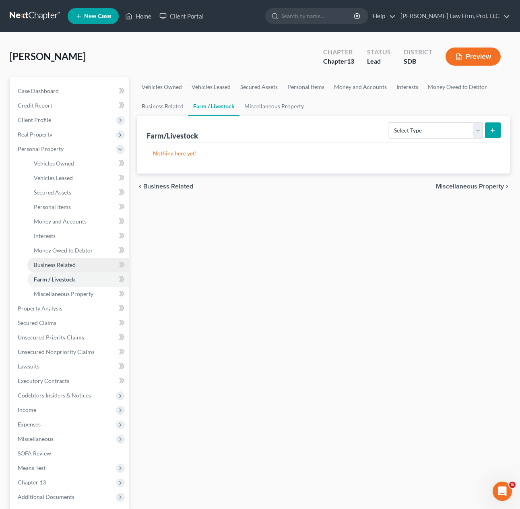
click at [67, 262] on span "Business Related" at bounding box center [55, 264] width 42 height 7
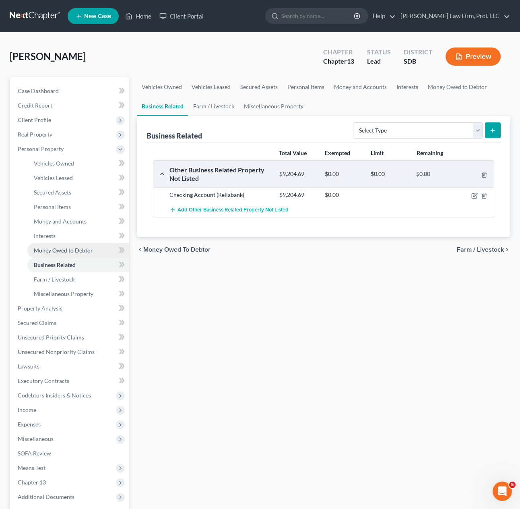
click at [68, 249] on span "Money Owed to Debtor" at bounding box center [63, 250] width 59 height 7
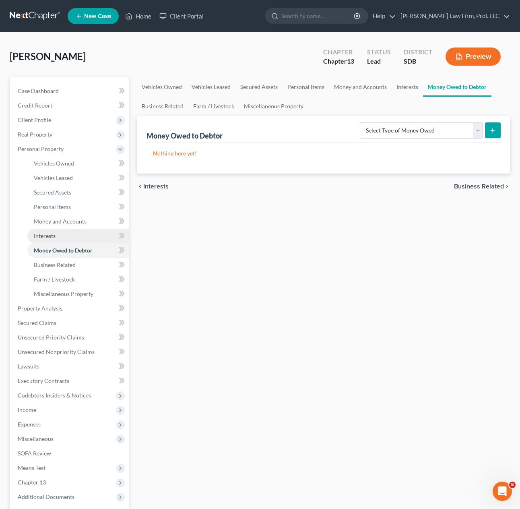
click at [53, 237] on span "Interests" at bounding box center [45, 235] width 22 height 7
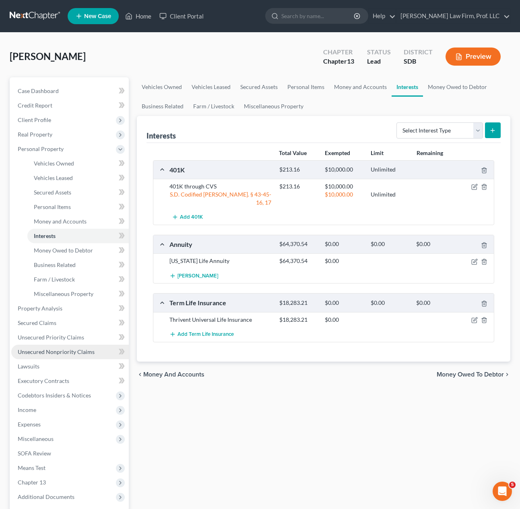
drag, startPoint x: 73, startPoint y: 357, endPoint x: 79, endPoint y: 355, distance: 5.9
click at [73, 357] on link "Unsecured Nonpriority Claims" at bounding box center [70, 352] width 118 height 14
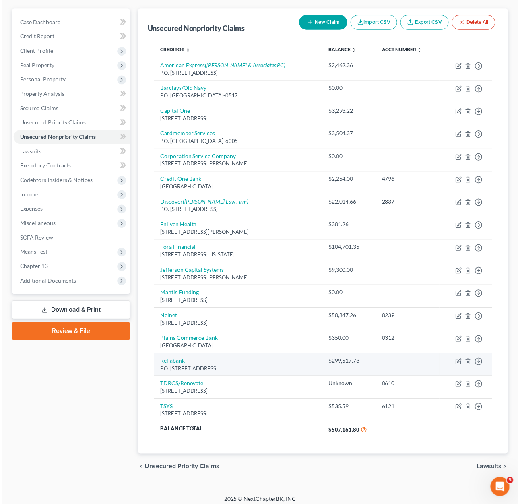
scroll to position [74, 0]
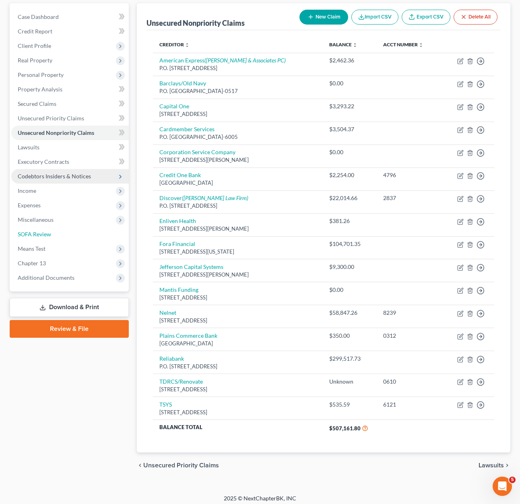
drag, startPoint x: 51, startPoint y: 236, endPoint x: 62, endPoint y: 250, distance: 17.7
click at [51, 236] on span "SOFA Review" at bounding box center [34, 234] width 33 height 7
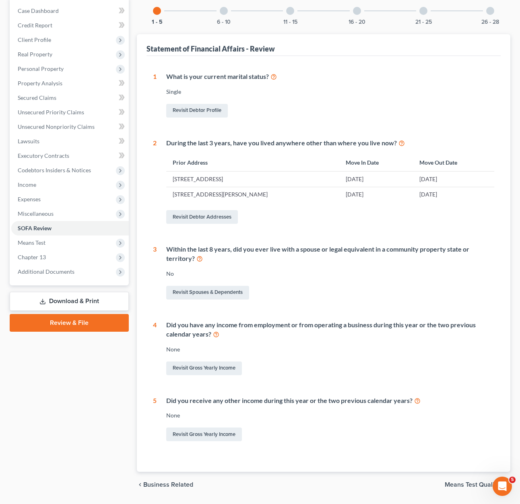
scroll to position [81, 0]
click at [43, 244] on span "Means Test" at bounding box center [32, 242] width 28 height 7
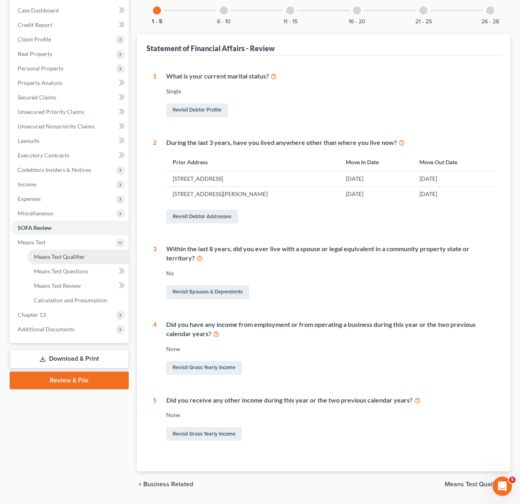
click at [73, 261] on link "Means Test Qualifier" at bounding box center [77, 257] width 101 height 14
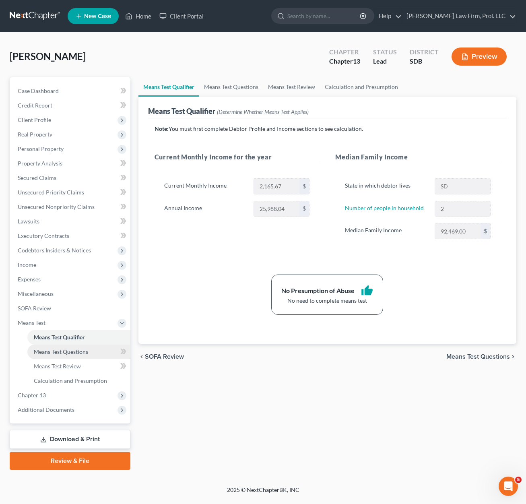
click at [70, 351] on span "Means Test Questions" at bounding box center [61, 351] width 54 height 7
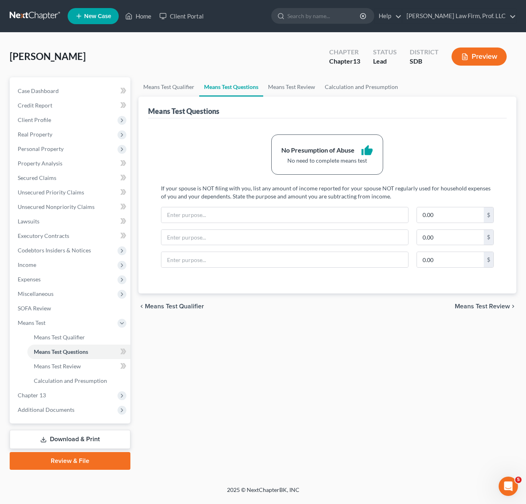
click at [277, 357] on div "Means Test Qualifier Means Test Questions Means Test Review Calculation and Pre…" at bounding box center [327, 273] width 386 height 392
click at [69, 366] on span "Means Test Review" at bounding box center [57, 366] width 47 height 7
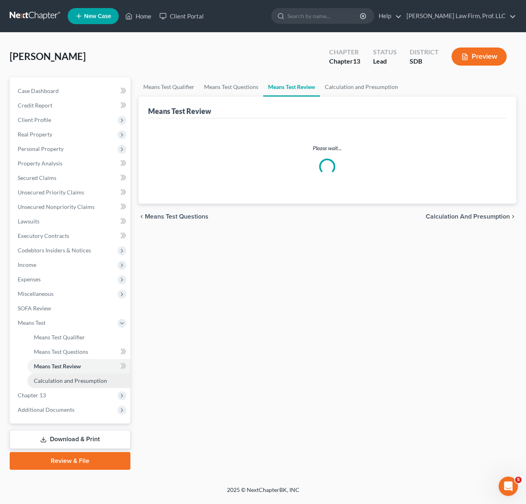
click at [82, 377] on link "Calculation and Presumption" at bounding box center [78, 381] width 103 height 14
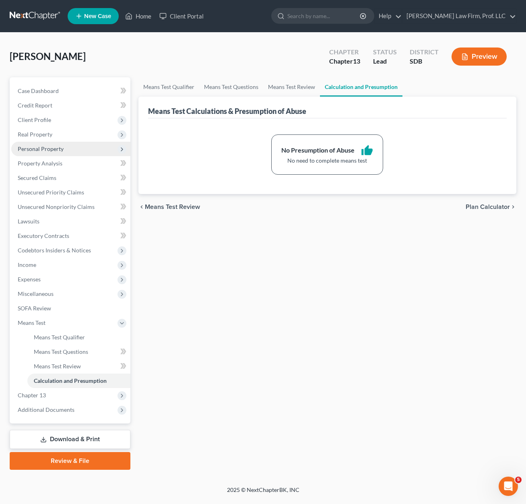
click at [62, 151] on span "Personal Property" at bounding box center [41, 148] width 46 height 7
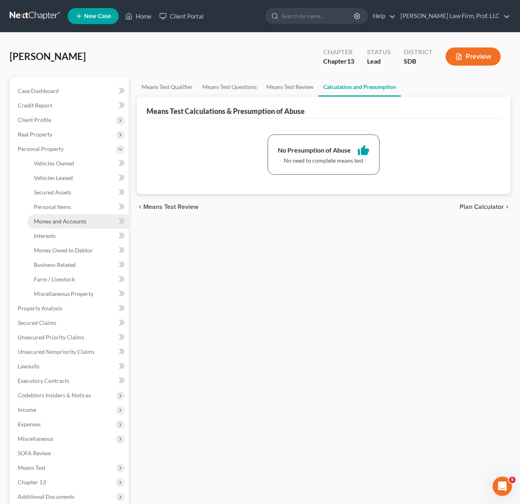
click at [75, 220] on span "Money and Accounts" at bounding box center [60, 221] width 53 height 7
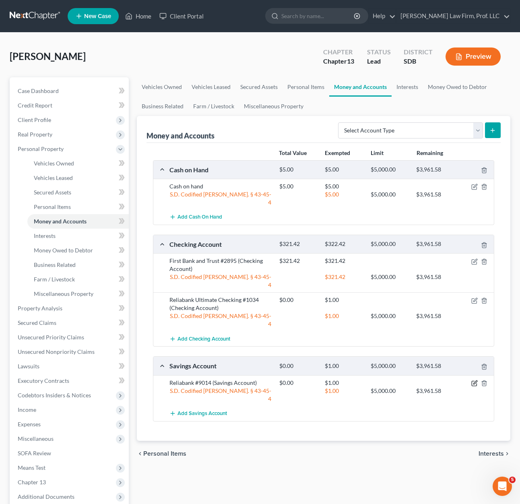
click at [477, 380] on icon "button" at bounding box center [474, 383] width 6 height 6
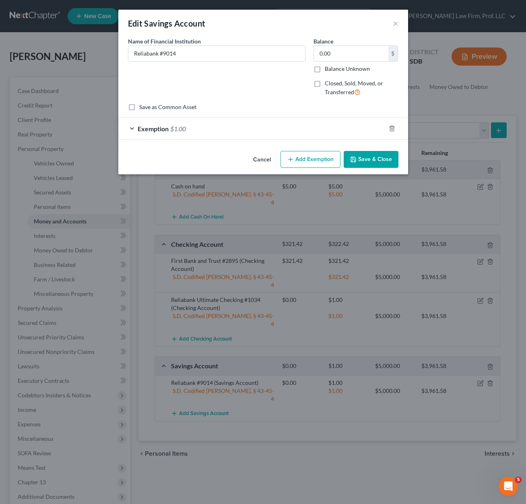
drag, startPoint x: 324, startPoint y: 82, endPoint x: 313, endPoint y: 81, distance: 10.9
click at [324, 81] on div "Closed, Sold, Moved, or Transferred" at bounding box center [356, 87] width 85 height 17
click at [325, 85] on label "Closed, Sold, Moved, or Transferred" at bounding box center [362, 87] width 74 height 17
click at [328, 85] on input "Closed, Sold, Moved, or Transferred" at bounding box center [330, 81] width 5 height 5
checkbox input "true"
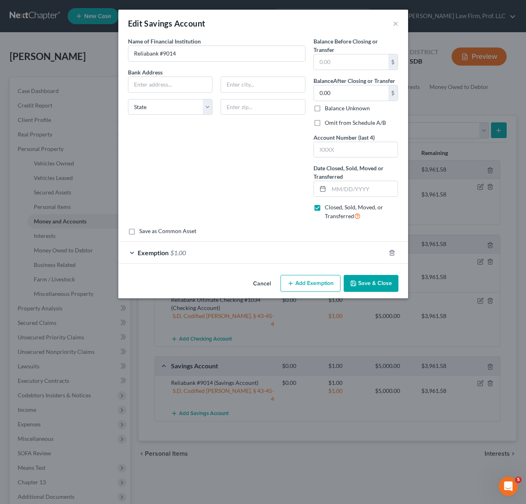
click at [258, 286] on button "Cancel" at bounding box center [262, 284] width 31 height 16
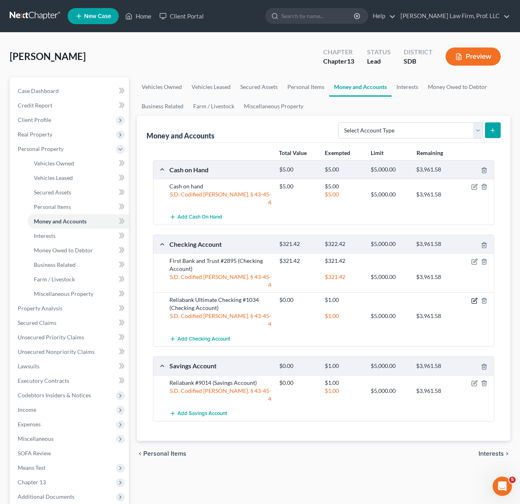
click at [473, 297] on icon "button" at bounding box center [474, 300] width 6 height 6
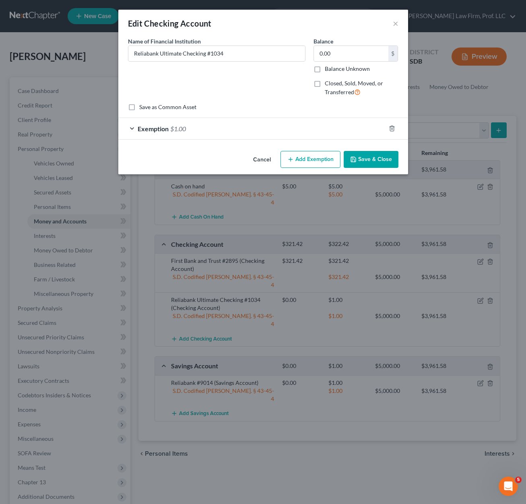
click at [325, 86] on label "Closed, Sold, Moved, or Transferred" at bounding box center [362, 87] width 74 height 17
click at [328, 85] on input "Closed, Sold, Moved, or Transferred" at bounding box center [330, 81] width 5 height 5
checkbox input "true"
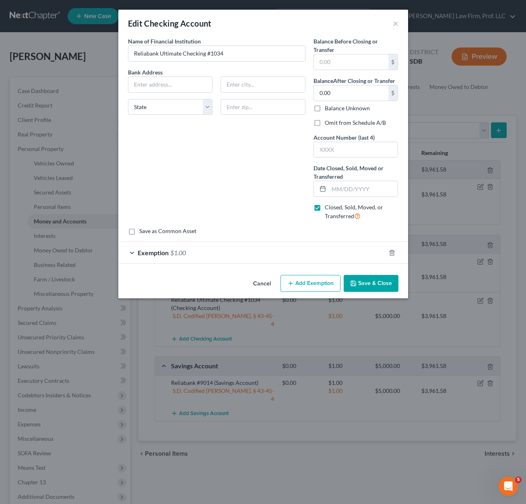
click at [194, 152] on div "Name of Financial Institution * Reliabank Ultimate Checking #1034 Bank Address …" at bounding box center [217, 132] width 186 height 190
drag, startPoint x: 185, startPoint y: 89, endPoint x: 184, endPoint y: 83, distance: 6.2
click at [185, 87] on input "text" at bounding box center [170, 84] width 84 height 15
drag, startPoint x: 153, startPoint y: 88, endPoint x: 152, endPoint y: 84, distance: 4.5
click at [153, 88] on input "text" at bounding box center [170, 84] width 84 height 15
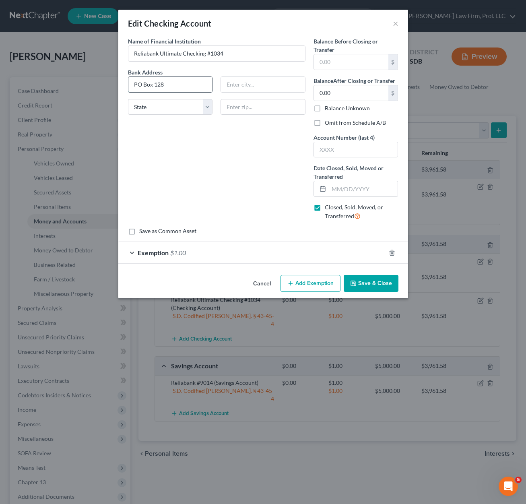
type input "PO Box 128"
type input "57234"
type input "Estelline"
select select "43"
click at [358, 63] on input "text" at bounding box center [351, 61] width 74 height 15
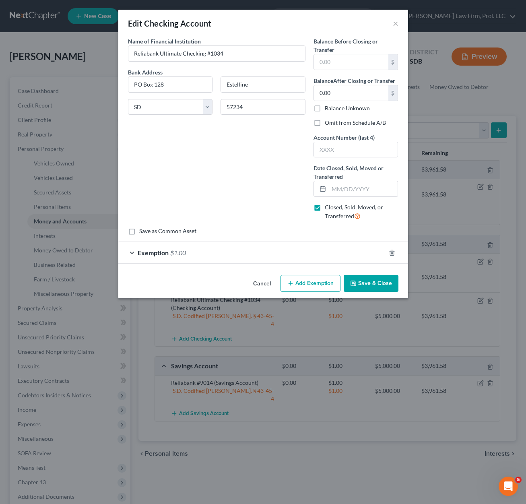
click at [274, 156] on div "Name of Financial Institution * Reliabank Ultimate Checking #1034 Bank Address …" at bounding box center [217, 132] width 186 height 190
drag, startPoint x: 257, startPoint y: 197, endPoint x: 336, endPoint y: 246, distance: 93.1
click at [258, 197] on div "Name of Financial Institution * Reliabank Ultimate Checking #1034 Bank Address …" at bounding box center [217, 132] width 186 height 190
click at [293, 201] on div "Name of Financial Institution * Reliabank Ultimate Checking #1034 Bank Address …" at bounding box center [217, 132] width 186 height 190
click at [393, 24] on button "×" at bounding box center [396, 24] width 6 height 10
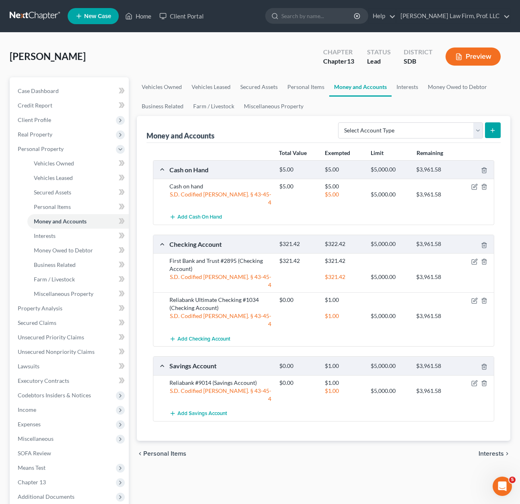
click at [271, 477] on div "Vehicles Owned Vehicles Leased Secured Assets Personal Items Money and Accounts…" at bounding box center [324, 316] width 382 height 479
drag, startPoint x: 473, startPoint y: 282, endPoint x: 260, endPoint y: 504, distance: 307.5
click at [312, 462] on div "Vehicles Owned Vehicles Leased Secured Assets Personal Items Money and Accounts…" at bounding box center [324, 316] width 382 height 479
click at [302, 453] on div "Vehicles Owned Vehicles Leased Secured Assets Personal Items Money and Accounts…" at bounding box center [324, 316] width 382 height 479
click at [55, 268] on span "Business Related" at bounding box center [55, 264] width 42 height 7
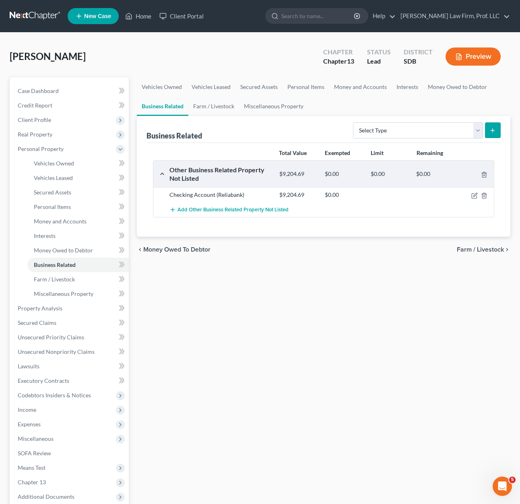
click at [223, 196] on div "Checking Account (Reliabank)" at bounding box center [220, 195] width 110 height 8
click at [473, 196] on icon "button" at bounding box center [475, 195] width 4 height 4
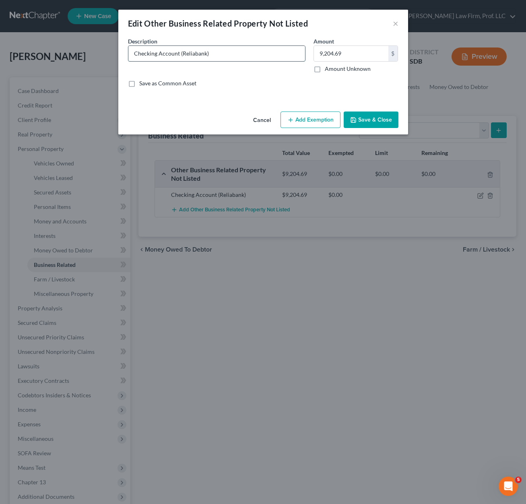
click at [179, 48] on input "Checking Account (Reliabank)" at bounding box center [216, 53] width 177 height 15
type input "Checking Account #3042 (Reliabank)"
click at [375, 120] on button "Save & Close" at bounding box center [371, 120] width 55 height 17
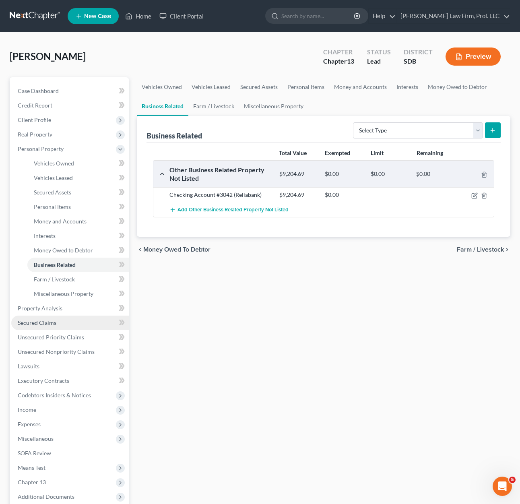
click at [50, 320] on span "Secured Claims" at bounding box center [37, 322] width 39 height 7
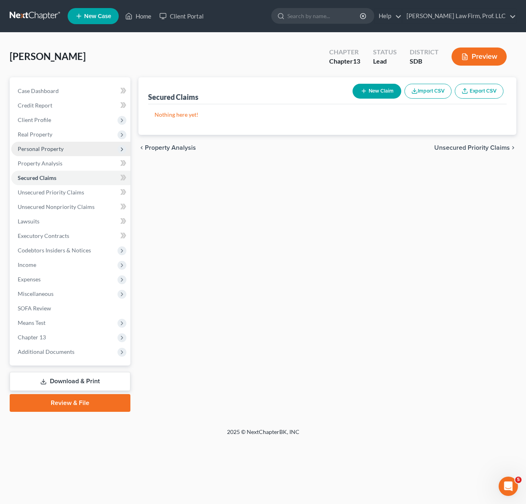
click at [42, 148] on span "Personal Property" at bounding box center [41, 148] width 46 height 7
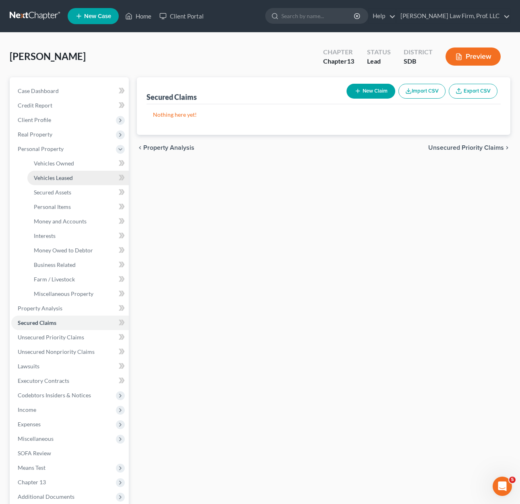
click at [64, 173] on link "Vehicles Leased" at bounding box center [77, 178] width 101 height 14
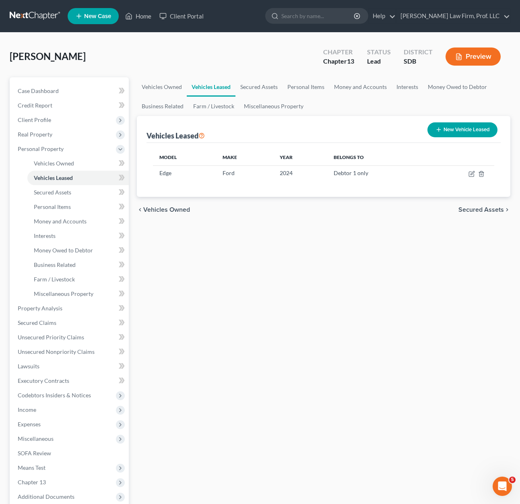
click at [297, 316] on div "Vehicles Owned Vehicles Leased Secured Assets Personal Items Money and Accounts…" at bounding box center [324, 316] width 382 height 479
click at [42, 119] on span "Client Profile" at bounding box center [34, 119] width 33 height 7
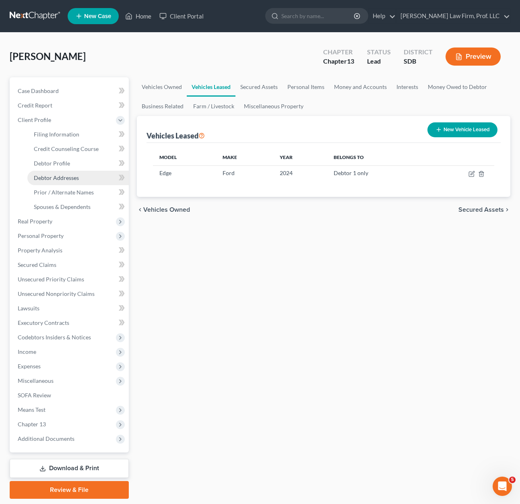
click at [70, 178] on span "Debtor Addresses" at bounding box center [56, 177] width 45 height 7
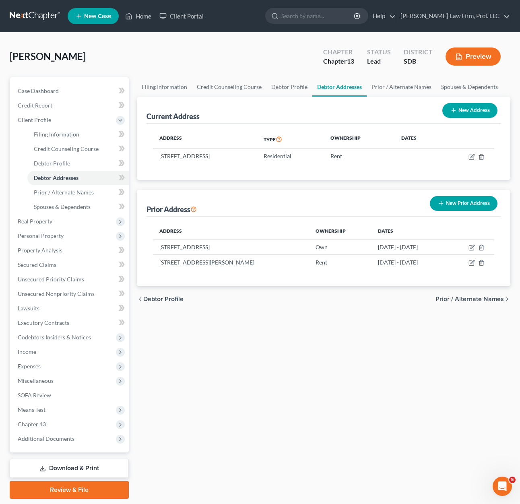
click at [348, 369] on div "Filing Information Credit Counseling Course Debtor Profile Debtor Addresses Pri…" at bounding box center [324, 287] width 382 height 421
click at [275, 333] on div "Filing Information Credit Counseling Course Debtor Profile Debtor Addresses Pri…" at bounding box center [324, 287] width 382 height 421
click at [469, 155] on icon "button" at bounding box center [472, 157] width 6 height 6
select select "43"
select select "0"
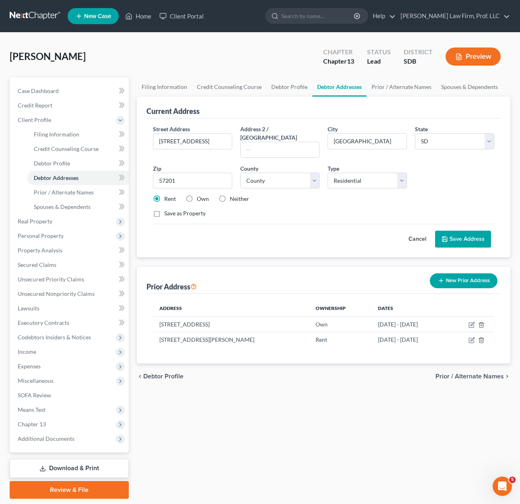
click at [316, 209] on div "Save as Property" at bounding box center [323, 213] width 341 height 8
drag, startPoint x: 217, startPoint y: 138, endPoint x: 96, endPoint y: 122, distance: 121.8
click at [99, 122] on div "Petition Navigation Case Dashboard Payments Invoices Payments Payments Credit R…" at bounding box center [260, 287] width 509 height 421
type input "[STREET_ADDRESS]"
type input "[GEOGRAPHIC_DATA]"
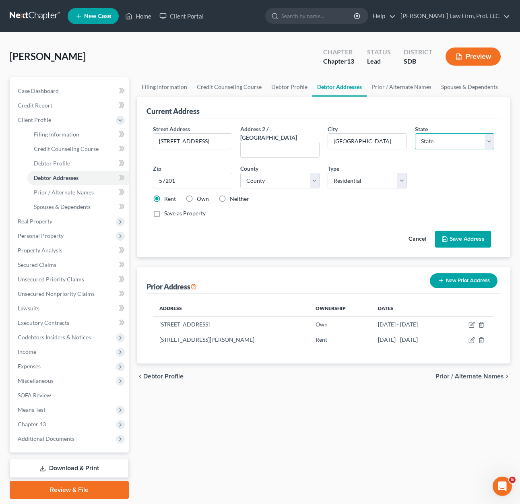
select select "43"
select select "13"
type input "57108"
click at [280, 142] on input "text" at bounding box center [280, 149] width 78 height 15
type input "U"
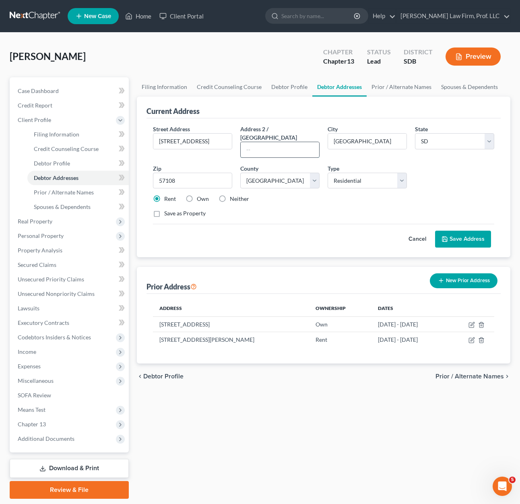
type input "U"
type input "Unit 214"
drag, startPoint x: 267, startPoint y: 204, endPoint x: 293, endPoint y: 200, distance: 25.6
click at [267, 209] on div "Save as Property" at bounding box center [323, 213] width 341 height 8
click at [469, 231] on button "Save Address" at bounding box center [463, 239] width 56 height 17
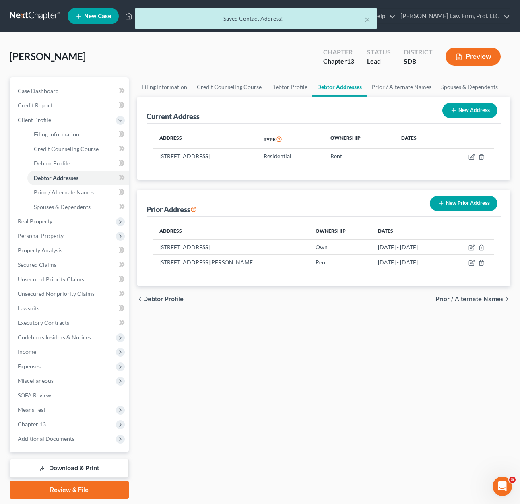
drag, startPoint x: 392, startPoint y: 390, endPoint x: 336, endPoint y: 366, distance: 60.8
click at [378, 384] on div "Filing Information Credit Counseling Course Debtor Profile Debtor Addresses Pri…" at bounding box center [324, 287] width 382 height 421
click at [469, 248] on icon "button" at bounding box center [471, 248] width 5 height 5
select select "43"
select select "13"
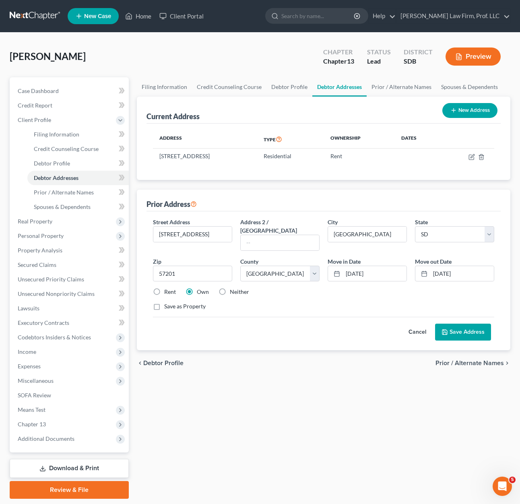
click at [230, 288] on label "Neither" at bounding box center [239, 292] width 19 height 8
click at [233, 288] on input "Neither" at bounding box center [235, 290] width 5 height 5
radio input "true"
click at [466, 324] on button "Save Address" at bounding box center [463, 332] width 56 height 17
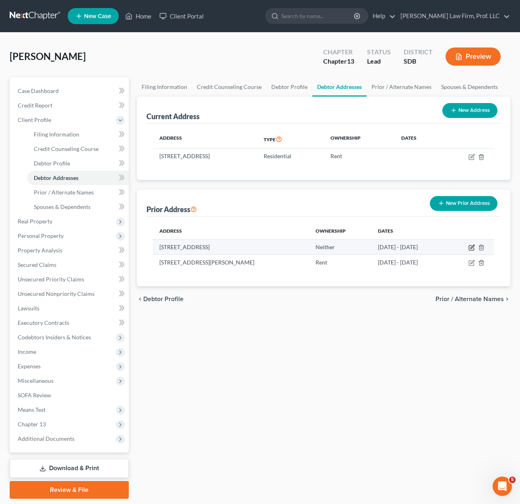
click at [472, 246] on icon "button" at bounding box center [472, 247] width 6 height 6
select select "43"
select select "13"
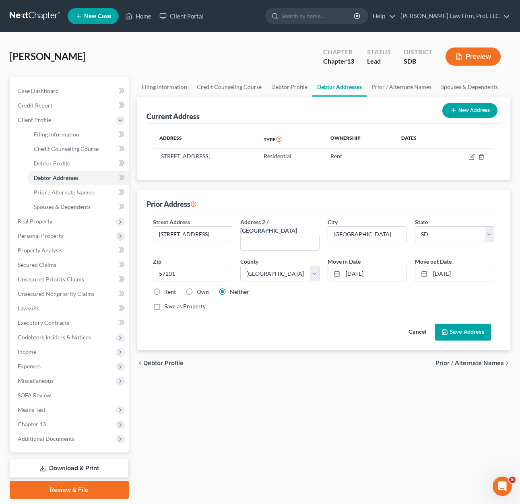
click at [163, 288] on div "Rent" at bounding box center [164, 292] width 23 height 8
drag, startPoint x: 147, startPoint y: 282, endPoint x: 158, endPoint y: 283, distance: 11.7
click at [147, 282] on div "Street Address * [STREET_ADDRESS] * [GEOGRAPHIC_DATA] * State [US_STATE] AK AR …" at bounding box center [324, 280] width 354 height 139
click at [164, 288] on label "Rent" at bounding box center [170, 292] width 12 height 8
click at [167, 288] on input "Rent" at bounding box center [169, 290] width 5 height 5
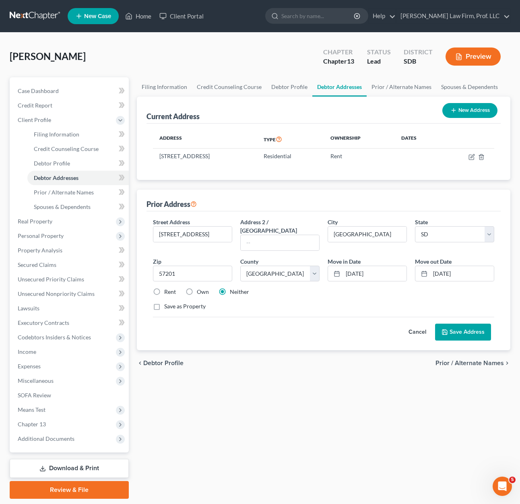
radio input "true"
click at [470, 324] on button "Save Address" at bounding box center [463, 332] width 56 height 17
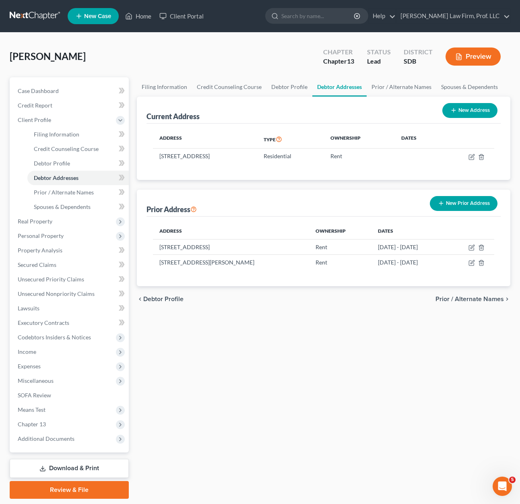
click at [308, 345] on div "Filing Information Credit Counseling Course Debtor Profile Debtor Addresses Pri…" at bounding box center [324, 287] width 382 height 421
click at [471, 248] on icon "button" at bounding box center [473, 247] width 4 height 4
select select "43"
select select "13"
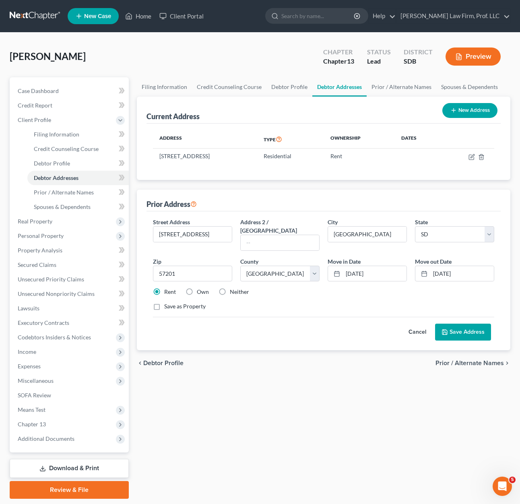
click at [239, 289] on div "Street Address * [STREET_ADDRESS] * [GEOGRAPHIC_DATA] * State [US_STATE] AK AR …" at bounding box center [323, 267] width 349 height 99
click at [239, 288] on label "Neither" at bounding box center [239, 292] width 19 height 8
click at [238, 288] on input "Neither" at bounding box center [235, 290] width 5 height 5
radio input "true"
click at [390, 288] on div "Street Address * [STREET_ADDRESS] * [GEOGRAPHIC_DATA] * State [US_STATE] AK AR …" at bounding box center [323, 267] width 349 height 99
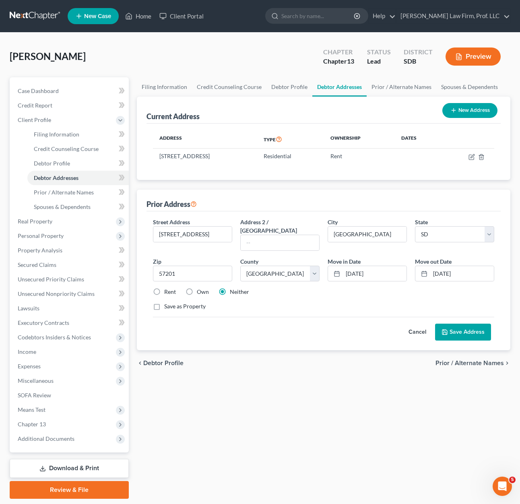
click at [414, 324] on button "Cancel" at bounding box center [417, 332] width 35 height 16
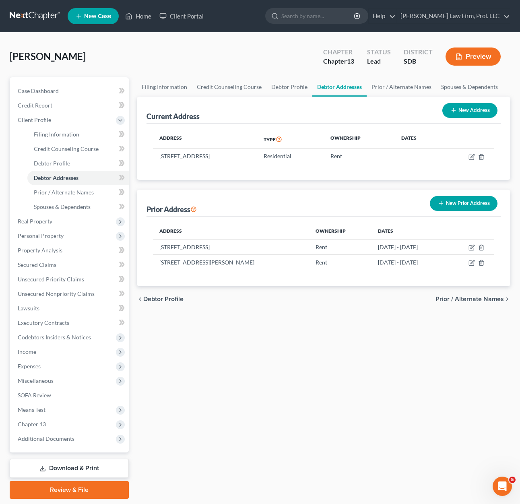
click at [295, 319] on div "Filing Information Credit Counseling Course Debtor Profile Debtor Addresses Pri…" at bounding box center [324, 287] width 382 height 421
click at [470, 263] on icon "button" at bounding box center [472, 263] width 6 height 6
select select "43"
select select "24"
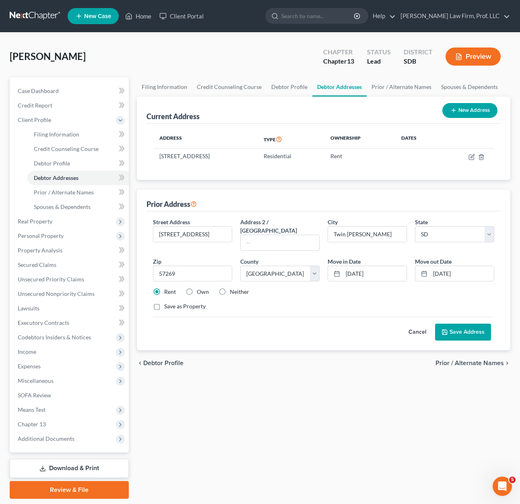
drag, startPoint x: 240, startPoint y: 286, endPoint x: 368, endPoint y: 310, distance: 130.7
click at [240, 288] on label "Neither" at bounding box center [239, 292] width 19 height 8
drag, startPoint x: 224, startPoint y: 281, endPoint x: 263, endPoint y: 296, distance: 41.9
click at [230, 288] on label "Neither" at bounding box center [239, 292] width 19 height 8
click at [233, 288] on input "Neither" at bounding box center [235, 290] width 5 height 5
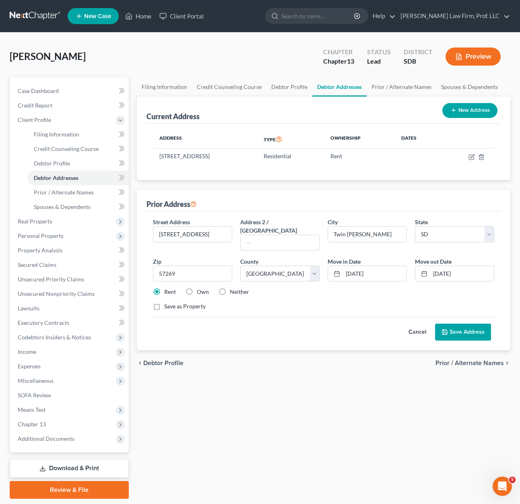
radio input "true"
click at [457, 324] on button "Save Address" at bounding box center [463, 332] width 56 height 17
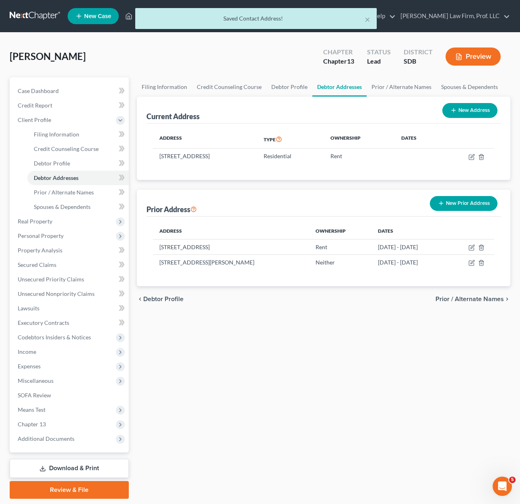
drag, startPoint x: 323, startPoint y: 335, endPoint x: 393, endPoint y: 321, distance: 71.1
click at [325, 335] on div "Filing Information Credit Counseling Course Debtor Profile Debtor Addresses Pri…" at bounding box center [324, 287] width 382 height 421
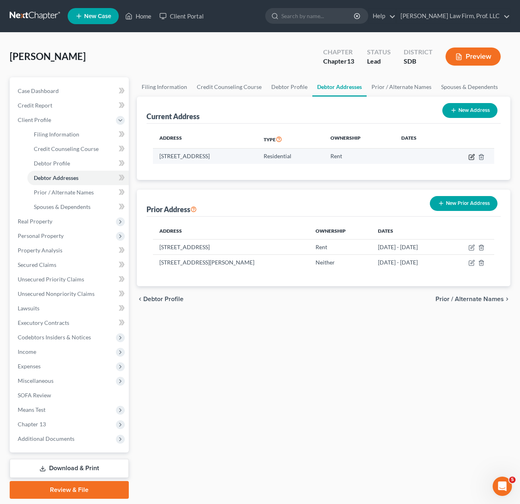
click at [471, 159] on icon "button" at bounding box center [472, 157] width 6 height 6
select select "43"
select select "13"
select select "0"
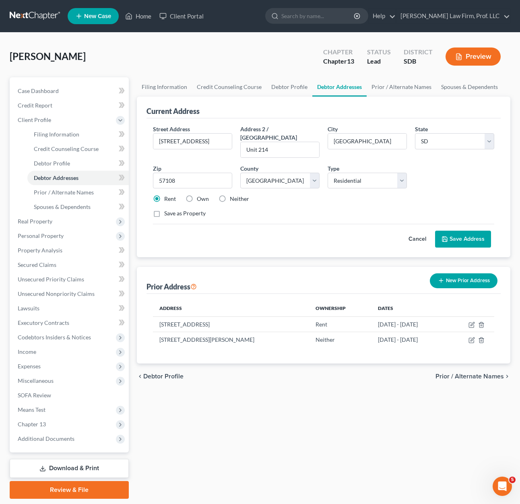
click at [469, 164] on div "Street Address * [STREET_ADDRESS] * [GEOGRAPHIC_DATA] * State [US_STATE] AK AR …" at bounding box center [323, 174] width 349 height 99
click at [465, 231] on button "Save Address" at bounding box center [463, 239] width 56 height 17
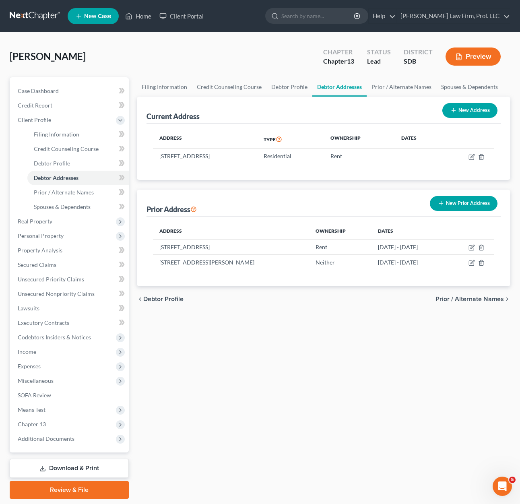
click at [276, 368] on div "Filing Information Credit Counseling Course Debtor Profile Debtor Addresses Pri…" at bounding box center [324, 287] width 382 height 421
drag, startPoint x: 267, startPoint y: 366, endPoint x: 191, endPoint y: 251, distance: 137.9
click at [267, 364] on div "Filing Information Credit Counseling Course Debtor Profile Debtor Addresses Pri…" at bounding box center [324, 287] width 382 height 421
click at [52, 223] on span "Real Property" at bounding box center [35, 221] width 35 height 7
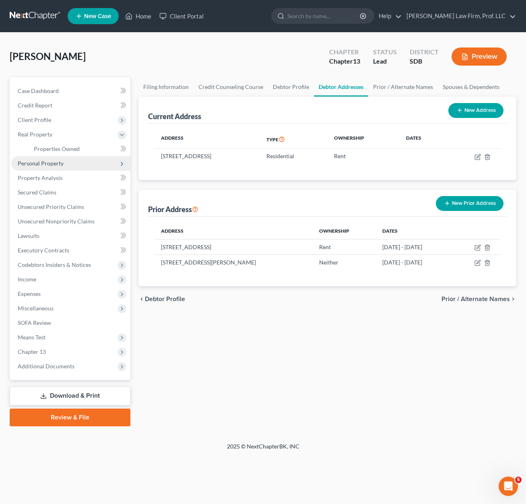
click at [77, 160] on span "Personal Property" at bounding box center [70, 163] width 119 height 14
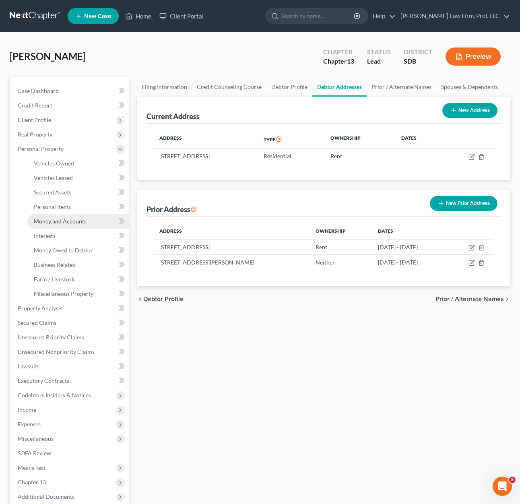
click at [72, 220] on span "Money and Accounts" at bounding box center [60, 221] width 53 height 7
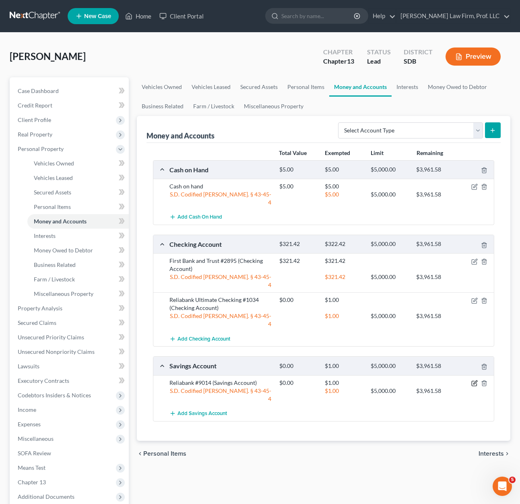
click at [473, 381] on icon "button" at bounding box center [474, 383] width 5 height 5
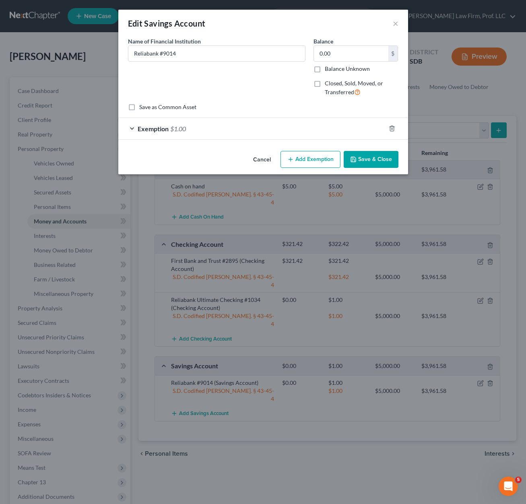
click at [278, 81] on div "Name of Financial Institution * Reliabank #9014" at bounding box center [217, 70] width 186 height 66
drag, startPoint x: 316, startPoint y: 82, endPoint x: 317, endPoint y: 94, distance: 12.2
click at [325, 83] on label "Closed, Sold, Moved, or Transferred" at bounding box center [362, 87] width 74 height 17
click at [328, 83] on input "Closed, Sold, Moved, or Transferred" at bounding box center [330, 81] width 5 height 5
checkbox input "true"
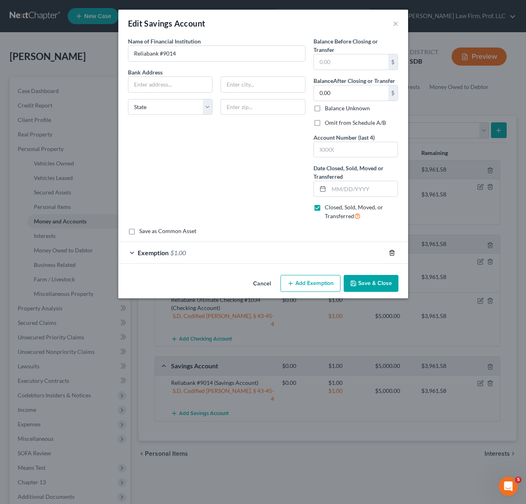
click at [394, 255] on icon "button" at bounding box center [392, 253] width 6 height 6
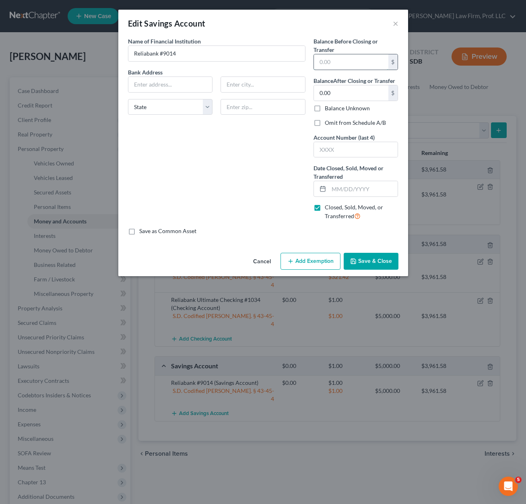
click at [340, 62] on input "text" at bounding box center [351, 61] width 74 height 15
click at [166, 85] on input "text" at bounding box center [170, 84] width 84 height 15
type input "PO Box 128"
type input "Estelline"
type input "57234"
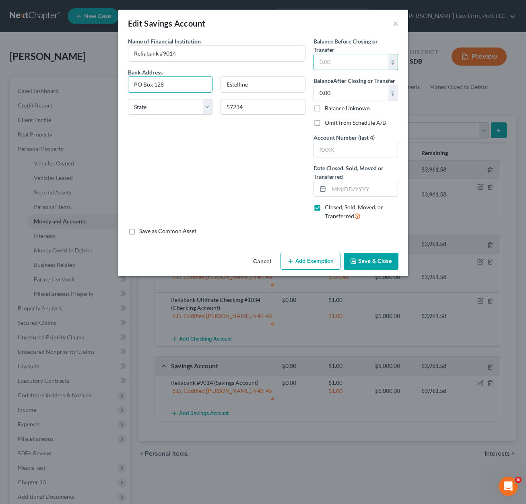
click at [249, 165] on div "Name of Financial Institution * Reliabank #9014 Bank Address [GEOGRAPHIC_DATA][…" at bounding box center [217, 132] width 186 height 190
click at [355, 89] on input "0.00" at bounding box center [351, 92] width 74 height 15
click at [366, 63] on input "text" at bounding box center [351, 61] width 74 height 15
click at [346, 191] on input "text" at bounding box center [363, 188] width 69 height 15
click at [282, 159] on div "Name of Financial Institution * Reliabank #9014 Bank Address [GEOGRAPHIC_DATA][…" at bounding box center [217, 132] width 186 height 190
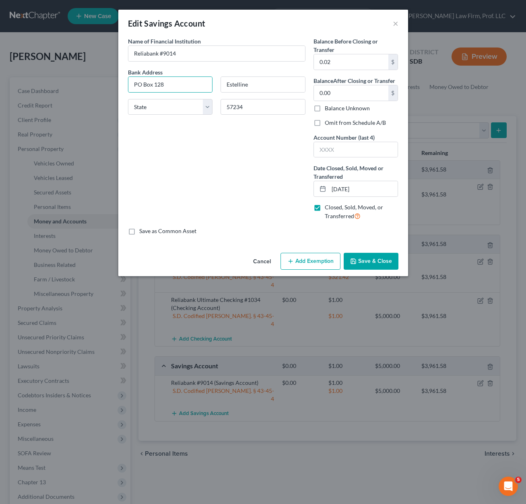
click at [380, 267] on button "Save & Close" at bounding box center [371, 261] width 55 height 17
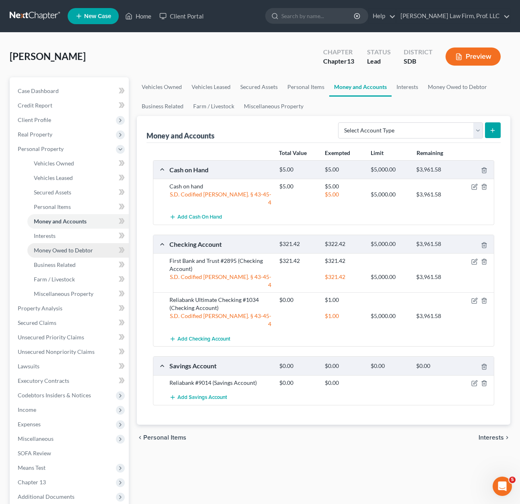
click at [72, 247] on span "Money Owed to Debtor" at bounding box center [63, 250] width 59 height 7
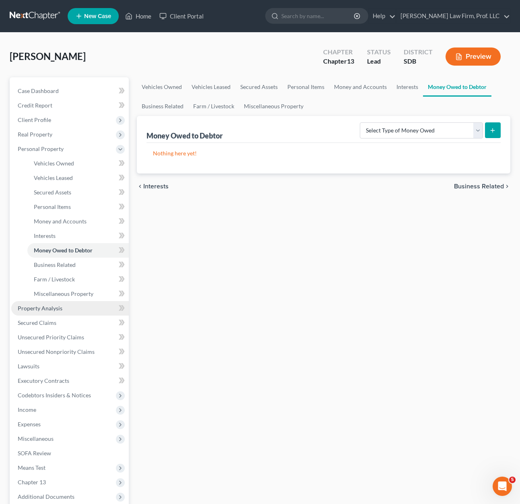
click at [56, 310] on span "Property Analysis" at bounding box center [40, 308] width 45 height 7
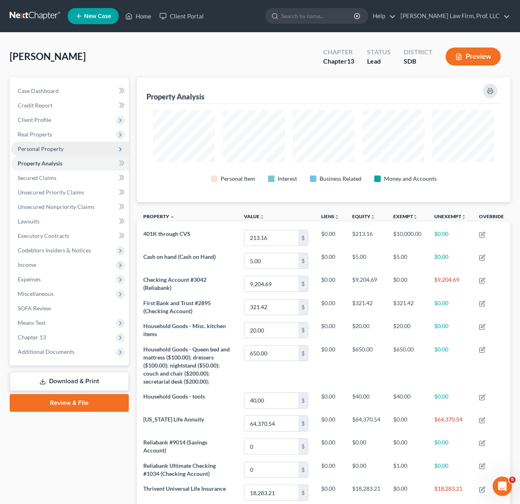
click at [65, 147] on span "Personal Property" at bounding box center [70, 149] width 118 height 14
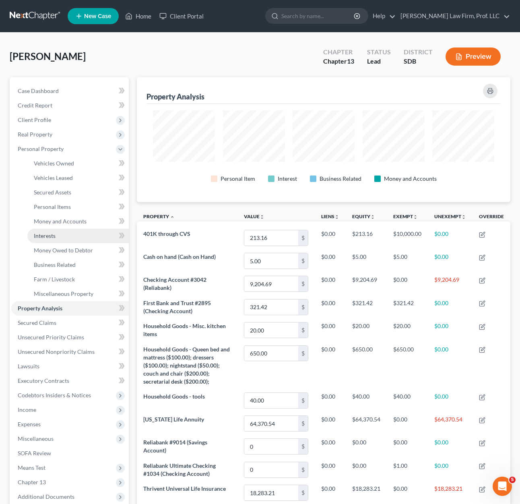
click at [61, 229] on link "Interests" at bounding box center [77, 236] width 101 height 14
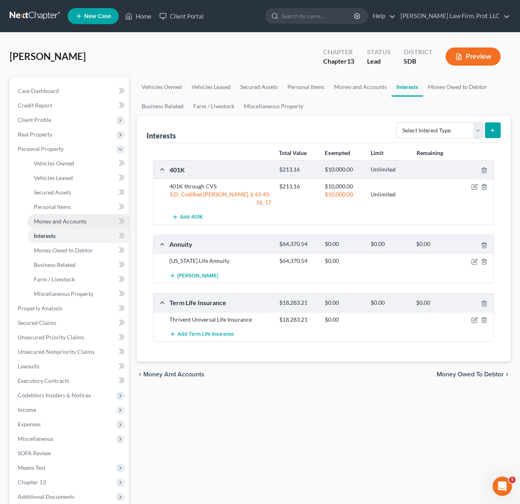
click at [78, 225] on link "Money and Accounts" at bounding box center [77, 221] width 101 height 14
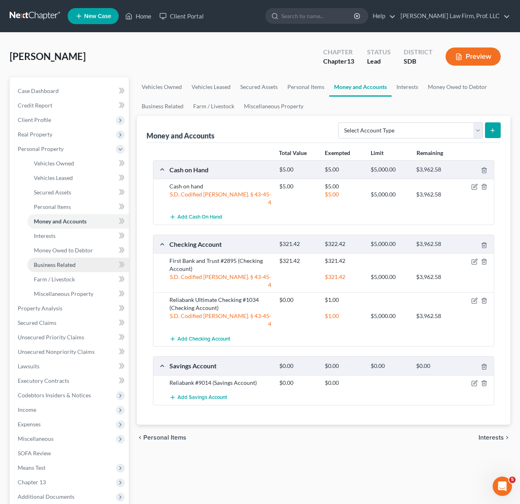
click at [72, 267] on span "Business Related" at bounding box center [55, 264] width 42 height 7
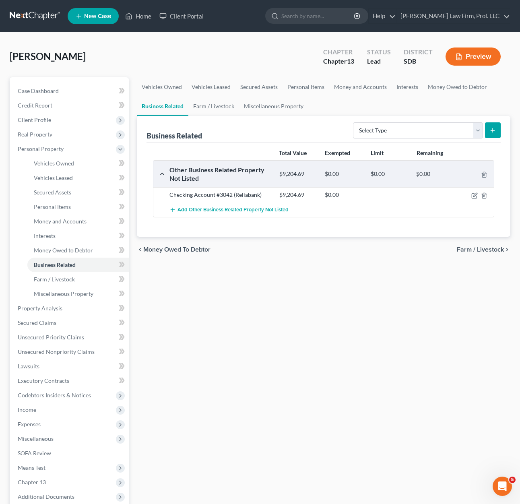
drag, startPoint x: 283, startPoint y: 308, endPoint x: 390, endPoint y: 252, distance: 120.1
click at [283, 303] on div "Vehicles Owned Vehicles Leased Secured Assets Personal Items Money and Accounts…" at bounding box center [324, 316] width 382 height 479
drag, startPoint x: 472, startPoint y: 123, endPoint x: 472, endPoint y: 128, distance: 5.6
click at [472, 123] on select "Select Type Customer Lists Franchises Inventory Licenses Machinery Office Equip…" at bounding box center [418, 130] width 130 height 16
click at [473, 130] on select "Select Type Customer Lists Franchises Inventory Licenses Machinery Office Equip…" at bounding box center [418, 130] width 130 height 16
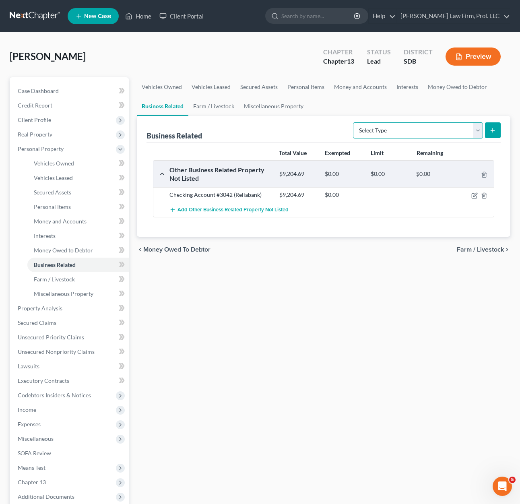
click at [473, 130] on select "Select Type Customer Lists Franchises Inventory Licenses Machinery Office Equip…" at bounding box center [418, 130] width 130 height 16
click at [353, 122] on select "Select Type Customer Lists Franchises Inventory Licenses Machinery Office Equip…" at bounding box center [418, 130] width 130 height 16
click at [497, 130] on button "submit" at bounding box center [493, 130] width 16 height 16
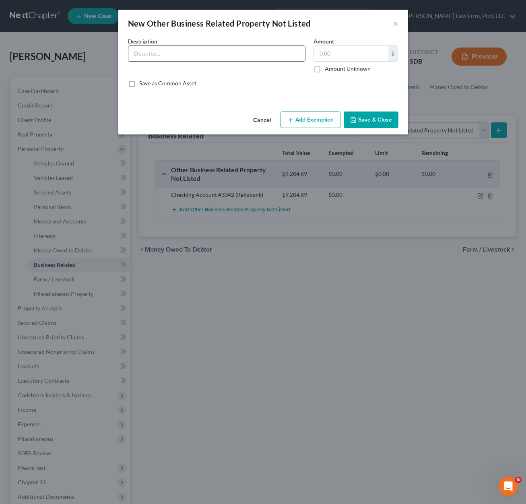
click at [190, 52] on input "text" at bounding box center [216, 53] width 177 height 15
click at [136, 56] on input "Checking Account #7361" at bounding box center [216, 53] width 177 height 15
click at [130, 55] on input "Checking Account #7361" at bounding box center [216, 53] width 177 height 15
click at [279, 70] on div "Description * Checking Account #7361" at bounding box center [217, 55] width 186 height 36
click at [273, 60] on input "Checking Account #7361" at bounding box center [216, 53] width 177 height 15
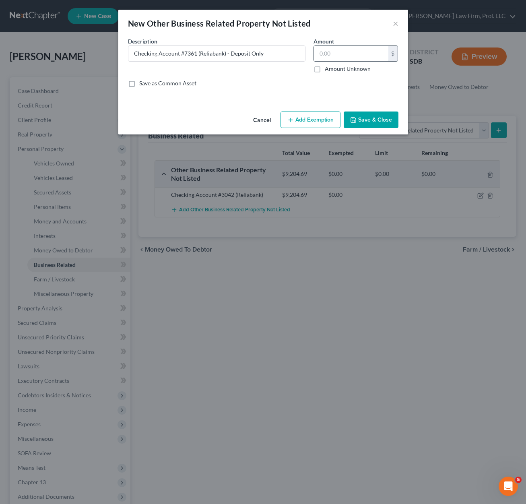
click at [328, 55] on input "text" at bounding box center [351, 53] width 74 height 15
click at [328, 61] on input "text" at bounding box center [351, 53] width 74 height 15
click at [358, 112] on button "Save & Close" at bounding box center [371, 120] width 55 height 17
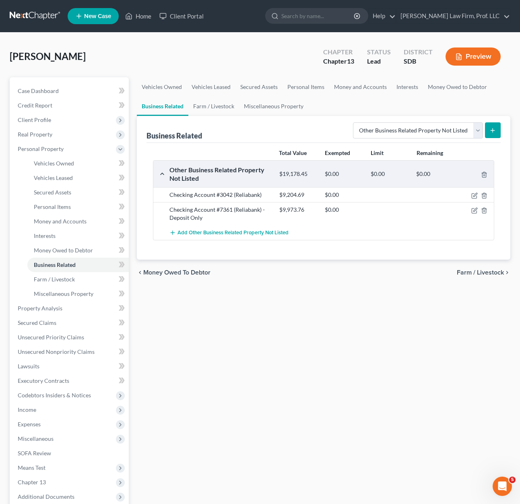
click at [360, 124] on div at bounding box center [260, 252] width 520 height 504
drag, startPoint x: 65, startPoint y: 250, endPoint x: 68, endPoint y: 227, distance: 22.4
click at [65, 250] on span "Money Owed to Debtor" at bounding box center [63, 250] width 59 height 7
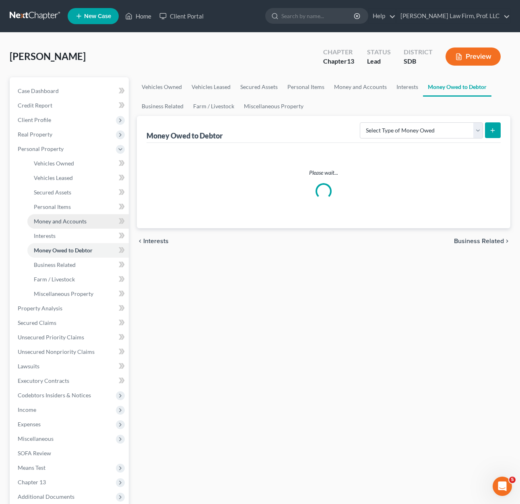
click at [70, 223] on span "Money and Accounts" at bounding box center [60, 221] width 53 height 7
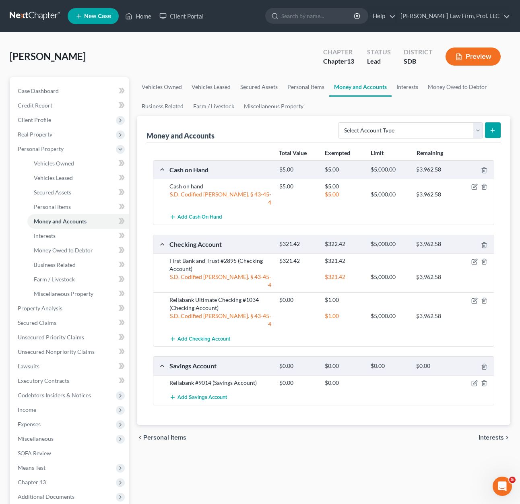
click at [339, 450] on div "Vehicles Owned Vehicles Leased Secured Assets Personal Items Money and Accounts…" at bounding box center [324, 316] width 382 height 479
click at [349, 469] on div "Vehicles Owned Vehicles Leased Secured Assets Personal Items Money and Accounts…" at bounding box center [324, 316] width 382 height 479
click at [475, 257] on div "$321.42 $321.42" at bounding box center [384, 265] width 219 height 16
click at [471, 297] on icon "button" at bounding box center [474, 300] width 6 height 6
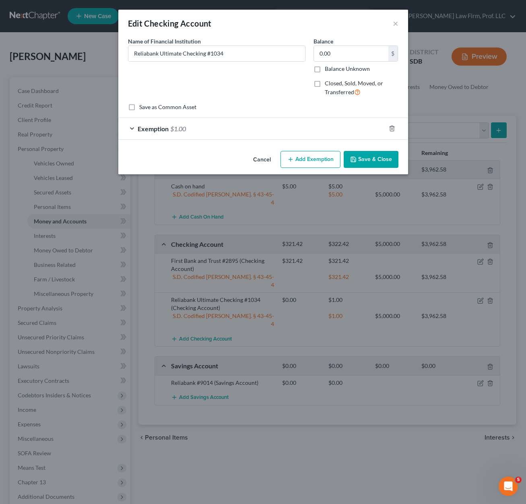
click at [221, 128] on div "Exemption $1.00" at bounding box center [251, 128] width 267 height 21
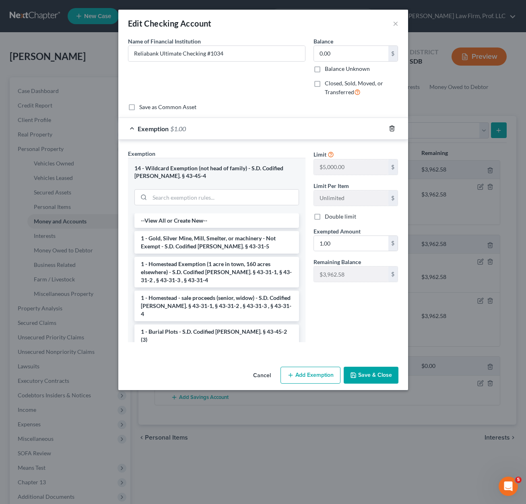
click at [391, 130] on icon "button" at bounding box center [392, 128] width 6 height 6
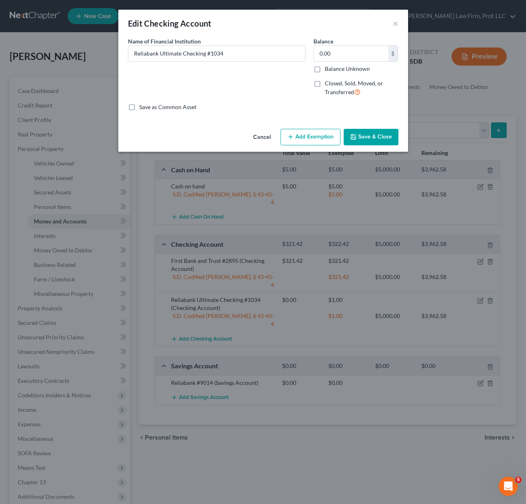
click at [349, 85] on span "Closed, Sold, Moved, or Transferred" at bounding box center [354, 88] width 58 height 16
drag, startPoint x: 323, startPoint y: 85, endPoint x: 342, endPoint y: 75, distance: 21.4
click at [325, 85] on label "Closed, Sold, Moved, or Transferred" at bounding box center [362, 87] width 74 height 17
click at [328, 85] on input "Closed, Sold, Moved, or Transferred" at bounding box center [330, 81] width 5 height 5
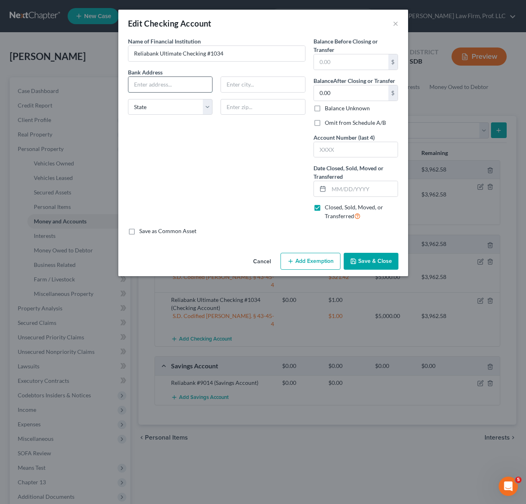
click at [158, 89] on input "text" at bounding box center [170, 84] width 84 height 15
click at [193, 153] on div "Name of Financial Institution * Reliabank Ultimate Checking #1034 Bank Address …" at bounding box center [217, 132] width 186 height 190
click at [353, 93] on input "0.00" at bounding box center [351, 92] width 74 height 15
click at [354, 61] on input "0.02" at bounding box center [351, 61] width 74 height 15
click at [354, 62] on input "0.02" at bounding box center [351, 61] width 74 height 15
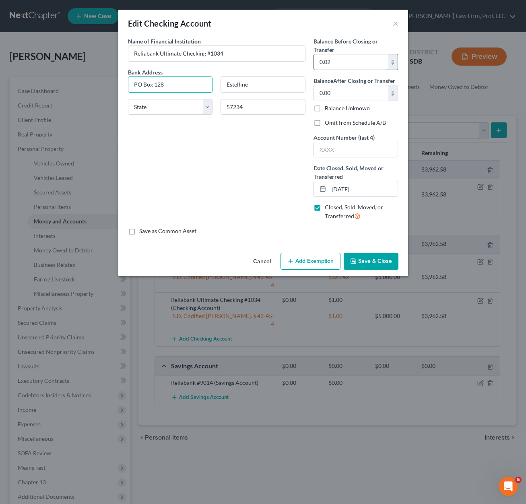
click at [354, 62] on input "0.02" at bounding box center [351, 61] width 74 height 15
click at [343, 148] on input "text" at bounding box center [356, 149] width 84 height 15
click at [381, 266] on button "Save & Close" at bounding box center [371, 261] width 55 height 17
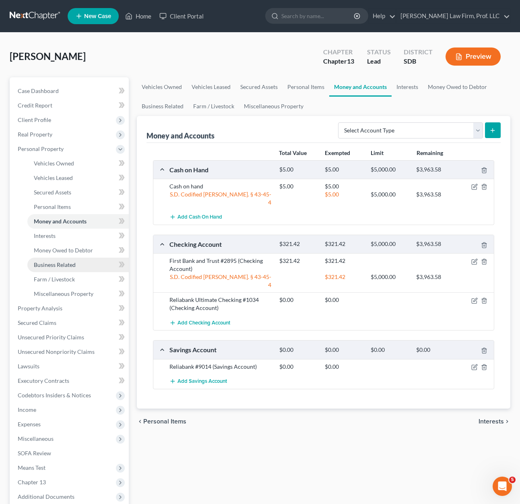
click at [64, 269] on link "Business Related" at bounding box center [77, 265] width 101 height 14
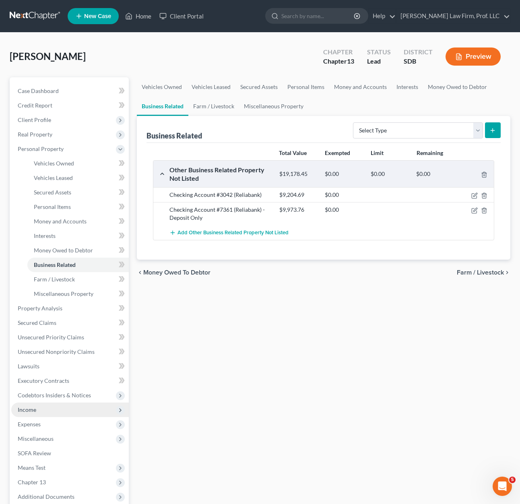
click at [29, 412] on span "Income" at bounding box center [27, 409] width 19 height 7
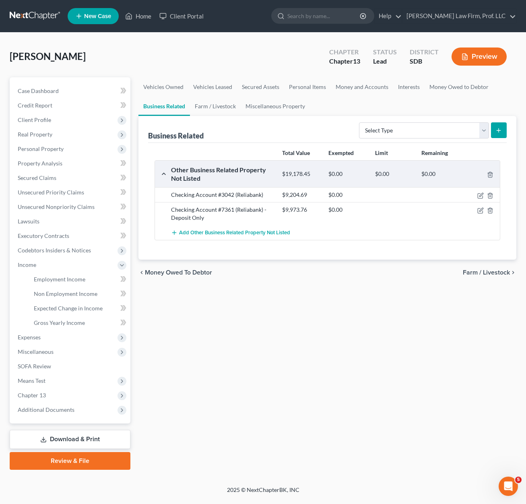
click at [324, 410] on div "Vehicles Owned Vehicles Leased Secured Assets Personal Items Money and Accounts…" at bounding box center [327, 273] width 386 height 392
click at [60, 278] on span "Employment Income" at bounding box center [60, 279] width 52 height 7
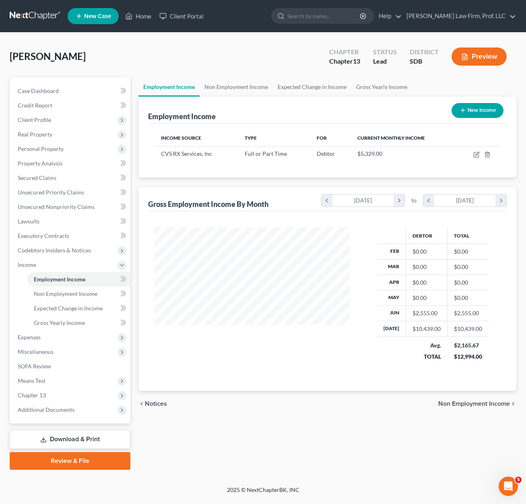
scroll to position [145, 211]
click at [325, 402] on div "chevron_left Notices Non Employment Income chevron_right" at bounding box center [327, 404] width 378 height 26
click at [60, 288] on link "Non Employment Income" at bounding box center [78, 294] width 103 height 14
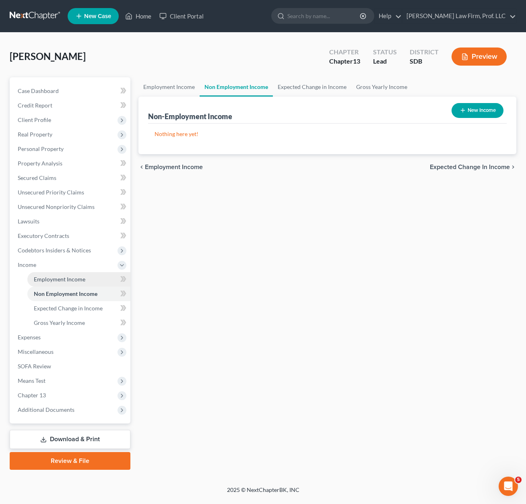
click at [62, 279] on span "Employment Income" at bounding box center [60, 279] width 52 height 7
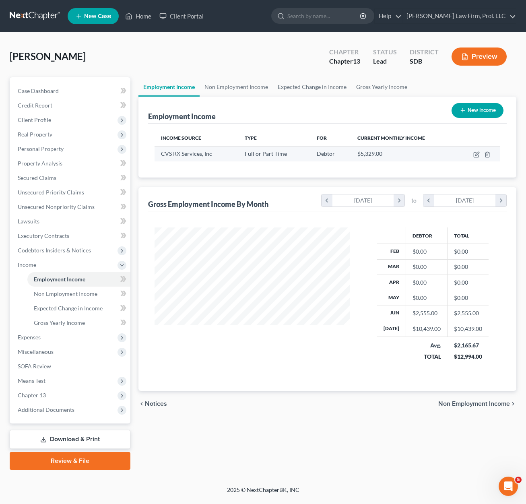
scroll to position [145, 211]
click at [481, 118] on div "New Income" at bounding box center [477, 110] width 58 height 21
click at [481, 114] on button "New Income" at bounding box center [478, 110] width 52 height 15
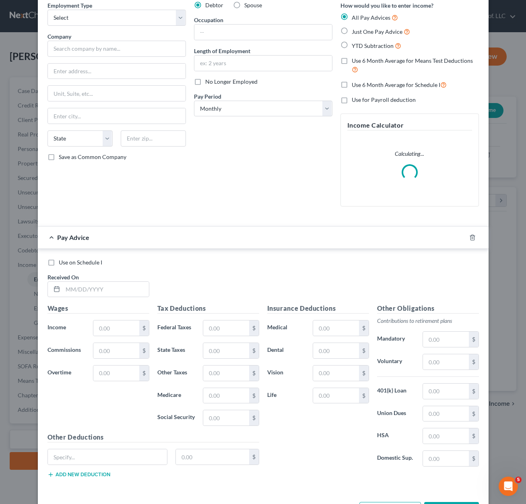
scroll to position [0, 0]
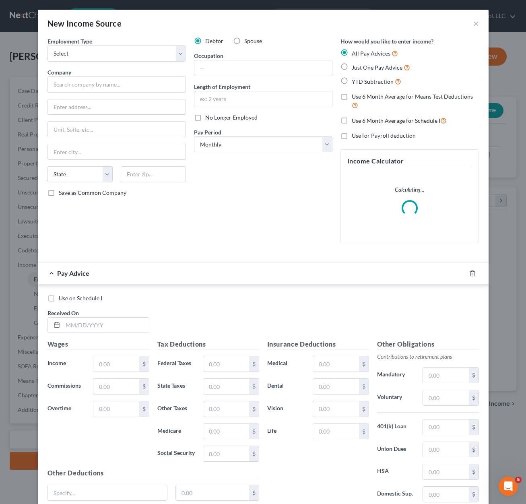
click at [299, 234] on div "Debtor Spouse Occupation Length of Employment No Longer Employed Pay Period * S…" at bounding box center [263, 143] width 147 height 212
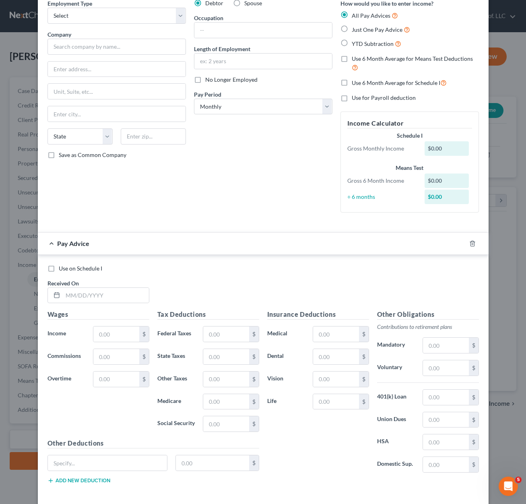
scroll to position [75, 0]
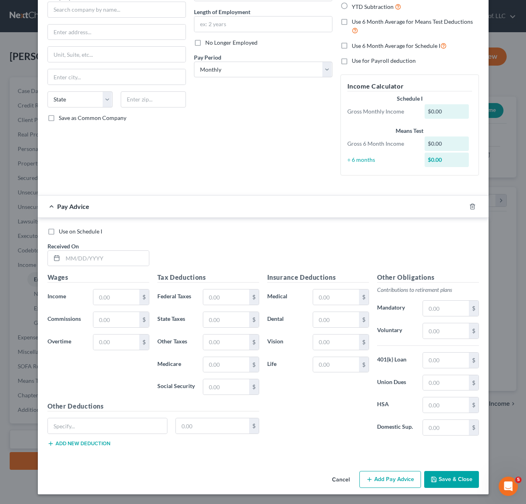
click at [487, 136] on div "New Income Source × Employment Type * Select Full or [DEMOGRAPHIC_DATA] Employm…" at bounding box center [263, 252] width 526 height 504
click at [504, 128] on div "New Income Source × Employment Type * Select Full or [DEMOGRAPHIC_DATA] Employm…" at bounding box center [263, 252] width 526 height 504
click at [331, 474] on button "Cancel" at bounding box center [341, 480] width 31 height 16
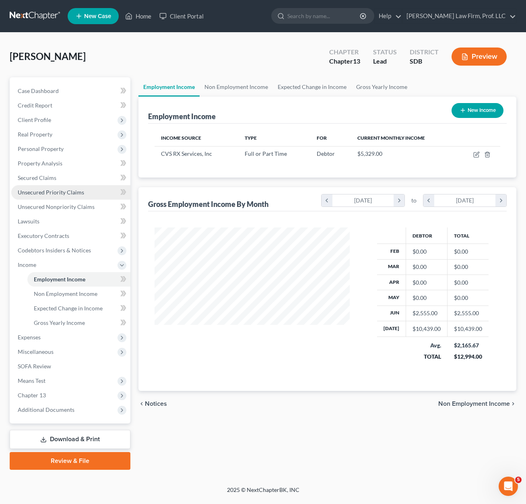
scroll to position [145, 211]
click at [68, 299] on link "Non Employment Income" at bounding box center [78, 294] width 103 height 14
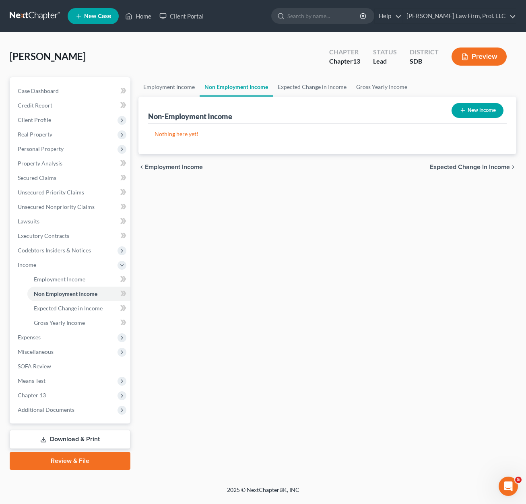
click at [358, 217] on div "Employment Income Non Employment Income Expected Change in Income Gross Yearly …" at bounding box center [327, 273] width 386 height 392
click at [488, 112] on button "New Income" at bounding box center [478, 110] width 52 height 15
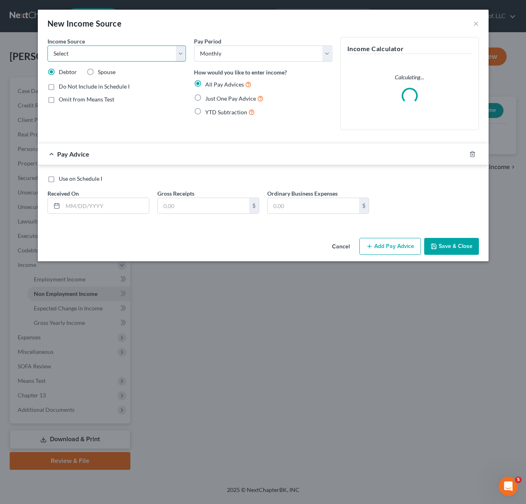
click at [83, 53] on select "Select Unemployment Disability (from employer) Pension Retirement Social Securi…" at bounding box center [117, 53] width 138 height 16
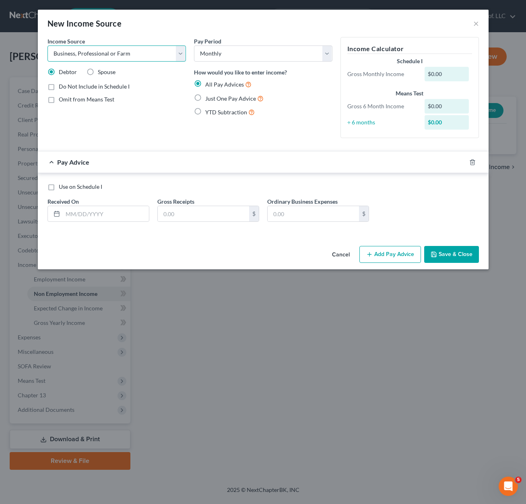
click at [48, 45] on select "Select Unemployment Disability (from employer) Pension Retirement Social Securi…" at bounding box center [117, 53] width 138 height 16
click at [186, 134] on div "Income Source * Select Unemployment Disability (from employer) Pension Retireme…" at bounding box center [116, 90] width 147 height 107
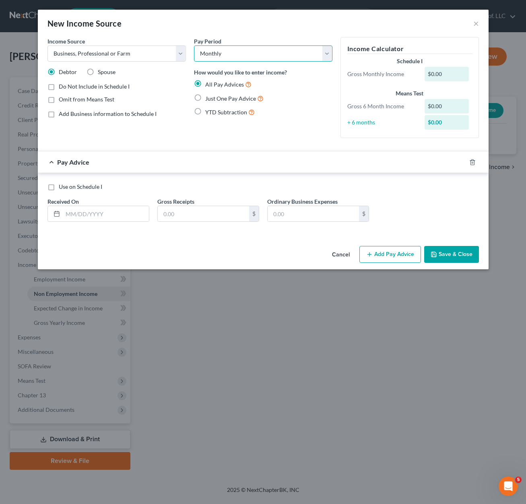
click at [260, 56] on select "Select Monthly Twice Monthly Every Other Week Weekly" at bounding box center [263, 53] width 138 height 16
click at [259, 56] on select "Select Monthly Twice Monthly Every Other Week Weekly" at bounding box center [263, 53] width 138 height 16
click at [259, 54] on select "Select Monthly Twice Monthly Every Other Week Weekly" at bounding box center [263, 53] width 138 height 16
drag, startPoint x: 259, startPoint y: 54, endPoint x: 252, endPoint y: 55, distance: 7.8
click at [259, 54] on select "Select Monthly Twice Monthly Every Other Week Weekly" at bounding box center [263, 53] width 138 height 16
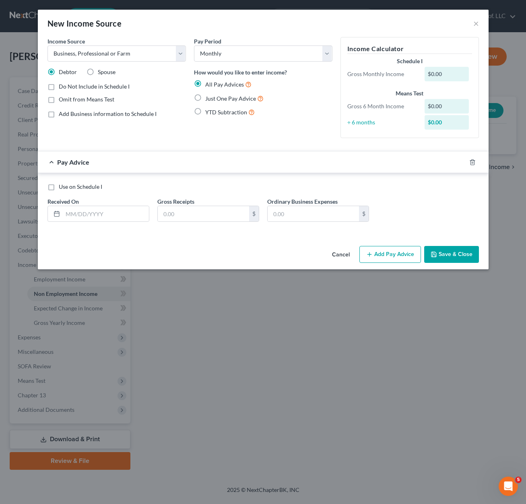
click at [161, 137] on div "Income Source * Select Unemployment Disability (from employer) Pension Retireme…" at bounding box center [116, 90] width 147 height 107
click at [186, 103] on div "Income Source * Select Unemployment Disability (from employer) Pension Retireme…" at bounding box center [116, 90] width 147 height 107
click at [94, 223] on div "Use on Schedule I Received On * Gross Receipts $ Ordinary Business Expenses $" at bounding box center [263, 205] width 440 height 45
click at [95, 213] on input "text" at bounding box center [106, 213] width 86 height 15
click at [191, 213] on input "text" at bounding box center [203, 213] width 91 height 15
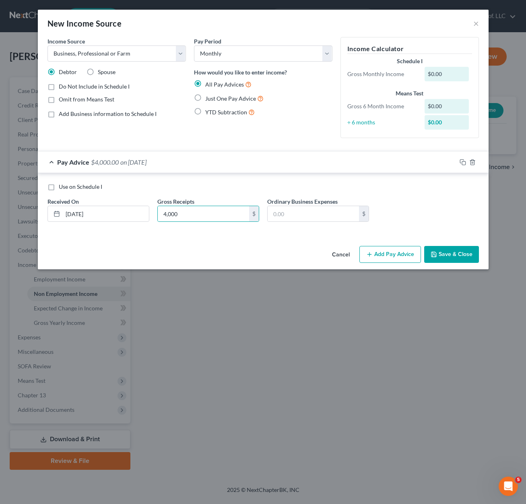
click at [240, 192] on div "Use on Schedule I Received On * [DATE] Gross Receipts 4,000 $ Ordinary Business…" at bounding box center [263, 205] width 440 height 45
drag, startPoint x: 277, startPoint y: 113, endPoint x: 280, endPoint y: 117, distance: 5.2
click at [277, 114] on div "YTD Subtraction" at bounding box center [263, 111] width 138 height 9
click at [176, 242] on div "Income Source * Select Unemployment Disability (from employer) Pension Retireme…" at bounding box center [263, 140] width 451 height 206
click at [402, 252] on button "Add Pay Advice" at bounding box center [390, 254] width 62 height 17
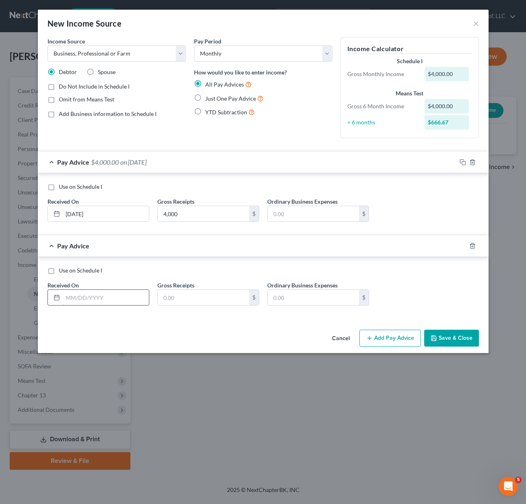
click at [86, 302] on input "text" at bounding box center [106, 297] width 86 height 15
click at [382, 337] on button "Add Pay Advice" at bounding box center [390, 338] width 62 height 17
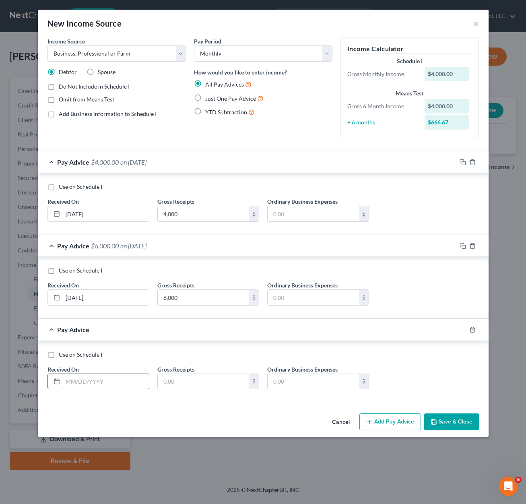
click at [84, 388] on div at bounding box center [99, 382] width 102 height 16
click at [85, 386] on input "text" at bounding box center [106, 381] width 86 height 15
drag, startPoint x: 415, startPoint y: 367, endPoint x: 425, endPoint y: 396, distance: 30.8
click at [415, 368] on div "Use on Schedule I Received On * [DATE] Gross Receipts 3,000 $ Ordinary Business…" at bounding box center [263, 373] width 440 height 45
click at [436, 423] on icon "button" at bounding box center [434, 421] width 5 height 5
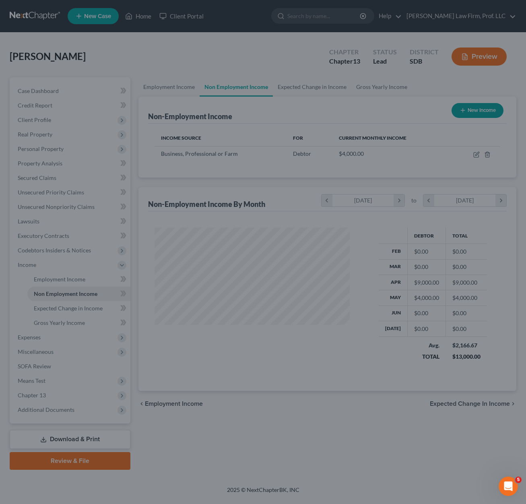
scroll to position [145, 211]
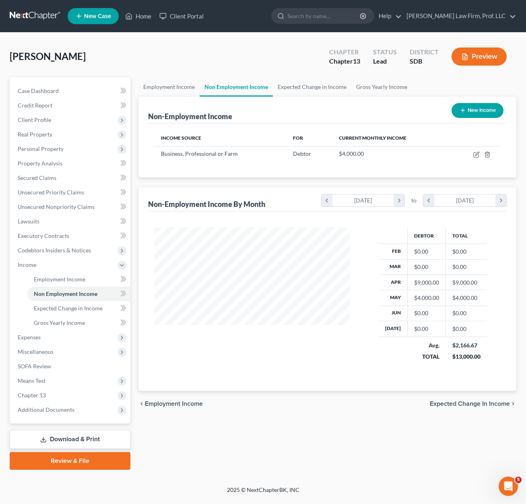
click at [386, 425] on div "Employment Income Non Employment Income Expected Change in Income Gross Yearly …" at bounding box center [327, 273] width 386 height 392
click at [354, 465] on div "Employment Income Non Employment Income Expected Change in Income Gross Yearly …" at bounding box center [327, 273] width 386 height 392
click at [39, 145] on span "Personal Property" at bounding box center [70, 149] width 119 height 14
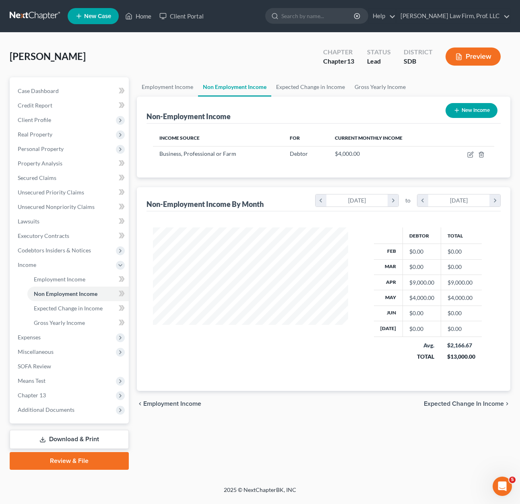
scroll to position [402401, 402337]
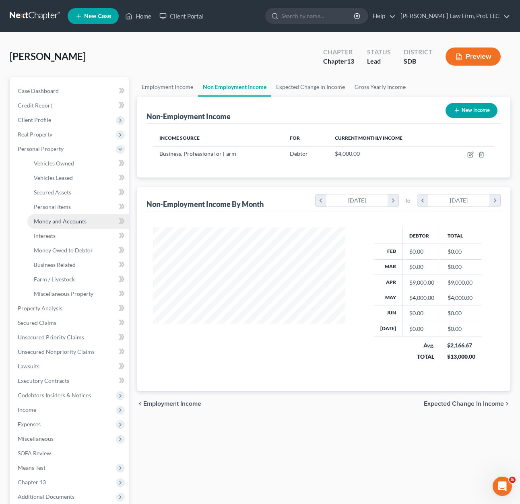
click at [57, 221] on span "Money and Accounts" at bounding box center [60, 221] width 53 height 7
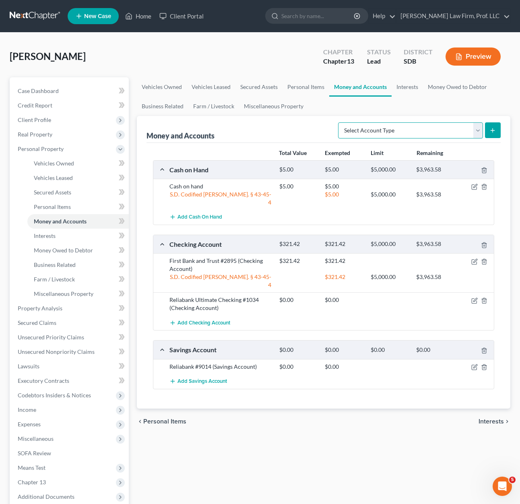
click at [434, 134] on select "Select Account Type Brokerage Cash on Hand Certificates of Deposit Checking Acc…" at bounding box center [410, 130] width 145 height 16
click at [340, 122] on select "Select Account Type Brokerage Cash on Hand Certificates of Deposit Checking Acc…" at bounding box center [410, 130] width 145 height 16
drag, startPoint x: 484, startPoint y: 129, endPoint x: 491, endPoint y: 127, distance: 7.5
click at [485, 129] on form "Select Account Type Brokerage Cash on Hand Certificates of Deposit Checking Acc…" at bounding box center [419, 130] width 163 height 17
click at [494, 127] on icon "submit" at bounding box center [492, 130] width 6 height 6
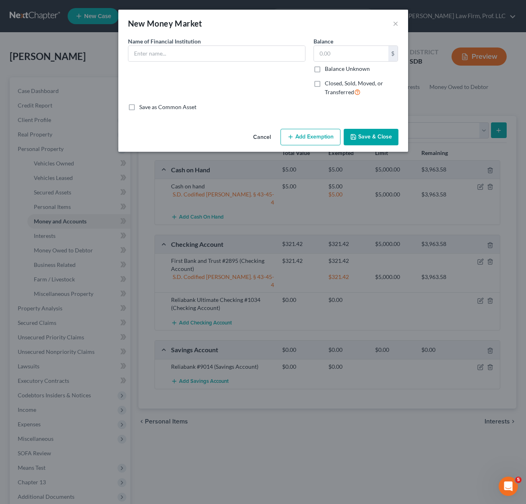
click at [216, 64] on div "Name of Financial Institution *" at bounding box center [217, 70] width 186 height 66
click at [217, 60] on input "text" at bounding box center [216, 53] width 177 height 15
click at [334, 83] on span "Closed, Sold, Moved, or Transferred" at bounding box center [354, 88] width 58 height 16
click at [333, 83] on input "Closed, Sold, Moved, or Transferred" at bounding box center [330, 81] width 5 height 5
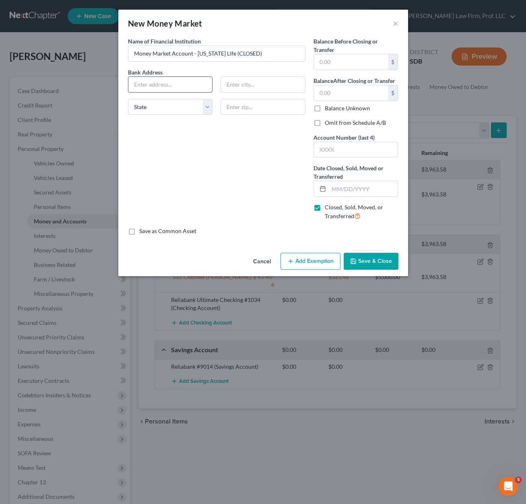
click at [139, 87] on input "text" at bounding box center [170, 84] width 84 height 15
click at [138, 87] on input "text" at bounding box center [170, 84] width 84 height 15
click at [313, 163] on div "Balance Before Closing or Transfer $ Balance After Closing or Transfer $ Balanc…" at bounding box center [356, 132] width 93 height 190
click at [343, 57] on input "text" at bounding box center [351, 61] width 74 height 15
click at [355, 61] on input "text" at bounding box center [351, 61] width 74 height 15
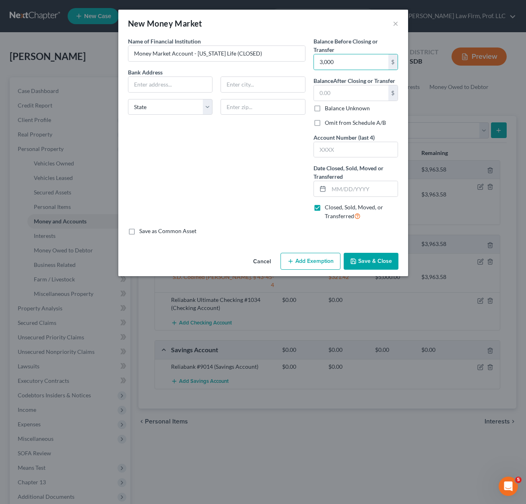
click at [354, 105] on label "Balance Unknown" at bounding box center [347, 108] width 45 height 8
click at [333, 105] on input "Balance Unknown" at bounding box center [330, 106] width 5 height 5
click at [352, 106] on label "Balance Unknown" at bounding box center [347, 108] width 45 height 8
click at [333, 106] on input "Balance Unknown" at bounding box center [330, 106] width 5 height 5
click at [357, 94] on input "0.00" at bounding box center [351, 92] width 74 height 15
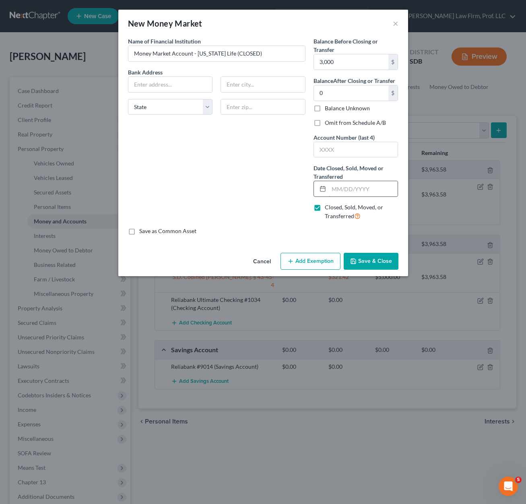
click at [354, 190] on input "text" at bounding box center [363, 188] width 69 height 15
click at [254, 192] on div "Name of Financial Institution * Money Market Account - [US_STATE] Life (CLOSED)…" at bounding box center [217, 132] width 186 height 190
click at [152, 82] on input "text" at bounding box center [170, 84] width 84 height 15
click at [364, 264] on button "Save & Close" at bounding box center [371, 261] width 55 height 17
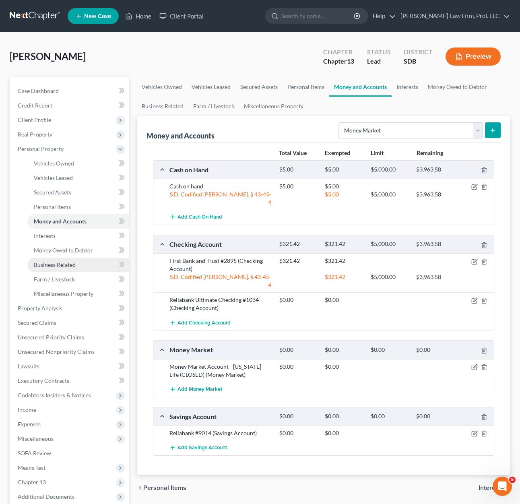
click at [61, 268] on link "Business Related" at bounding box center [77, 265] width 101 height 14
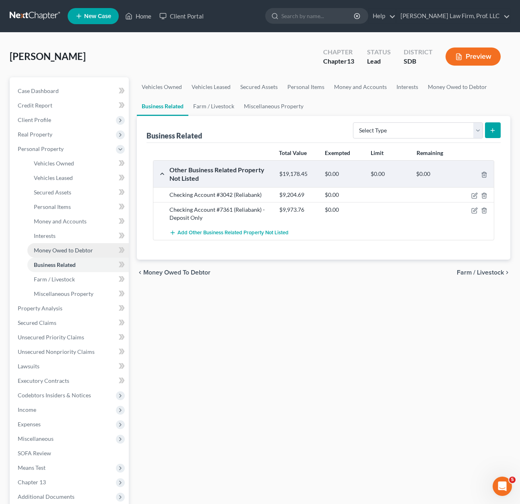
click at [62, 253] on span "Money Owed to Debtor" at bounding box center [63, 250] width 59 height 7
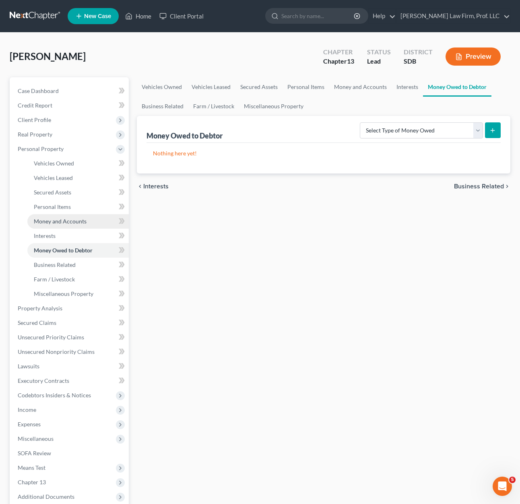
click at [72, 220] on span "Money and Accounts" at bounding box center [60, 221] width 53 height 7
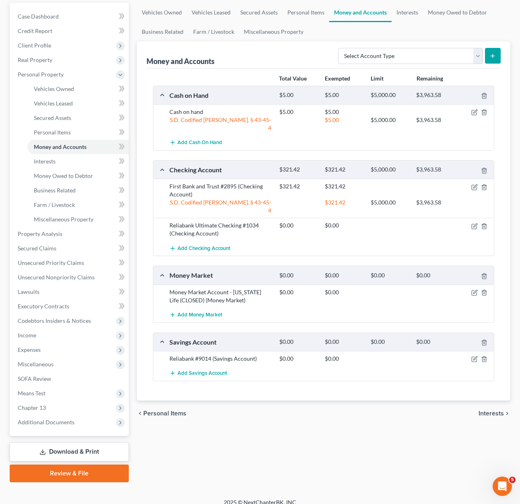
scroll to position [83, 0]
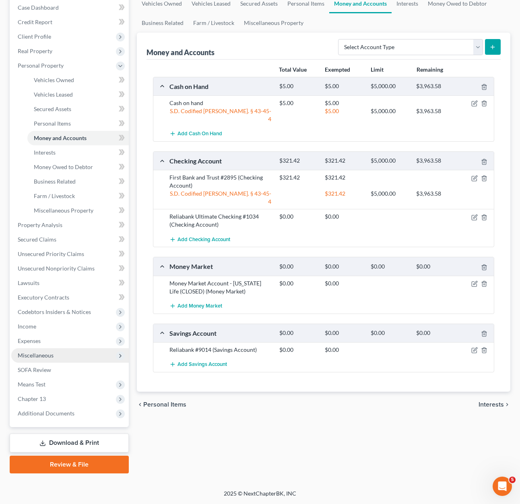
click at [55, 356] on span "Miscellaneous" at bounding box center [70, 355] width 118 height 14
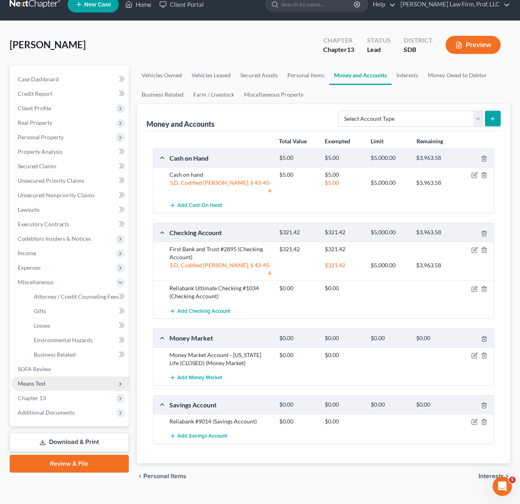
scroll to position [11, 0]
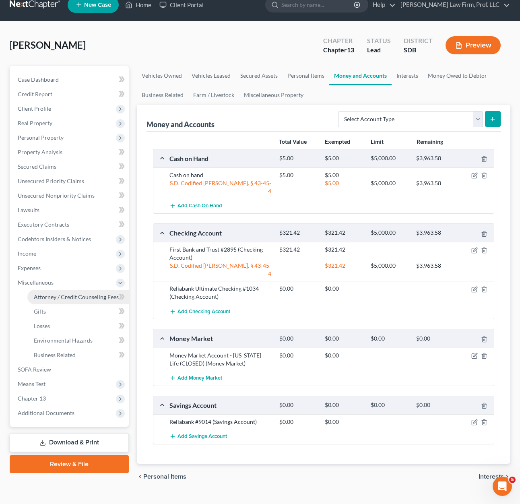
click at [67, 302] on link "Attorney / Credit Counseling Fees" at bounding box center [77, 297] width 101 height 14
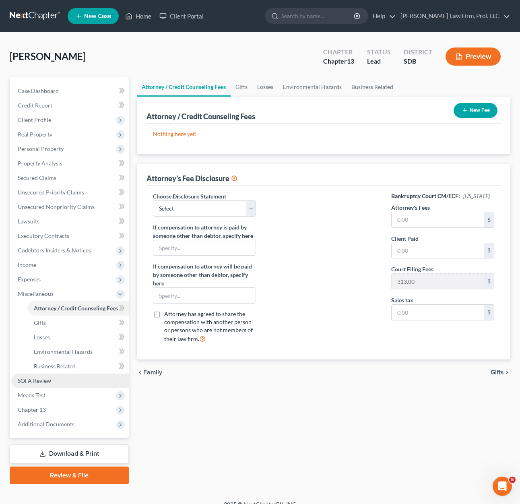
click at [44, 376] on link "SOFA Review" at bounding box center [70, 381] width 118 height 14
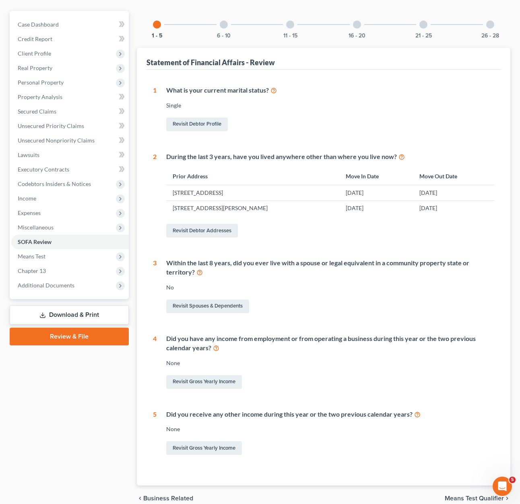
scroll to position [104, 0]
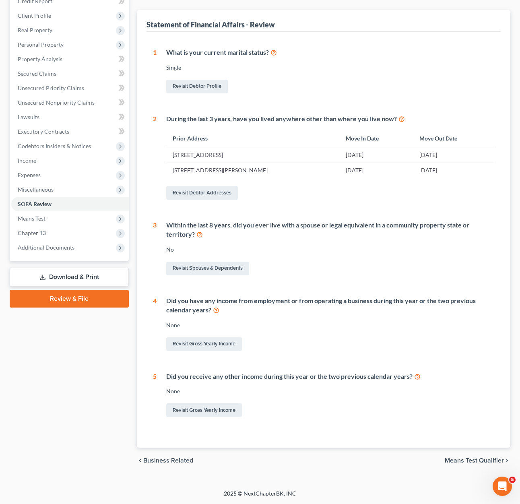
click at [203, 337] on div "Revisit Gross Yearly Income" at bounding box center [330, 344] width 328 height 17
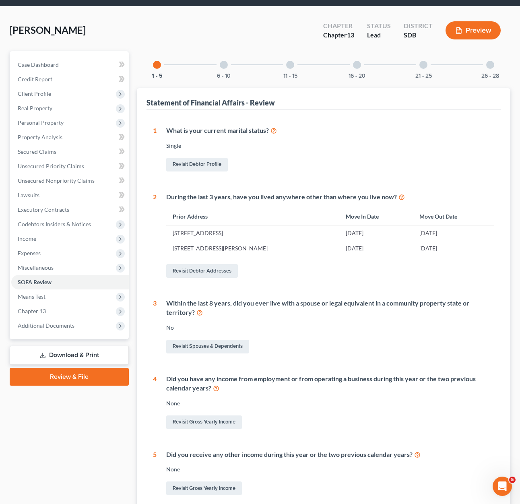
scroll to position [40, 0]
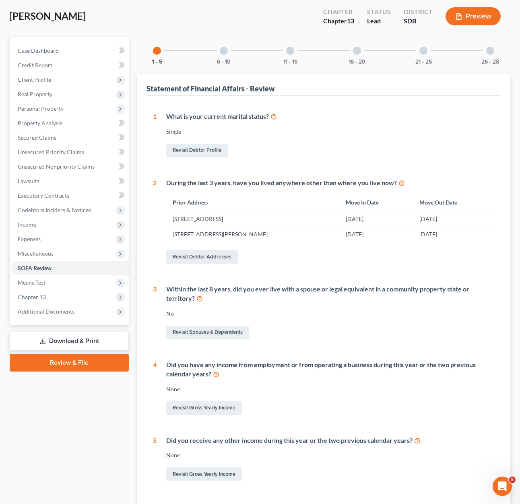
click at [229, 56] on div "6 - 10" at bounding box center [223, 50] width 27 height 27
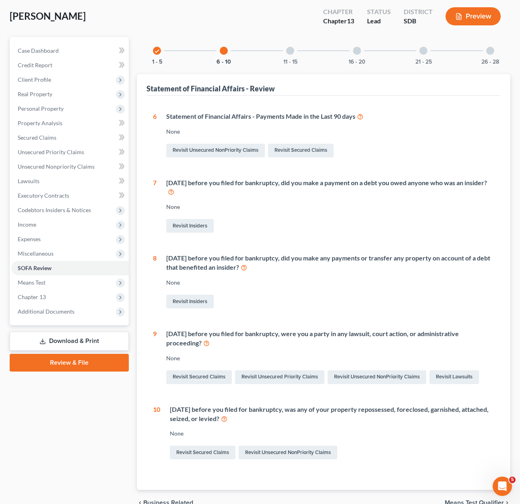
click at [383, 155] on div "Revisit Unsecured NonPriority Claims Revisit Secured Claims" at bounding box center [330, 150] width 328 height 17
drag, startPoint x: 270, startPoint y: 298, endPoint x: 277, endPoint y: 316, distance: 19.7
click at [277, 316] on div "6 Statement of Financial Affairs - Payments Made in the Last 90 days None Revis…" at bounding box center [323, 286] width 341 height 349
drag, startPoint x: 285, startPoint y: 327, endPoint x: 337, endPoint y: 351, distance: 58.0
click at [337, 351] on div "[DATE] before you filed for bankruptcy, were you a party in any lawsuit, court …" at bounding box center [326, 357] width 338 height 56
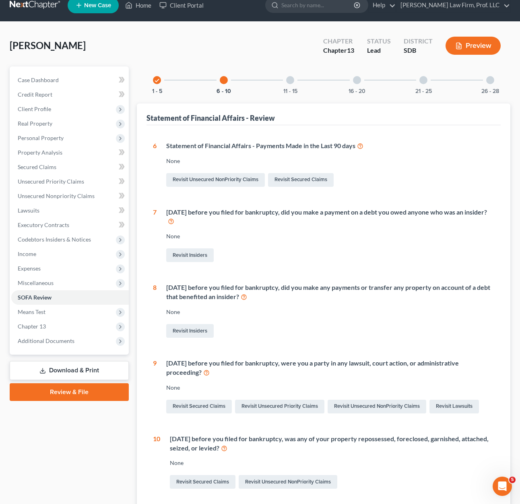
scroll to position [2, 0]
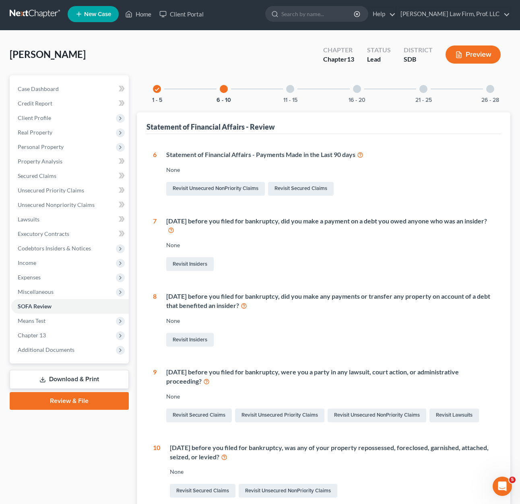
click at [287, 88] on div at bounding box center [290, 89] width 8 height 8
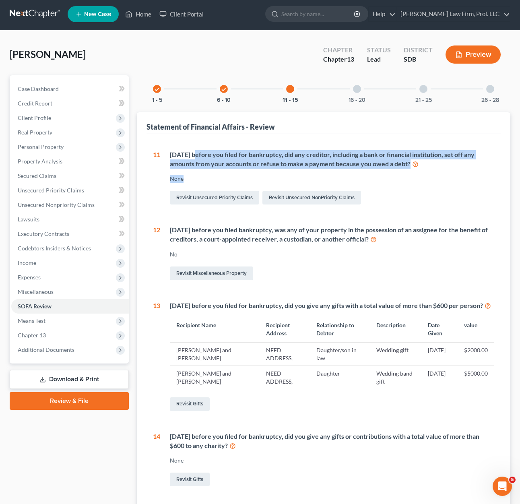
drag, startPoint x: 297, startPoint y: 169, endPoint x: 194, endPoint y: 147, distance: 105.3
click at [194, 147] on div "1 What is your current marital status? [DEMOGRAPHIC_DATA] Revisit Debtor Profil…" at bounding box center [324, 363] width 354 height 458
drag, startPoint x: 226, startPoint y: 155, endPoint x: 285, endPoint y: 191, distance: 68.8
click at [287, 166] on div "[DATE] before you filed for bankruptcy, did any creditor, including a bank or f…" at bounding box center [332, 159] width 324 height 19
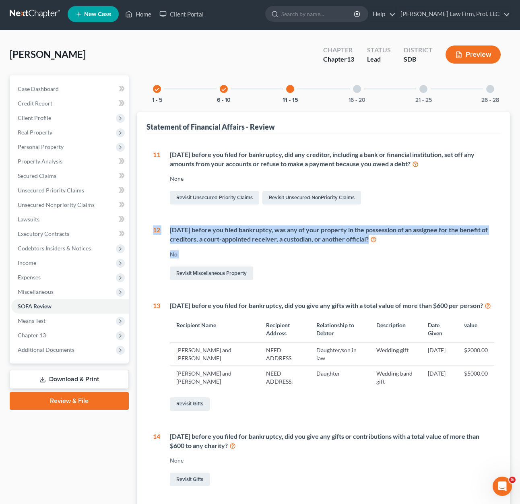
drag, startPoint x: 272, startPoint y: 264, endPoint x: 297, endPoint y: 231, distance: 42.2
click at [142, 216] on div "Statement of Financial Affairs - Review 1 What is your current marital status? …" at bounding box center [324, 352] width 374 height 480
click at [428, 264] on div "[DATE] before you filed bankruptcy, was any of your property in the possession …" at bounding box center [327, 253] width 334 height 56
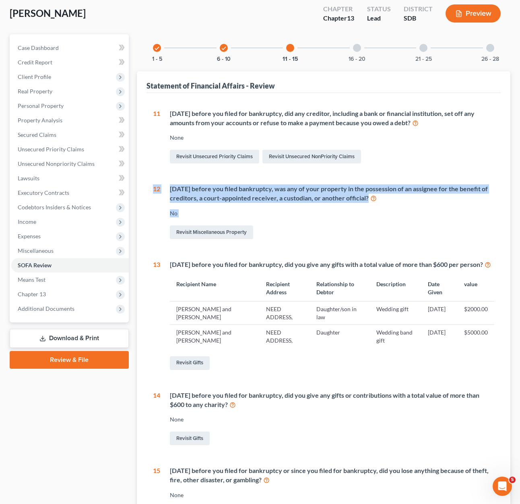
scroll to position [0, 0]
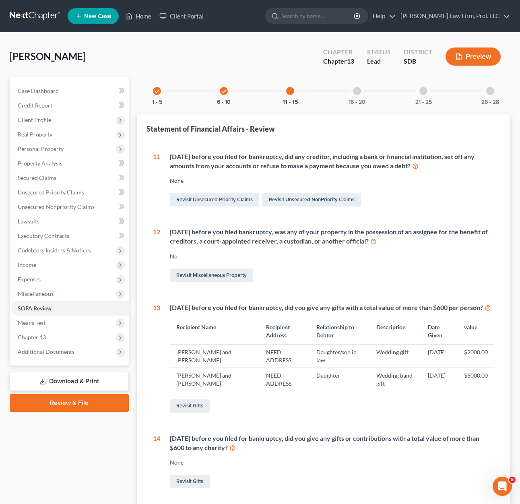
click at [346, 94] on div "16 - 20" at bounding box center [356, 90] width 27 height 27
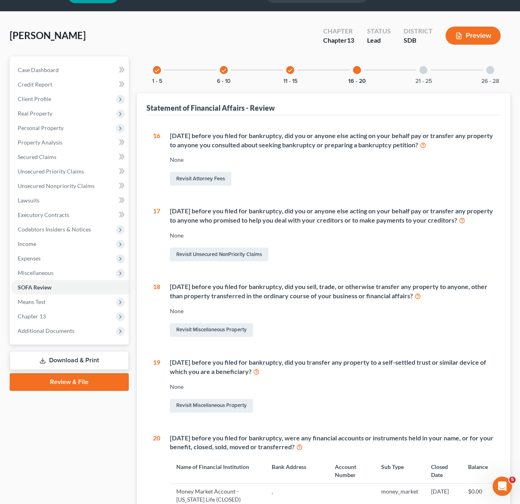
scroll to position [40, 0]
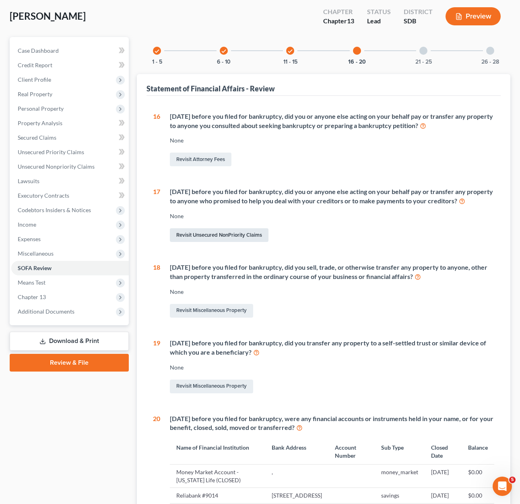
click at [202, 233] on link "Revisit Unsecured NonPriority Claims" at bounding box center [219, 235] width 99 height 14
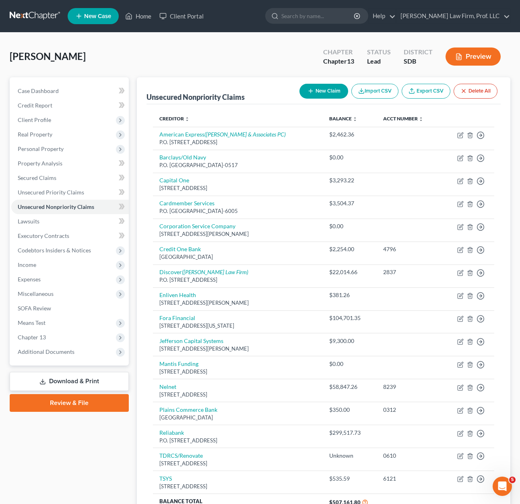
click at [316, 95] on button "New Claim" at bounding box center [323, 91] width 49 height 15
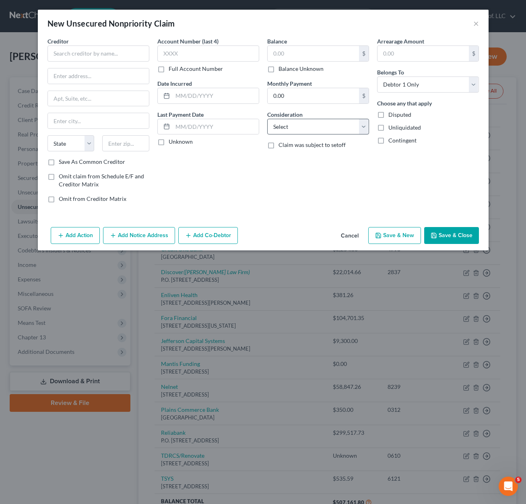
drag, startPoint x: 310, startPoint y: 181, endPoint x: 329, endPoint y: 123, distance: 60.9
click at [310, 180] on div "Balance $ Balance Unknown Balance Undetermined $ Balance Unknown Monthly Paymen…" at bounding box center [318, 123] width 110 height 172
click at [329, 125] on select "Select Cable / Satellite Services Collection Agency Credit Card Debt Debt Couns…" at bounding box center [318, 127] width 102 height 16
drag, startPoint x: 442, startPoint y: 174, endPoint x: 411, endPoint y: 204, distance: 43.3
click at [442, 174] on div "Arrearage Amount $ Belongs To * Select Debtor 1 Only Debtor 2 Only Debtor 1 And…" at bounding box center [428, 123] width 110 height 172
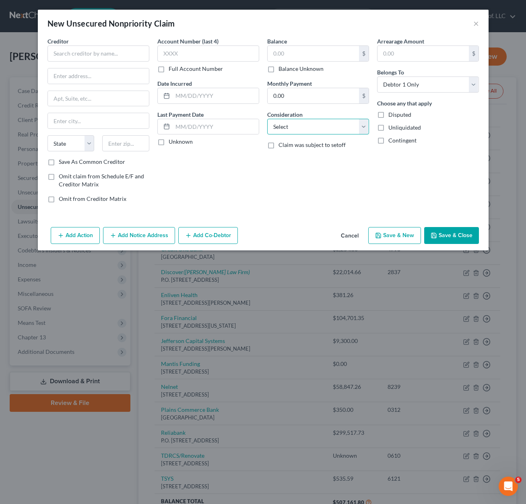
click at [334, 126] on select "Select Cable / Satellite Services Collection Agency Credit Card Debt Debt Couns…" at bounding box center [318, 127] width 102 height 16
click at [267, 119] on select "Select Cable / Satellite Services Collection Agency Credit Card Debt Debt Couns…" at bounding box center [318, 127] width 102 height 16
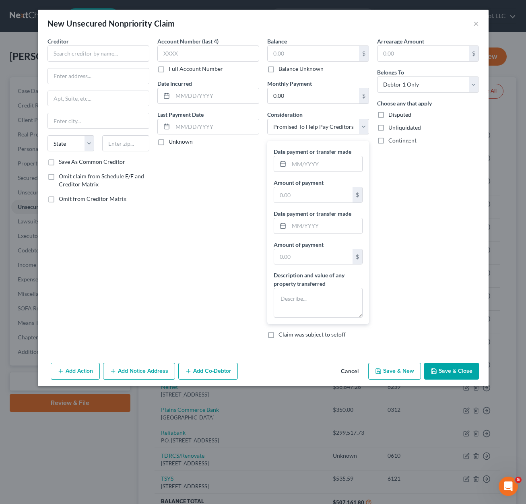
drag, startPoint x: 220, startPoint y: 215, endPoint x: 141, endPoint y: 105, distance: 135.6
click at [217, 207] on div "Account Number (last 4) Full Account Number Date Incurred Last Payment Date Unk…" at bounding box center [208, 191] width 110 height 308
click at [72, 54] on input "text" at bounding box center [99, 53] width 102 height 16
click at [130, 47] on input "text" at bounding box center [99, 53] width 102 height 16
paste input "[STREET_ADDRESS]"
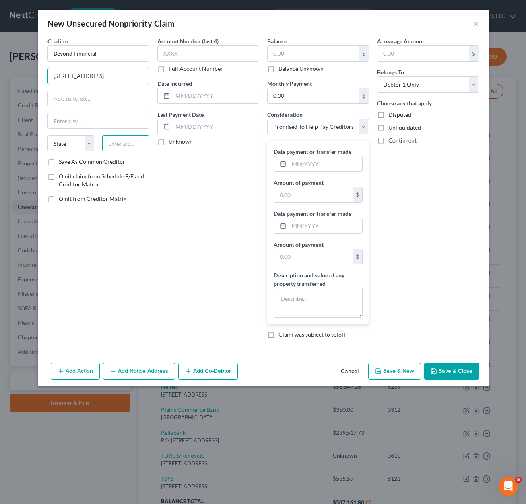
click at [136, 141] on input "text" at bounding box center [125, 143] width 47 height 16
click at [180, 279] on div "Account Number (last 4) Full Account Number Date Incurred Last Payment Date Unk…" at bounding box center [208, 191] width 110 height 308
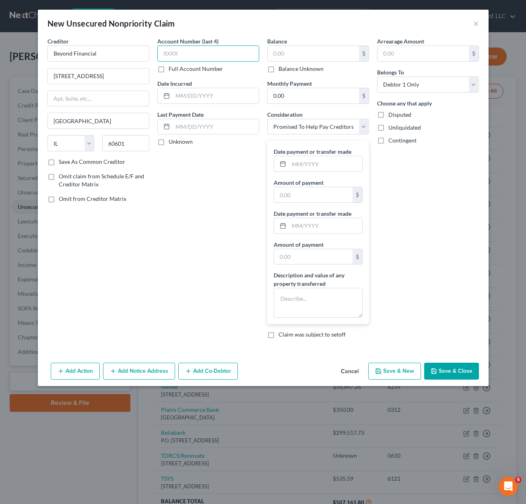
click at [205, 56] on input "text" at bounding box center [208, 53] width 102 height 16
click at [190, 211] on div "Account Number (last 4) Full Account Number Date Incurred Last Payment Date Unk…" at bounding box center [208, 191] width 110 height 308
click at [214, 124] on input "text" at bounding box center [216, 126] width 86 height 15
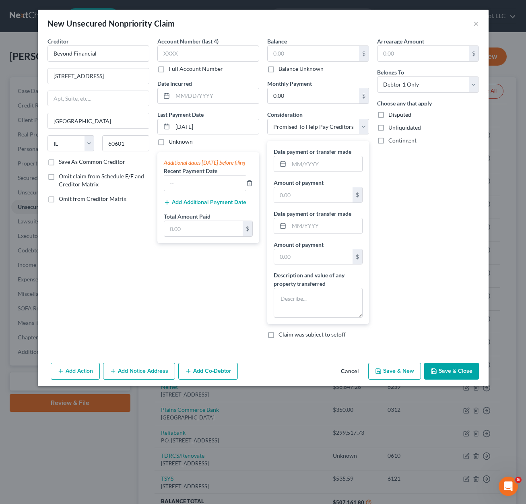
click at [419, 225] on div "Arrearage Amount $ Belongs To * Select Debtor 1 Only Debtor 2 Only Debtor 1 And…" at bounding box center [428, 191] width 110 height 308
click at [215, 191] on input "text" at bounding box center [205, 183] width 82 height 15
click at [219, 293] on div "Account Number (last 4) Full Account Number Date Incurred Last Payment Date [DA…" at bounding box center [208, 191] width 110 height 308
click at [470, 238] on div "Arrearage Amount $ Belongs To * Select Debtor 1 Only Debtor 2 Only Debtor 1 And…" at bounding box center [428, 191] width 110 height 308
click at [324, 104] on div "Balance $ Balance Unknown Balance Undetermined $ Balance Unknown Monthly Paymen…" at bounding box center [318, 191] width 110 height 308
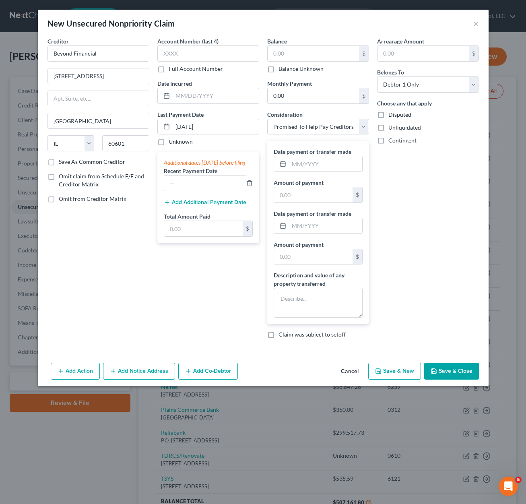
click at [461, 177] on div "Arrearage Amount $ Belongs To * Select Debtor 1 Only Debtor 2 Only Debtor 1 And…" at bounding box center [428, 191] width 110 height 308
click at [343, 165] on input "text" at bounding box center [325, 163] width 73 height 15
click at [202, 301] on div "Account Number (last 4) Full Account Number Date Incurred Last Payment Date [DA…" at bounding box center [208, 191] width 110 height 308
drag, startPoint x: 217, startPoint y: 240, endPoint x: 217, endPoint y: 233, distance: 7.6
click at [217, 236] on input "text" at bounding box center [203, 228] width 78 height 15
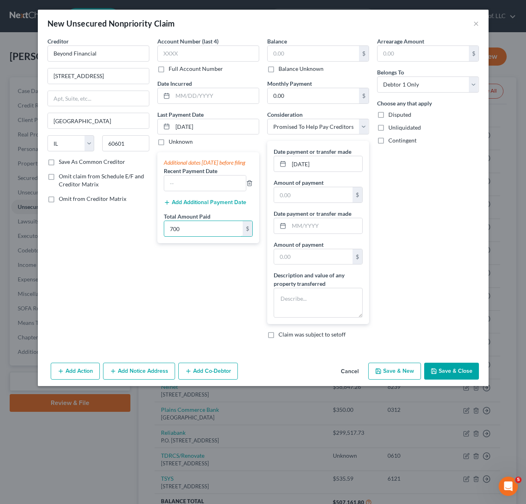
drag, startPoint x: 200, startPoint y: 242, endPoint x: 120, endPoint y: 248, distance: 79.5
click at [126, 233] on div "Creditor * Beyond Financial [STREET_ADDRESS][GEOGRAPHIC_DATA] [US_STATE][GEOGRA…" at bounding box center [263, 191] width 440 height 308
click at [170, 235] on input "700" at bounding box center [203, 228] width 78 height 15
click at [174, 235] on input "700" at bounding box center [203, 228] width 78 height 15
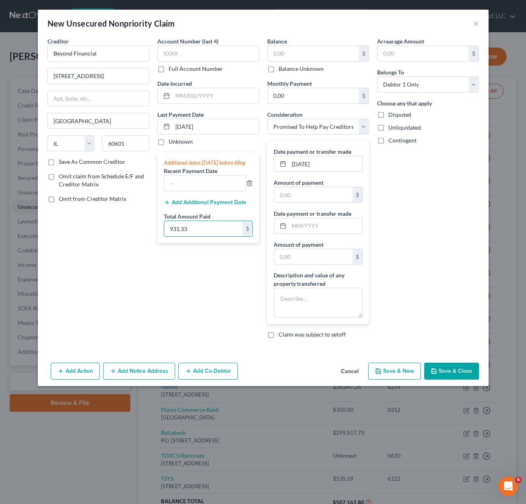
click at [185, 370] on button "Add Co-Debtor" at bounding box center [208, 371] width 60 height 17
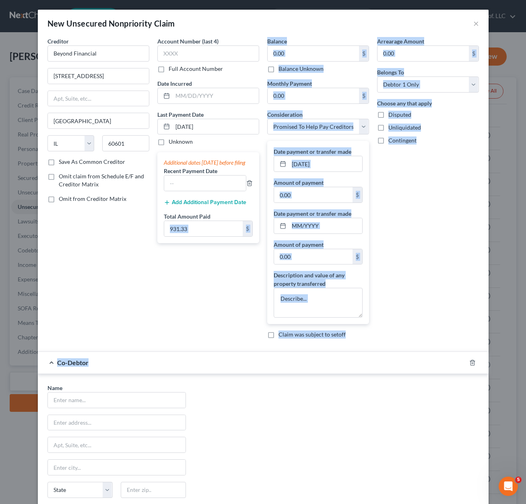
drag, startPoint x: 190, startPoint y: 353, endPoint x: 201, endPoint y: 314, distance: 39.8
click at [201, 314] on form "Creditor * Beyond Financial [STREET_ADDRESS][GEOGRAPHIC_DATA] [US_STATE][GEOGRA…" at bounding box center [264, 288] width 432 height 503
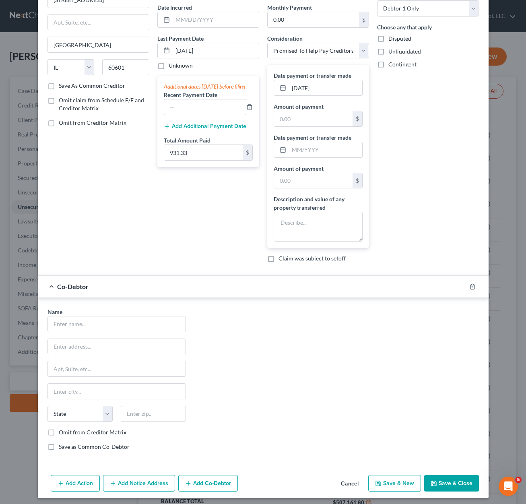
scroll to position [80, 0]
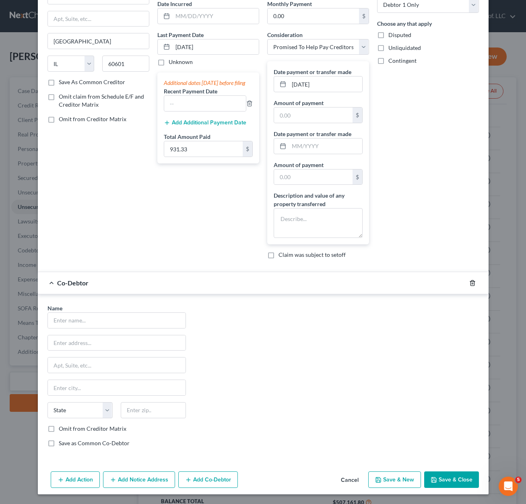
click at [471, 284] on icon "button" at bounding box center [473, 282] width 4 height 5
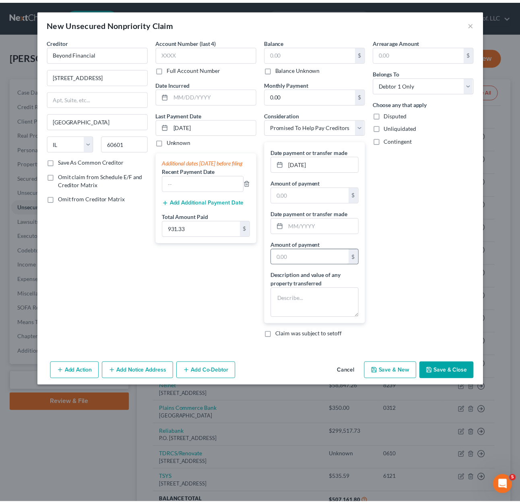
scroll to position [0, 0]
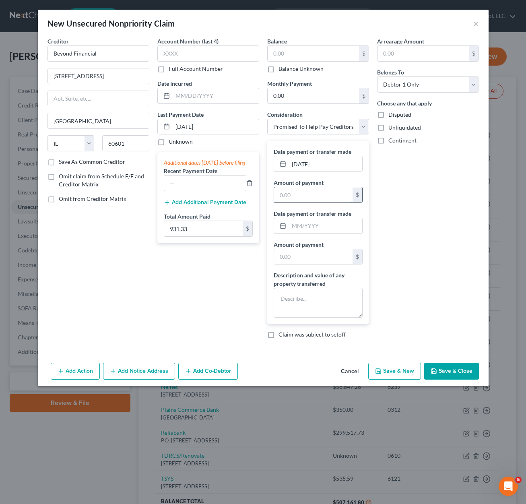
click at [305, 194] on input "text" at bounding box center [313, 194] width 78 height 15
click at [308, 219] on input "text" at bounding box center [325, 225] width 73 height 15
click at [310, 256] on input "text" at bounding box center [313, 256] width 78 height 15
click at [459, 207] on div "Arrearage Amount $ Belongs To * Select Debtor 1 Only Debtor 2 Only Debtor 1 And…" at bounding box center [428, 191] width 110 height 308
click at [304, 69] on label "Balance Unknown" at bounding box center [301, 69] width 45 height 8
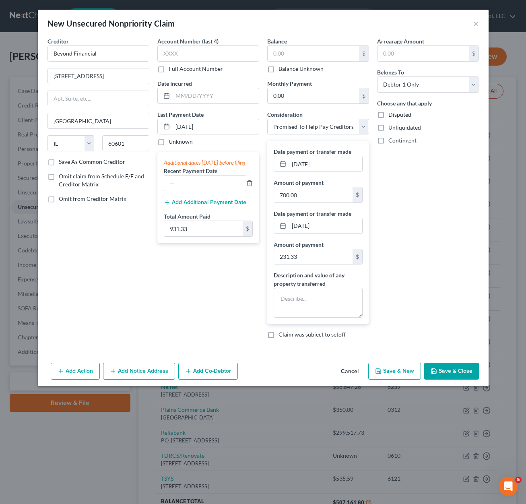
click at [287, 69] on input "Balance Unknown" at bounding box center [284, 67] width 5 height 5
click at [467, 380] on div "Add Action Add Notice Address Add Co-Debtor Cancel Save & New Save & Close" at bounding box center [263, 372] width 451 height 27
click at [446, 372] on button "Save & Close" at bounding box center [451, 371] width 55 height 17
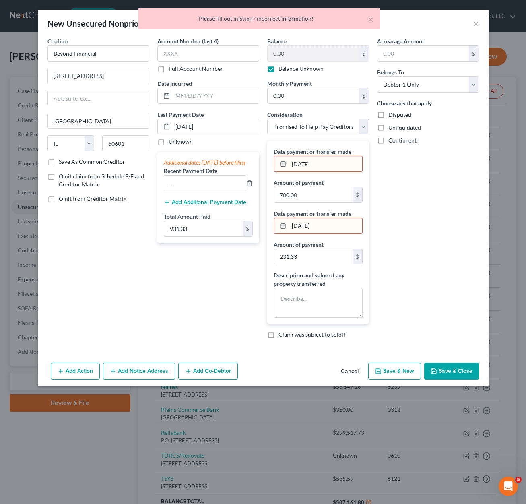
click at [335, 228] on input "[DATE]" at bounding box center [325, 225] width 73 height 15
click at [426, 240] on div "Arrearage Amount $ Belongs To * Select Debtor 1 Only Debtor 2 Only Debtor 1 And…" at bounding box center [428, 191] width 110 height 308
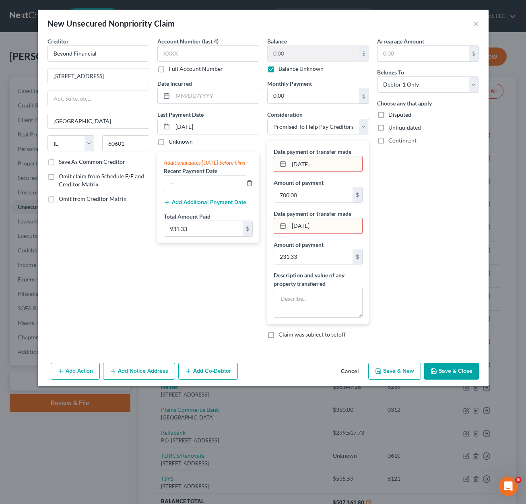
click at [292, 225] on input "[DATE]" at bounding box center [325, 225] width 73 height 15
drag, startPoint x: 426, startPoint y: 231, endPoint x: 423, endPoint y: 370, distance: 138.9
click at [426, 231] on div "Arrearage Amount $ Belongs To * Select Debtor 1 Only Debtor 2 Only Debtor 1 And…" at bounding box center [428, 191] width 110 height 308
click at [439, 371] on button "Save & Close" at bounding box center [451, 371] width 55 height 17
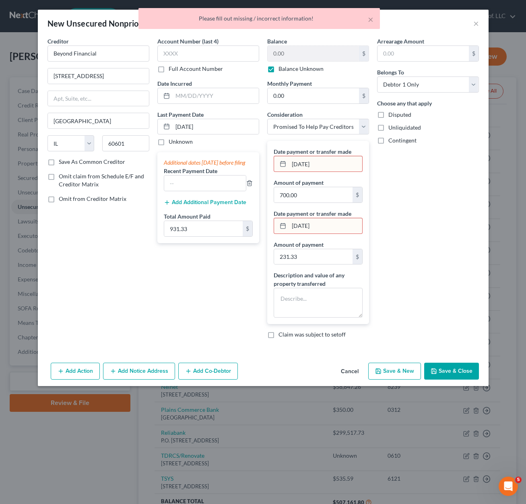
click at [343, 167] on input "[DATE]" at bounding box center [325, 163] width 73 height 15
click at [422, 176] on div "Arrearage Amount $ Belongs To * Select Debtor 1 Only Debtor 2 Only Debtor 1 And…" at bounding box center [428, 191] width 110 height 308
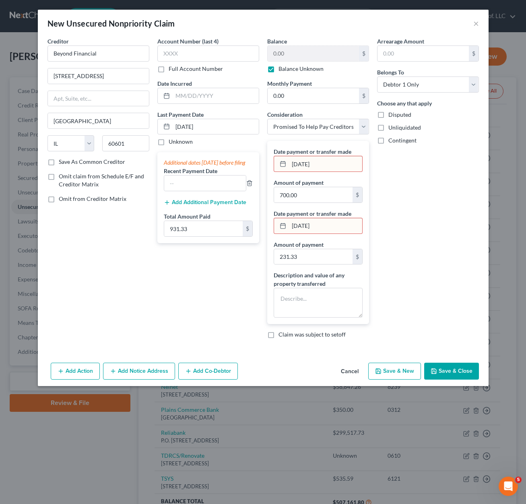
drag, startPoint x: 303, startPoint y: 166, endPoint x: 216, endPoint y: 159, distance: 86.9
click at [261, 166] on div "Creditor * Beyond Financial [STREET_ADDRESS][GEOGRAPHIC_DATA] [US_STATE][GEOGRA…" at bounding box center [263, 191] width 440 height 308
click at [304, 230] on input "[DATE]" at bounding box center [325, 225] width 73 height 15
click at [388, 261] on div "Arrearage Amount $ Belongs To * Select Debtor 1 Only Debtor 2 Only Debtor 1 And…" at bounding box center [428, 191] width 110 height 308
click at [458, 372] on button "Save & Close" at bounding box center [451, 371] width 55 height 17
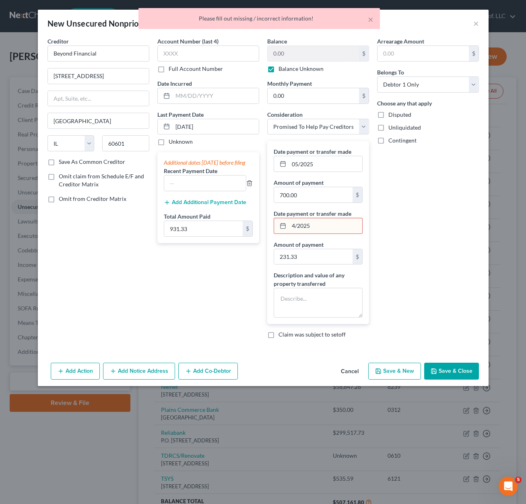
click at [288, 225] on div at bounding box center [281, 225] width 15 height 15
click at [291, 225] on input "4/2025" at bounding box center [325, 225] width 73 height 15
click at [449, 376] on button "Save & Close" at bounding box center [451, 371] width 55 height 17
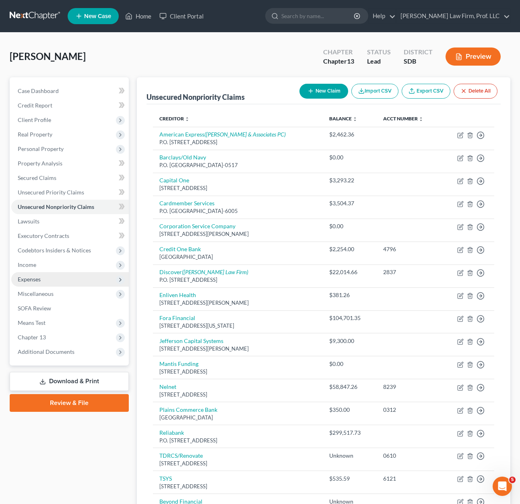
click at [31, 279] on span "Expenses" at bounding box center [29, 279] width 23 height 7
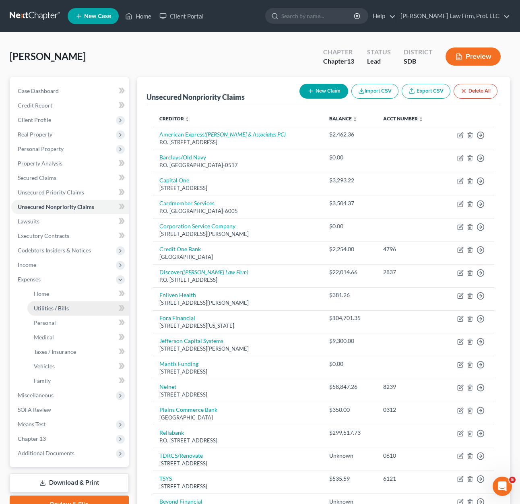
click at [50, 308] on span "Utilities / Bills" at bounding box center [51, 308] width 35 height 7
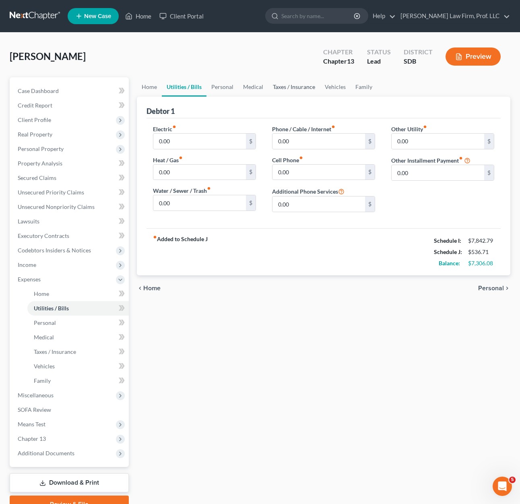
click at [297, 91] on link "Taxes / Insurance" at bounding box center [294, 86] width 52 height 19
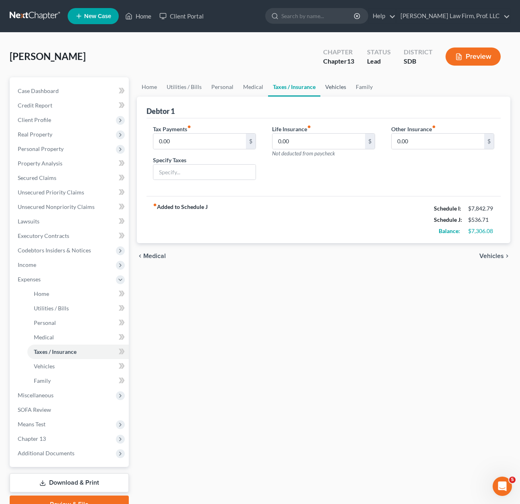
click at [334, 91] on link "Vehicles" at bounding box center [335, 86] width 31 height 19
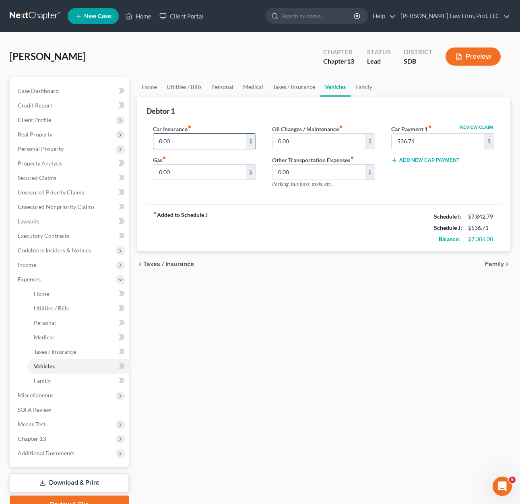
click at [209, 147] on input "0.00" at bounding box center [199, 141] width 93 height 15
drag, startPoint x: 60, startPoint y: 207, endPoint x: 180, endPoint y: 238, distance: 124.1
click at [60, 207] on span "Unsecured Nonpriority Claims" at bounding box center [56, 206] width 77 height 7
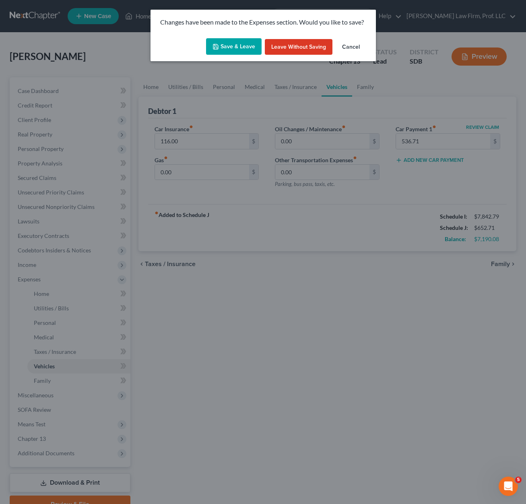
drag, startPoint x: 229, startPoint y: 48, endPoint x: 202, endPoint y: 96, distance: 55.2
click at [229, 48] on button "Save & Leave" at bounding box center [234, 46] width 56 height 17
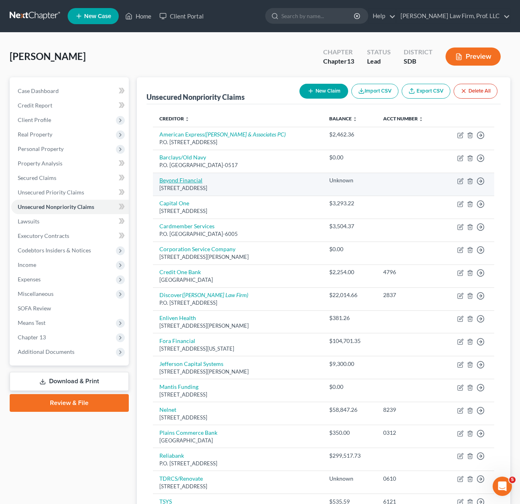
click at [186, 179] on link "Beyond Financial" at bounding box center [180, 180] width 43 height 7
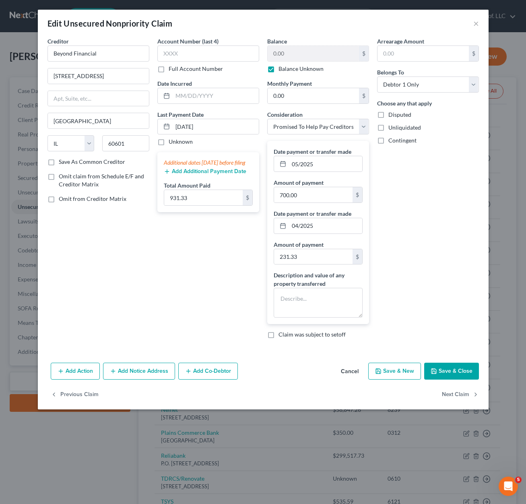
click at [204, 277] on div "Account Number (last 4) Full Account Number Date Incurred Last Payment Date [DA…" at bounding box center [208, 191] width 110 height 308
click at [440, 281] on div "Arrearage Amount $ Belongs To * Select Debtor 1 Only Debtor 2 Only Debtor 1 And…" at bounding box center [428, 191] width 110 height 308
click at [217, 291] on div "Account Number (last 4) Full Account Number Date Incurred Last Payment Date [DA…" at bounding box center [208, 191] width 110 height 308
click at [422, 244] on div "Arrearage Amount $ Belongs To * Select Debtor 1 Only Debtor 2 Only Debtor 1 And…" at bounding box center [428, 191] width 110 height 308
click at [206, 266] on div "Account Number (last 4) Full Account Number Date Incurred Last Payment Date [DA…" at bounding box center [208, 191] width 110 height 308
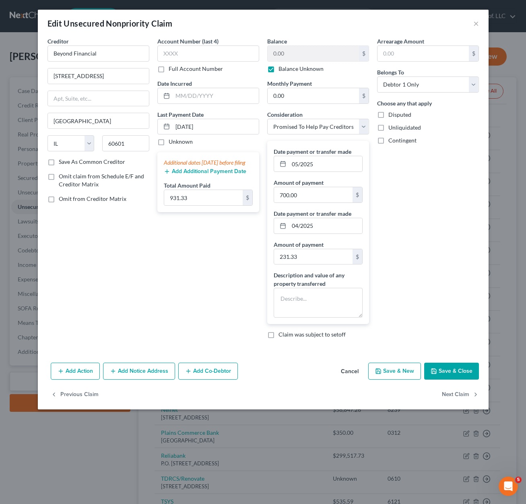
click at [209, 245] on div "Account Number (last 4) Full Account Number Date Incurred Last Payment Date [DA…" at bounding box center [208, 191] width 110 height 308
click at [196, 205] on input "931.33" at bounding box center [203, 197] width 78 height 15
click at [195, 205] on input "931.33" at bounding box center [203, 197] width 78 height 15
click at [388, 282] on div "Arrearage Amount $ Belongs To * Select Debtor 1 Only Debtor 2 Only Debtor 1 And…" at bounding box center [428, 191] width 110 height 308
click at [199, 204] on input "11" at bounding box center [203, 197] width 78 height 15
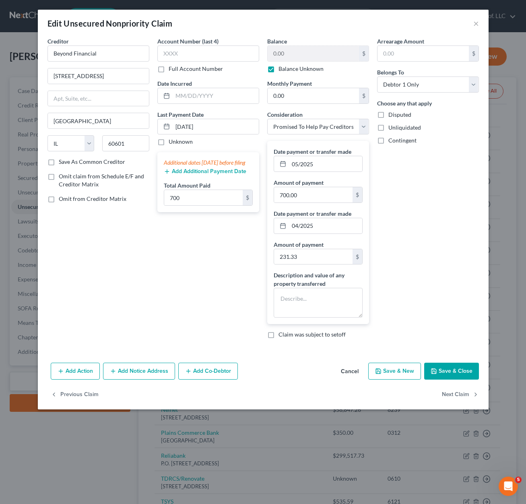
drag, startPoint x: 130, startPoint y: 321, endPoint x: 169, endPoint y: 319, distance: 39.1
click at [130, 320] on div "Creditor * Beyond Financial [STREET_ADDRESS][GEOGRAPHIC_DATA] [US_STATE][GEOGRA…" at bounding box center [98, 191] width 110 height 308
click at [336, 166] on input "05/2025" at bounding box center [325, 163] width 73 height 15
click at [321, 224] on input "04/2025" at bounding box center [325, 225] width 73 height 15
click at [321, 223] on input "04/2025" at bounding box center [325, 225] width 73 height 15
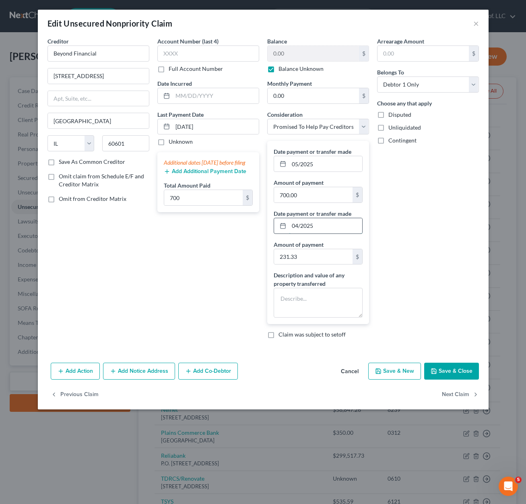
click at [321, 223] on input "04/2025" at bounding box center [325, 225] width 73 height 15
drag, startPoint x: 343, startPoint y: 292, endPoint x: 429, endPoint y: 349, distance: 103.4
click at [343, 291] on textarea at bounding box center [318, 303] width 89 height 30
click at [451, 378] on button "Save & Close" at bounding box center [451, 371] width 55 height 17
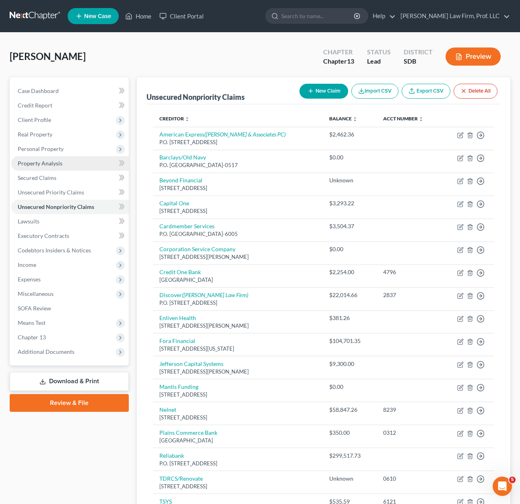
click at [45, 153] on span "Personal Property" at bounding box center [70, 149] width 118 height 14
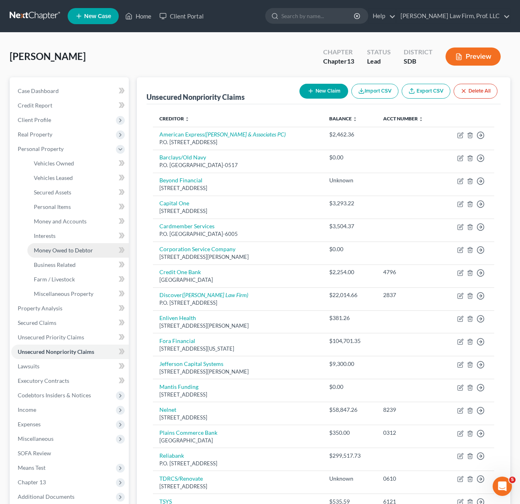
click at [71, 252] on span "Money Owed to Debtor" at bounding box center [63, 250] width 59 height 7
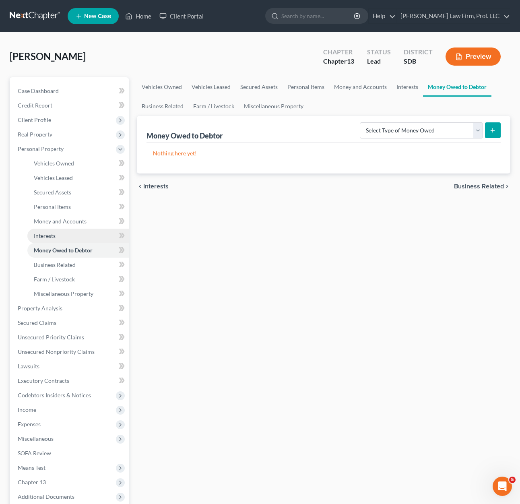
click at [63, 240] on link "Interests" at bounding box center [77, 236] width 101 height 14
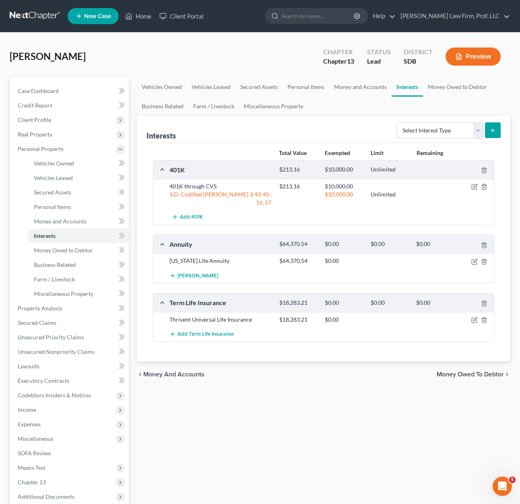
click at [374, 394] on div "Vehicles Owned Vehicles Leased Secured Assets Personal Items Money and Accounts…" at bounding box center [324, 316] width 382 height 479
click at [312, 452] on div "Vehicles Owned Vehicles Leased Secured Assets Personal Items Money and Accounts…" at bounding box center [324, 316] width 382 height 479
click at [74, 215] on link "Money and Accounts" at bounding box center [77, 221] width 101 height 14
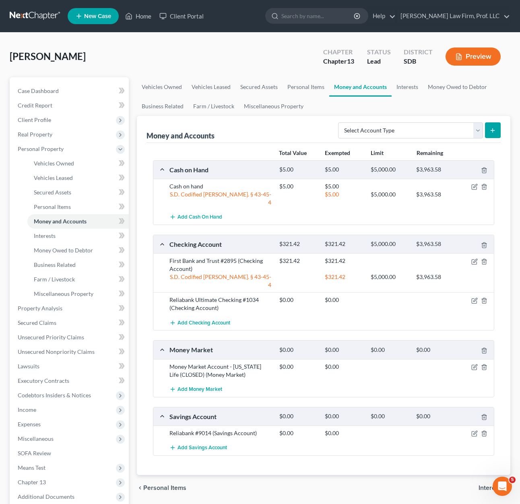
drag, startPoint x: 209, startPoint y: 256, endPoint x: 361, endPoint y: 251, distance: 152.6
click at [210, 257] on div "First Bank and Trust #2895 (Checking Account)" at bounding box center [220, 265] width 110 height 16
click at [471, 296] on div at bounding box center [476, 300] width 37 height 8
click at [472, 297] on icon "button" at bounding box center [474, 300] width 6 height 6
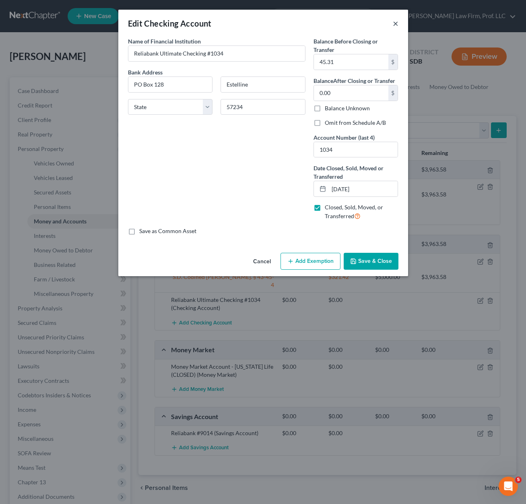
click at [395, 23] on button "×" at bounding box center [396, 24] width 6 height 10
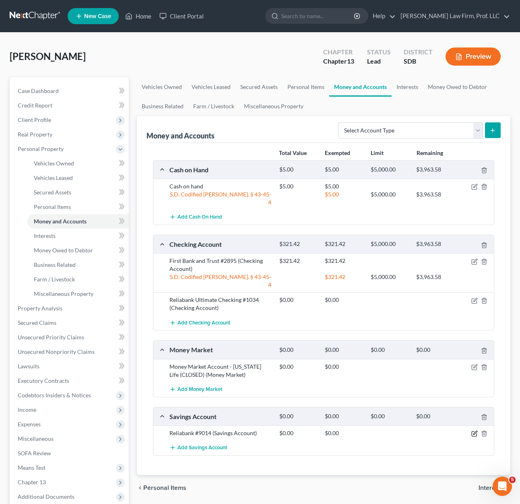
click at [473, 430] on icon "button" at bounding box center [474, 433] width 6 height 6
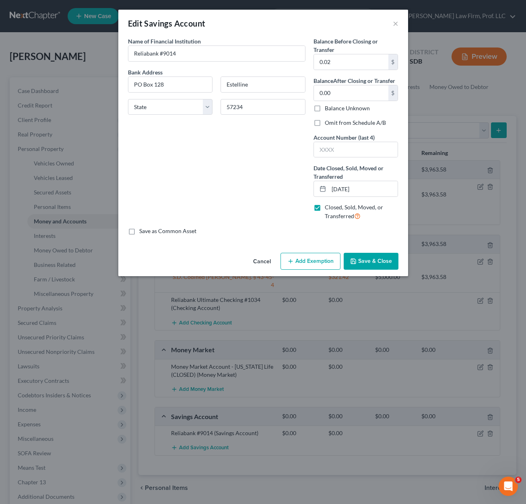
click at [432, 128] on div "Edit Savings Account × An exemption set must first be selected from the Filing …" at bounding box center [263, 252] width 526 height 504
click at [430, 125] on div "Edit Savings Account × An exemption set must first be selected from the Filing …" at bounding box center [263, 252] width 526 height 504
click at [403, 24] on div "Edit Savings Account ×" at bounding box center [263, 23] width 290 height 27
click at [390, 18] on div "Edit Savings Account ×" at bounding box center [263, 23] width 290 height 27
click at [390, 19] on div "Edit Savings Account ×" at bounding box center [263, 23] width 290 height 27
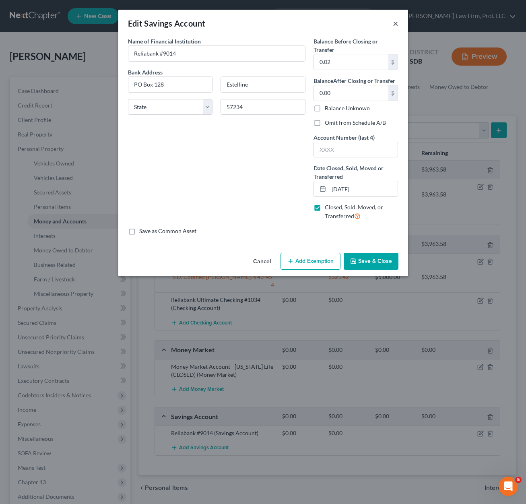
click at [394, 25] on button "×" at bounding box center [396, 24] width 6 height 10
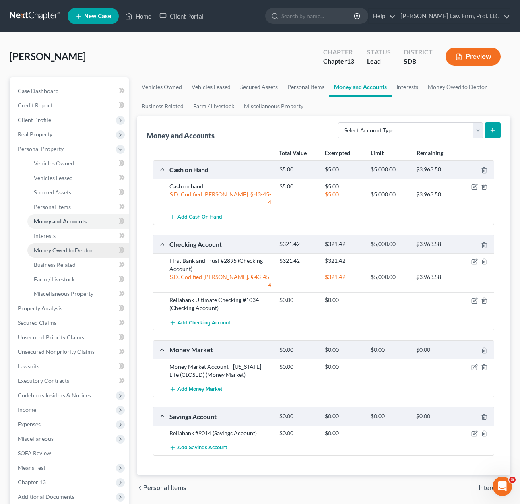
click at [70, 251] on span "Money Owed to Debtor" at bounding box center [63, 250] width 59 height 7
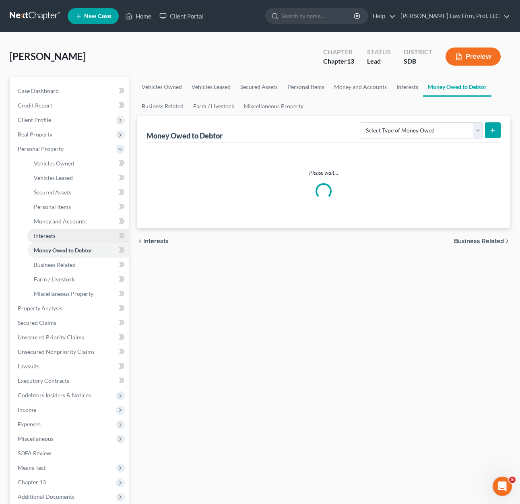
click at [60, 237] on link "Interests" at bounding box center [77, 236] width 101 height 14
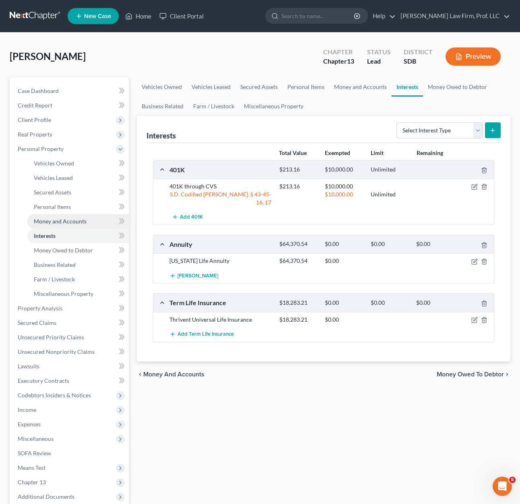
click at [65, 224] on span "Money and Accounts" at bounding box center [60, 221] width 53 height 7
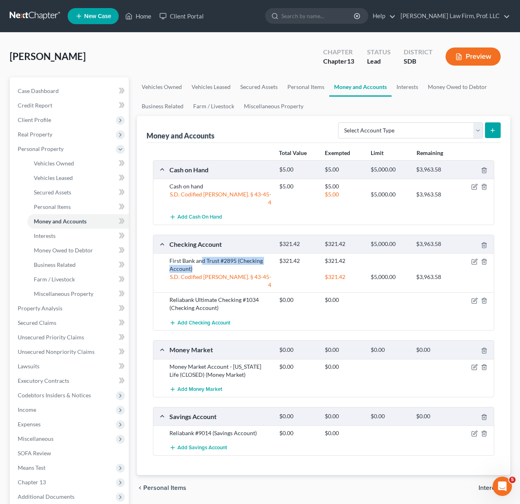
drag, startPoint x: 202, startPoint y: 251, endPoint x: 260, endPoint y: 261, distance: 58.0
click at [260, 261] on div "First Bank and Trust #2895 (Checking Account)" at bounding box center [220, 265] width 110 height 16
drag, startPoint x: 257, startPoint y: 271, endPoint x: 199, endPoint y: 277, distance: 58.2
click at [258, 296] on div "Reliabank Ultimate Checking #1034 (Checking Account)" at bounding box center [220, 304] width 110 height 16
click at [52, 268] on link "Business Related" at bounding box center [77, 265] width 101 height 14
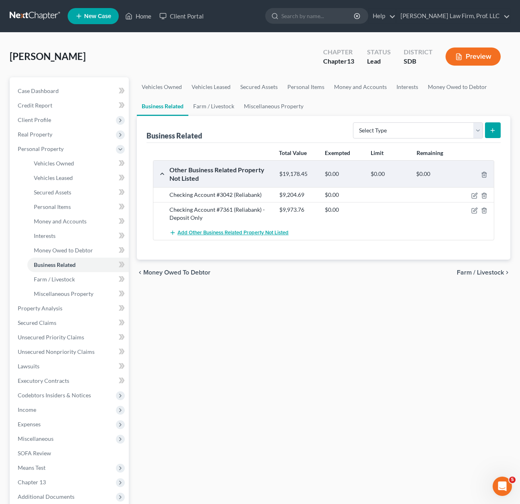
drag, startPoint x: 314, startPoint y: 327, endPoint x: 289, endPoint y: 233, distance: 97.0
click at [312, 325] on div "Vehicles Owned Vehicles Leased Secured Assets Personal Items Money and Accounts…" at bounding box center [324, 316] width 382 height 479
click at [472, 199] on div at bounding box center [476, 195] width 37 height 8
click at [476, 195] on icon "button" at bounding box center [474, 195] width 6 height 6
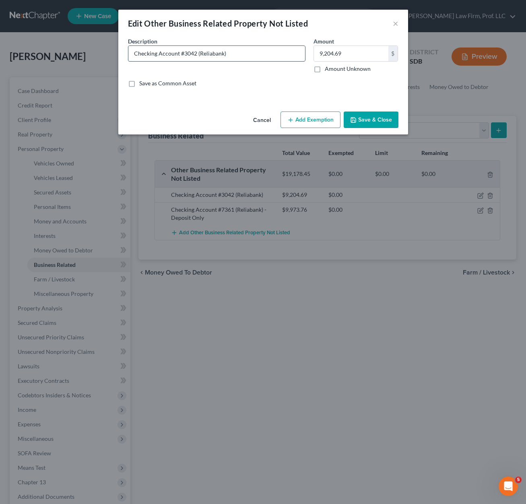
click at [207, 55] on input "Checking Account #3042 (Reliabank)" at bounding box center [216, 53] width 177 height 15
click at [364, 118] on button "Save & Close" at bounding box center [371, 120] width 55 height 17
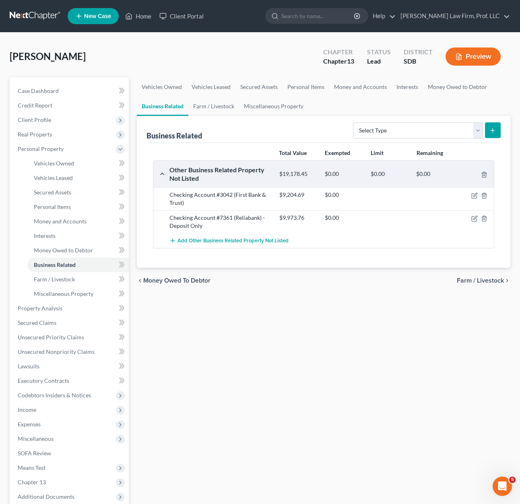
click at [357, 343] on div "Vehicles Owned Vehicles Leased Secured Assets Personal Items Money and Accounts…" at bounding box center [324, 316] width 382 height 479
click at [67, 219] on span "Money and Accounts" at bounding box center [60, 221] width 53 height 7
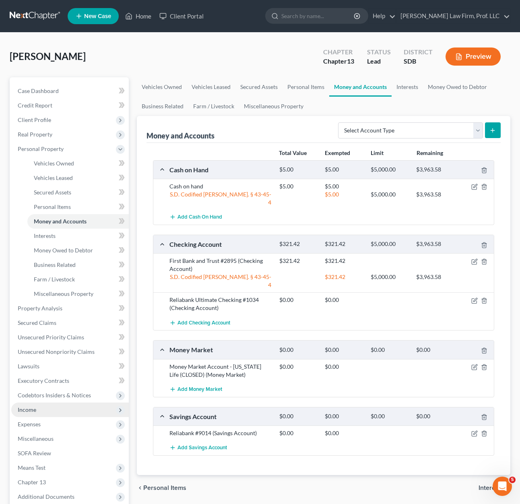
click at [29, 411] on span "Income" at bounding box center [27, 409] width 19 height 7
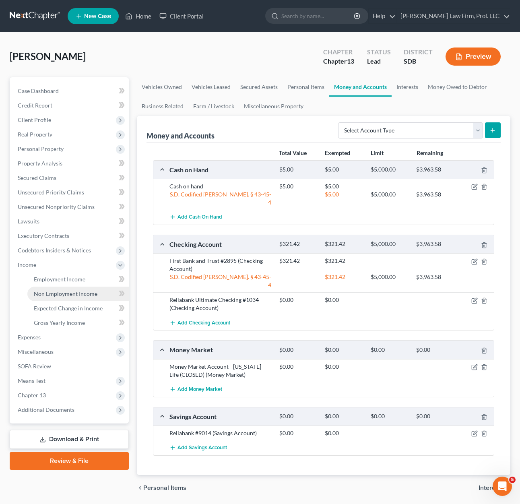
click at [65, 293] on span "Non Employment Income" at bounding box center [66, 293] width 64 height 7
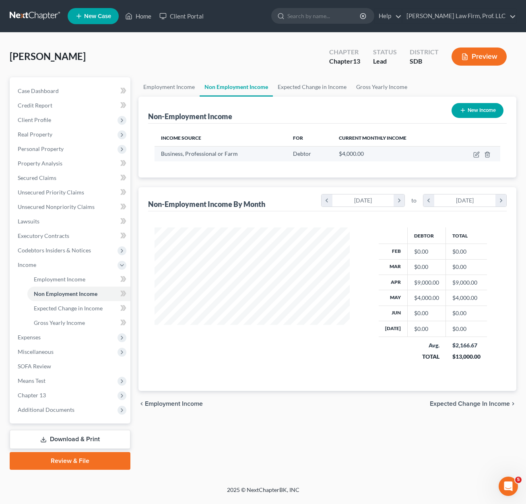
scroll to position [145, 211]
click at [475, 153] on icon "button" at bounding box center [476, 155] width 5 height 5
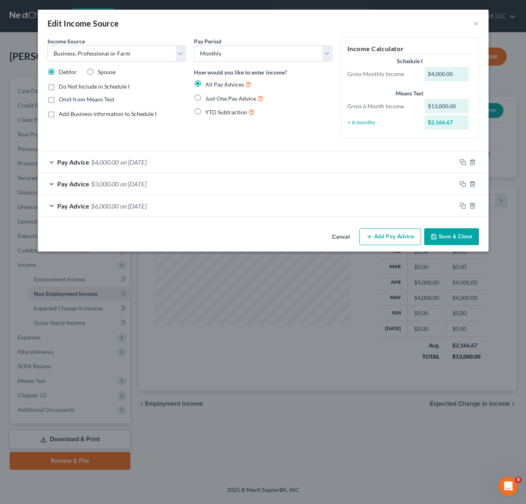
click at [399, 240] on button "Add Pay Advice" at bounding box center [390, 236] width 62 height 17
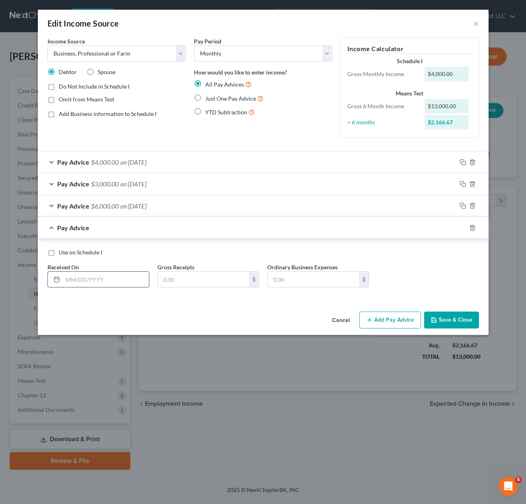
click at [97, 283] on input "text" at bounding box center [106, 279] width 86 height 15
drag, startPoint x: 231, startPoint y: 279, endPoint x: 229, endPoint y: 283, distance: 4.7
click at [231, 279] on input "text" at bounding box center [203, 279] width 91 height 15
click at [384, 322] on button "Add Pay Advice" at bounding box center [390, 320] width 62 height 17
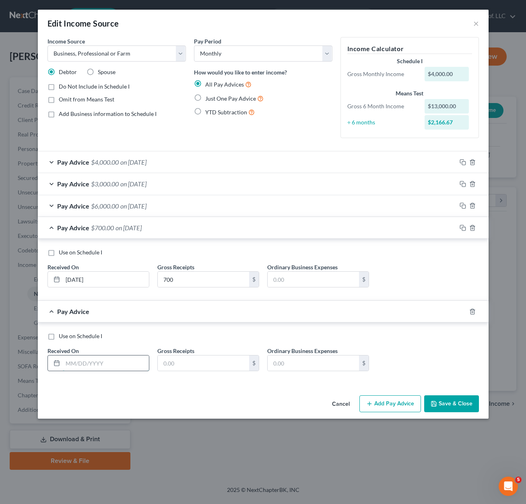
click at [99, 363] on input "text" at bounding box center [106, 362] width 86 height 15
click at [216, 361] on input "text" at bounding box center [203, 362] width 91 height 15
click at [411, 344] on div "Use on Schedule I Received On * [DATE] Gross Receipts 1,000 $ Ordinary Business…" at bounding box center [263, 354] width 440 height 45
click at [446, 406] on button "Save & Close" at bounding box center [451, 403] width 55 height 17
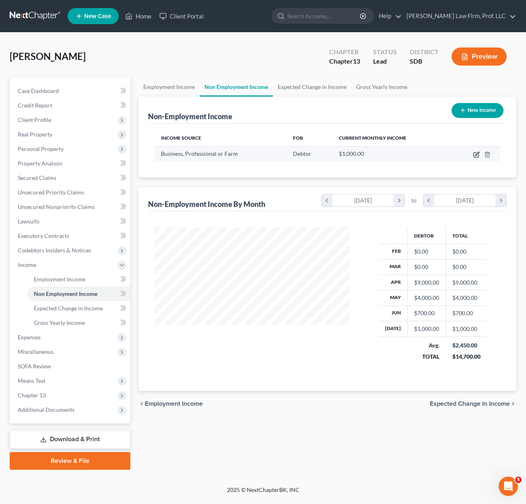
click at [479, 157] on icon "button" at bounding box center [476, 155] width 5 height 5
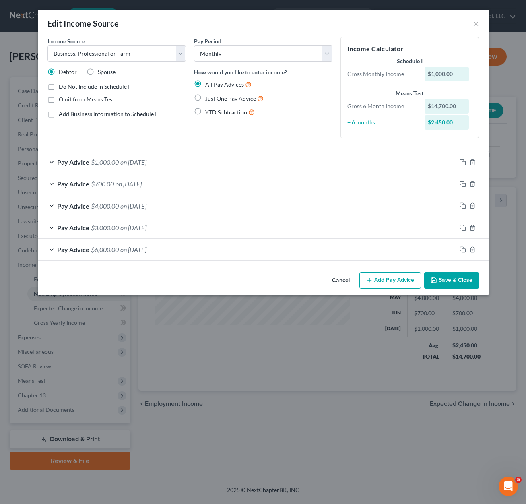
click at [233, 113] on span "YTD Subtraction" at bounding box center [226, 112] width 42 height 7
click at [214, 113] on input "YTD Subtraction" at bounding box center [211, 109] width 5 height 5
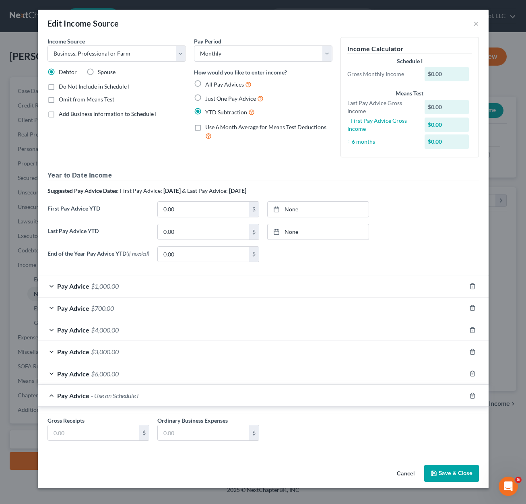
click at [235, 95] on span "Just One Pay Advice" at bounding box center [230, 98] width 51 height 7
click at [214, 95] on input "Just One Pay Advice" at bounding box center [211, 96] width 5 height 5
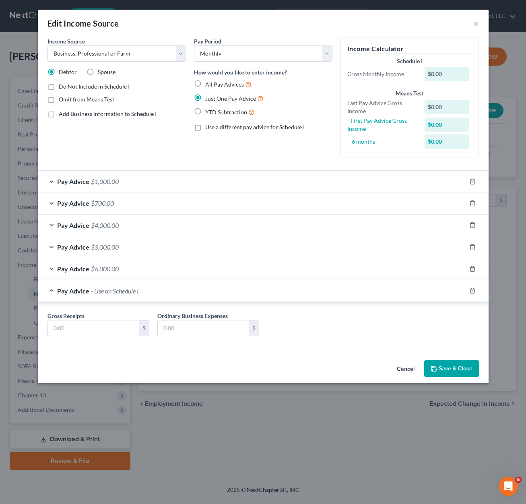
click at [237, 84] on span "All Pay Advices" at bounding box center [224, 84] width 39 height 7
click at [214, 84] on input "All Pay Advices" at bounding box center [211, 82] width 5 height 5
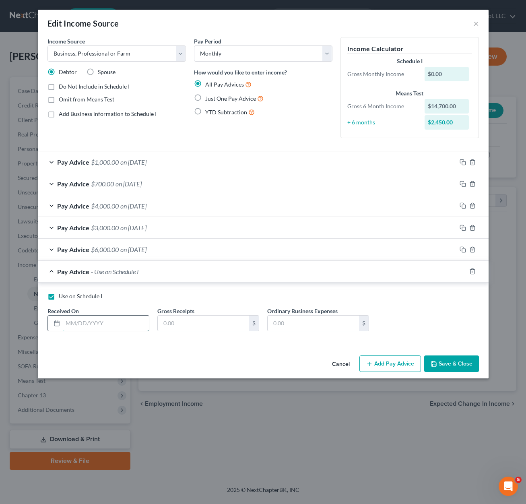
click at [87, 324] on input "text" at bounding box center [106, 323] width 86 height 15
click at [89, 291] on div "Use on Schedule I Received On * Gross Receipts $ Ordinary Business Expenses $" at bounding box center [263, 314] width 451 height 62
click at [106, 268] on span "- Use on Schedule I" at bounding box center [115, 272] width 48 height 8
drag, startPoint x: 94, startPoint y: 324, endPoint x: 98, endPoint y: 301, distance: 22.9
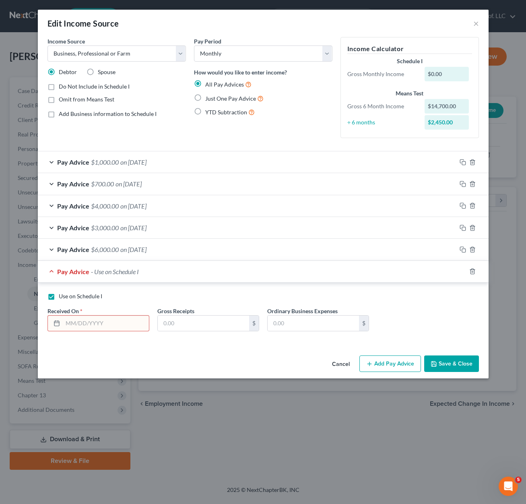
click at [94, 324] on input "text" at bounding box center [106, 323] width 86 height 15
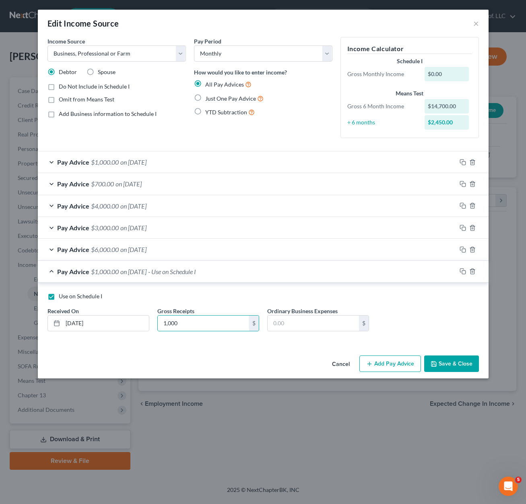
click at [422, 313] on div "Use on Schedule I Received On * [DATE] Gross Receipts 1,000 $ Ordinary Business…" at bounding box center [263, 314] width 440 height 45
drag, startPoint x: 454, startPoint y: 365, endPoint x: 446, endPoint y: 355, distance: 12.9
click at [454, 364] on button "Save & Close" at bounding box center [451, 363] width 55 height 17
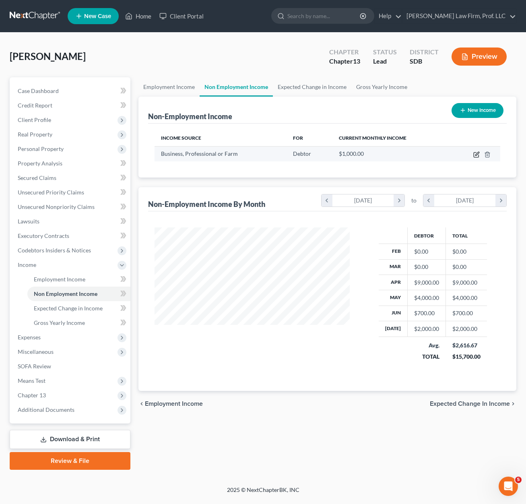
click at [475, 155] on icon "button" at bounding box center [476, 154] width 6 height 6
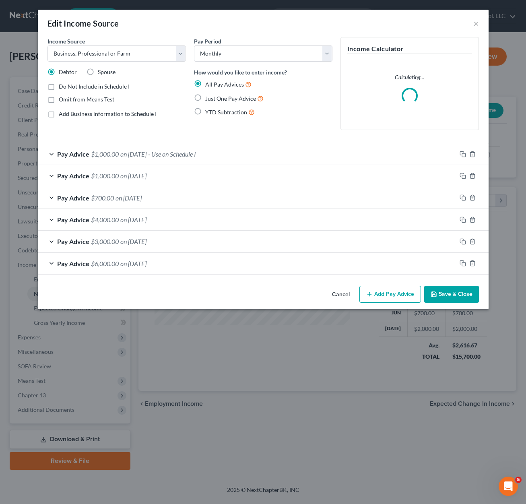
click at [188, 154] on span "- Use on Schedule I" at bounding box center [172, 154] width 48 height 8
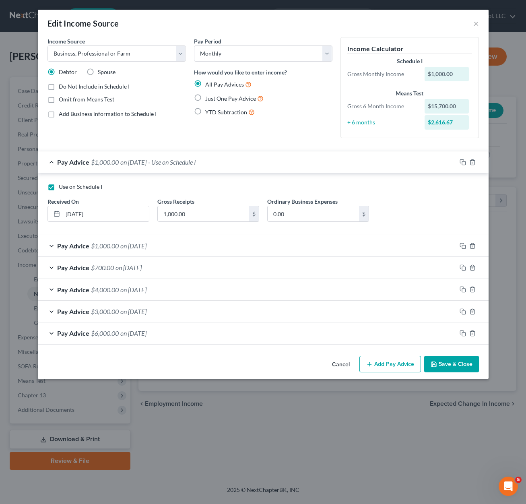
click at [67, 184] on span "Use on Schedule I" at bounding box center [80, 186] width 43 height 7
click at [67, 184] on input "Use on Schedule I" at bounding box center [64, 185] width 5 height 5
click at [451, 369] on button "Save & Close" at bounding box center [451, 364] width 55 height 17
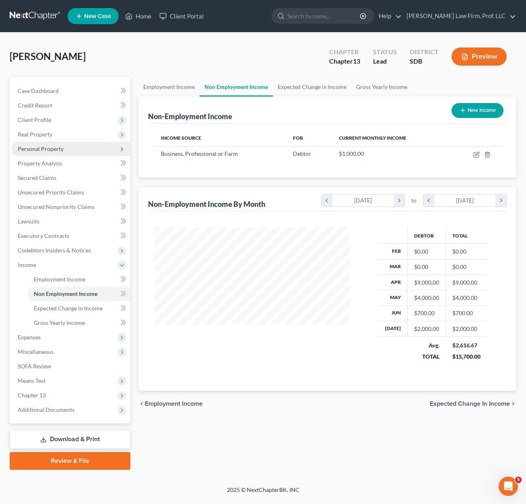
click at [50, 145] on span "Personal Property" at bounding box center [41, 148] width 46 height 7
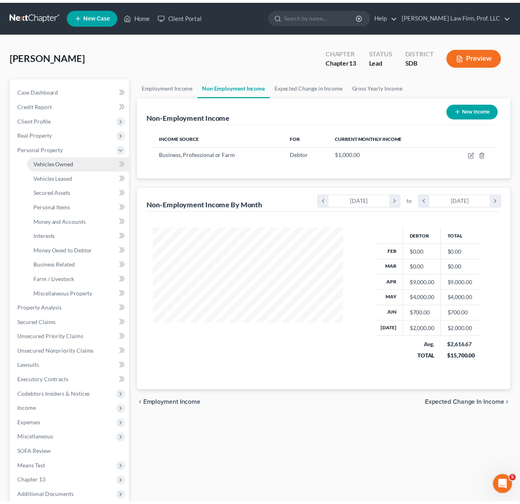
scroll to position [402401, 402337]
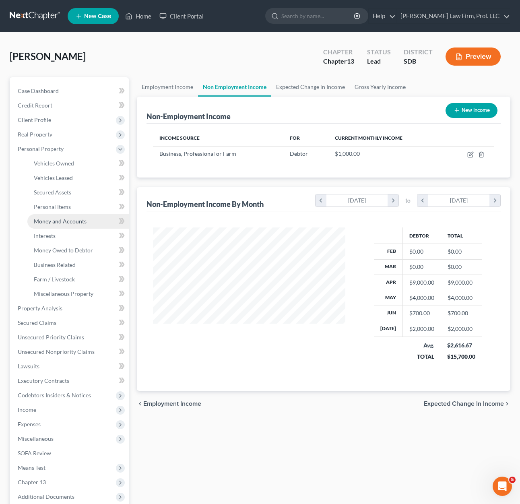
click at [76, 225] on link "Money and Accounts" at bounding box center [77, 221] width 101 height 14
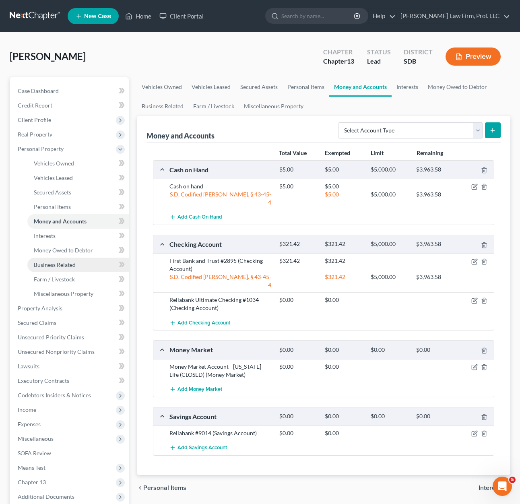
click at [50, 268] on span "Business Related" at bounding box center [55, 264] width 42 height 7
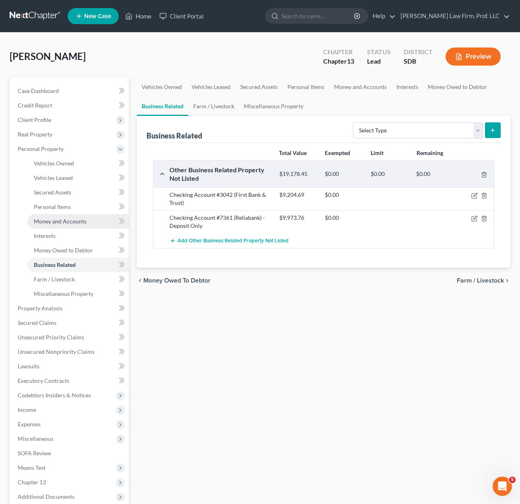
click at [69, 216] on link "Money and Accounts" at bounding box center [77, 221] width 101 height 14
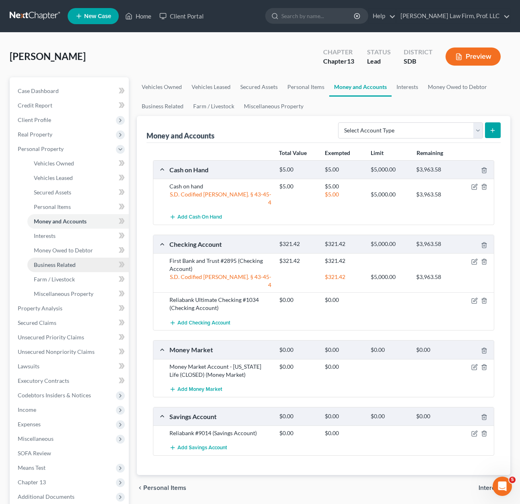
click at [49, 268] on link "Business Related" at bounding box center [77, 265] width 101 height 14
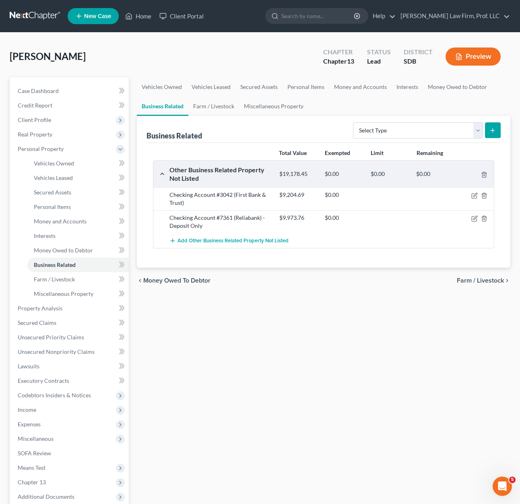
drag, startPoint x: 308, startPoint y: 409, endPoint x: 236, endPoint y: 396, distance: 72.4
click at [303, 409] on div "Vehicles Owned Vehicles Leased Secured Assets Personal Items Money and Accounts…" at bounding box center [324, 316] width 382 height 479
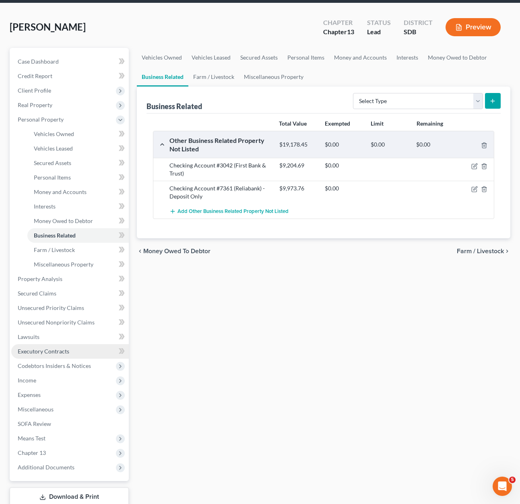
scroll to position [83, 0]
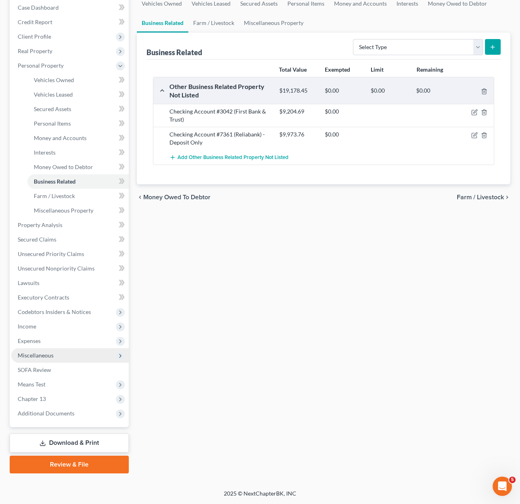
click at [42, 359] on span "Miscellaneous" at bounding box center [70, 355] width 118 height 14
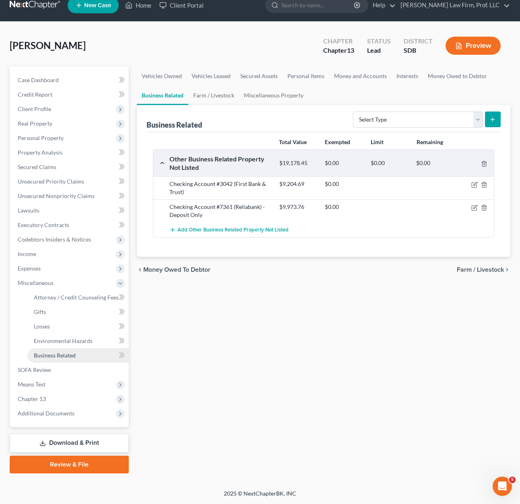
scroll to position [11, 0]
click at [48, 373] on link "SOFA Review" at bounding box center [70, 370] width 118 height 14
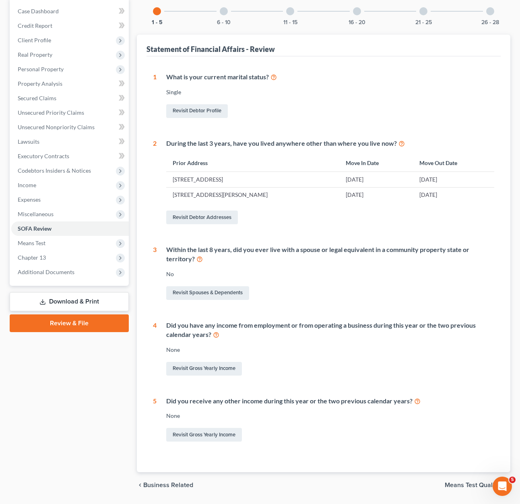
scroll to position [81, 0]
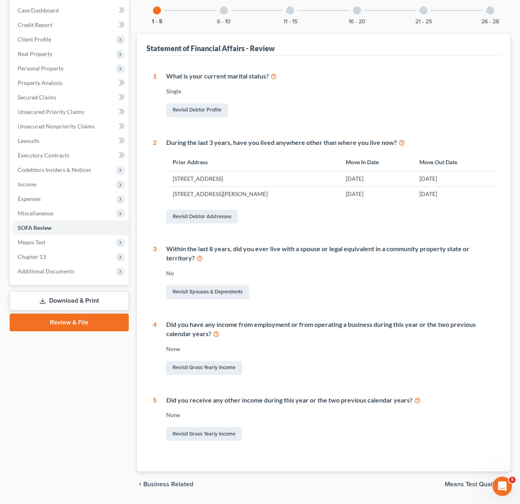
click at [217, 26] on div "1 - 5 6 - 10 11 - 15 16 - 20 21 - 25 26 - 28 Statement of Financial Affairs - R…" at bounding box center [324, 234] width 374 height 475
click at [225, 13] on div at bounding box center [224, 10] width 8 height 8
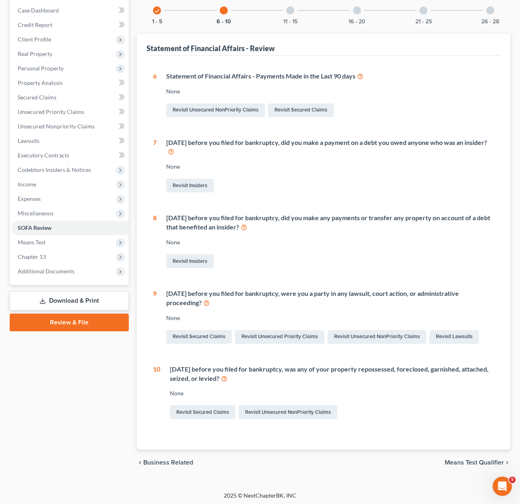
click at [295, 7] on div "11 - 15" at bounding box center [290, 10] width 27 height 27
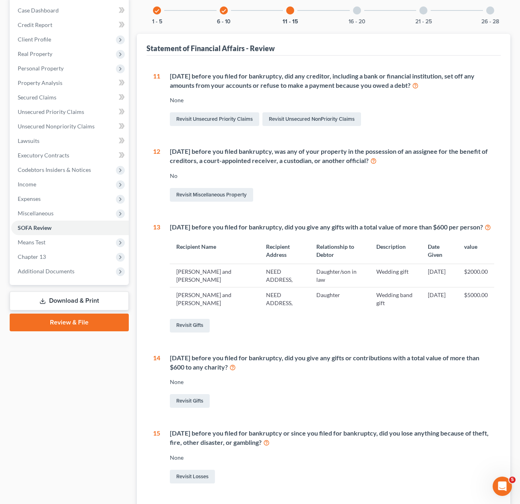
click at [374, 18] on div "check 1 - 5 check 6 - 10 11 - 15 16 - 20 21 - 25 26 - 28" at bounding box center [323, 10] width 361 height 27
click at [353, 15] on div "16 - 20" at bounding box center [356, 10] width 27 height 27
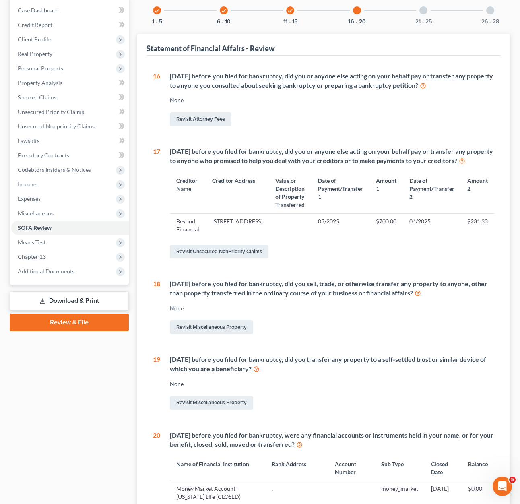
click at [300, 260] on div "[DATE] before you filed for bankruptcy, did you or anyone else acting on your b…" at bounding box center [327, 203] width 334 height 113
click at [347, 360] on div "16 [DATE] before you filed for bankruptcy, did you or anyone else acting on you…" at bounding box center [323, 319] width 341 height 495
click at [421, 297] on icon at bounding box center [418, 293] width 6 height 8
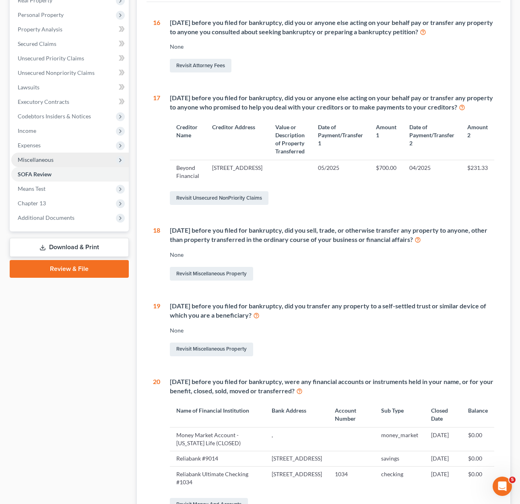
scroll to position [121, 0]
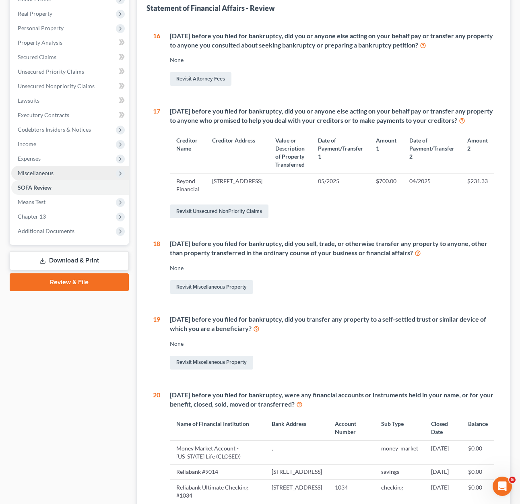
click at [39, 177] on span "Miscellaneous" at bounding box center [70, 173] width 118 height 14
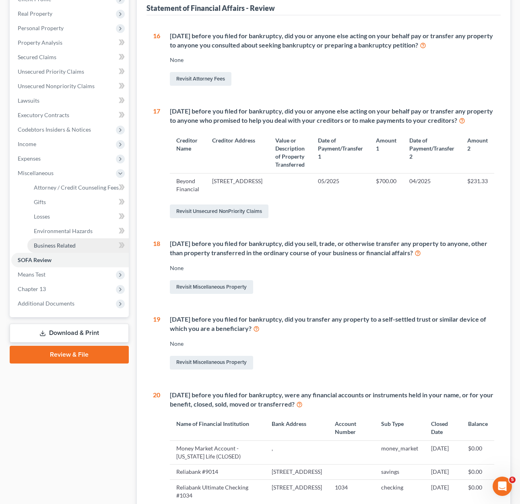
click at [88, 246] on link "Business Related" at bounding box center [77, 245] width 101 height 14
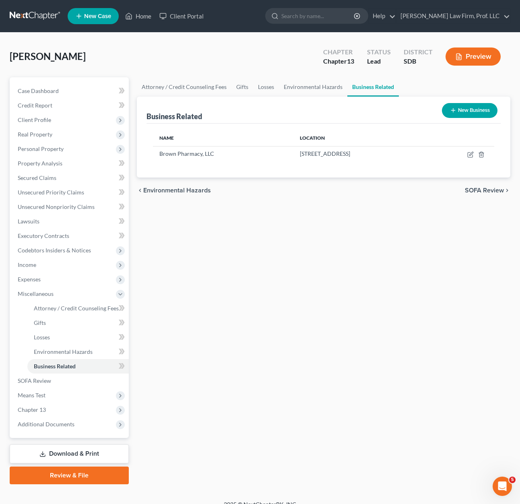
click at [306, 244] on div "Attorney / Credit Counseling Fees Gifts Losses Environmental Hazards Business R…" at bounding box center [324, 280] width 382 height 407
click at [467, 152] on icon "button" at bounding box center [470, 154] width 6 height 6
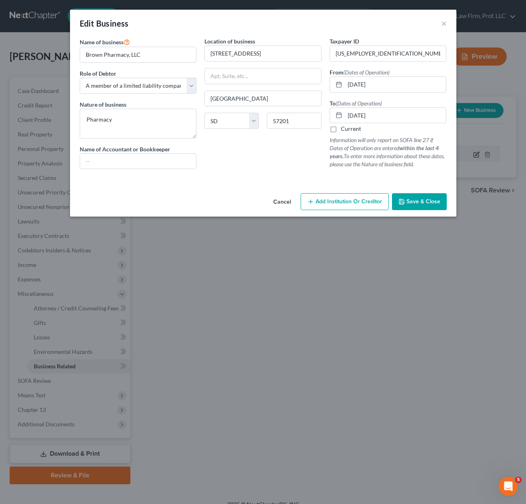
click at [468, 157] on div "Edit Business × Name of business * Brown Pharmacy, LLC Role of Debtor * Select …" at bounding box center [263, 252] width 526 height 504
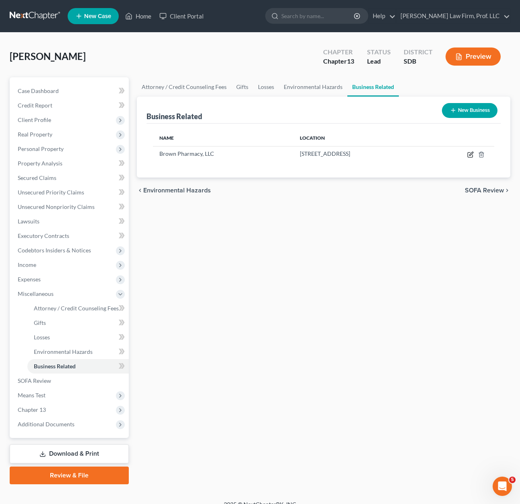
click at [468, 157] on icon "button" at bounding box center [470, 154] width 6 height 6
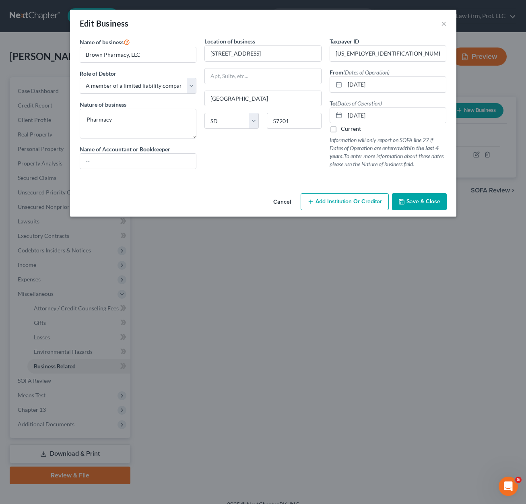
click at [215, 159] on div "Location of business [STREET_ADDRESS][GEOGRAPHIC_DATA] [US_STATE][GEOGRAPHIC_DA…" at bounding box center [262, 106] width 125 height 138
click at [268, 178] on div at bounding box center [263, 179] width 375 height 6
click at [280, 156] on div "Location of business [STREET_ADDRESS][GEOGRAPHIC_DATA] [US_STATE][GEOGRAPHIC_DA…" at bounding box center [262, 106] width 125 height 138
drag, startPoint x: 151, startPoint y: 130, endPoint x: 161, endPoint y: 125, distance: 11.7
click at [151, 130] on textarea "Pharmacy" at bounding box center [138, 124] width 117 height 30
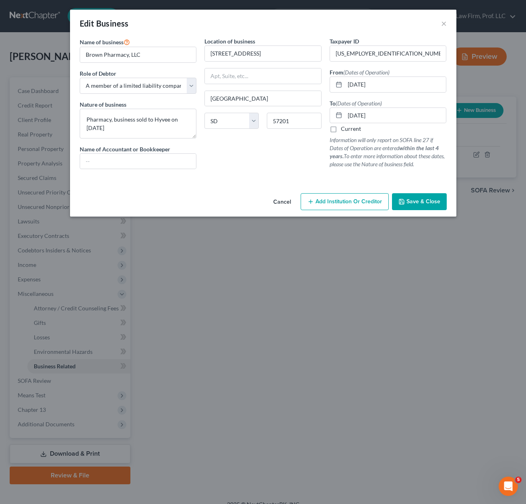
drag, startPoint x: 411, startPoint y: 201, endPoint x: 413, endPoint y: 206, distance: 5.8
click at [411, 201] on span "Save & Close" at bounding box center [424, 201] width 34 height 7
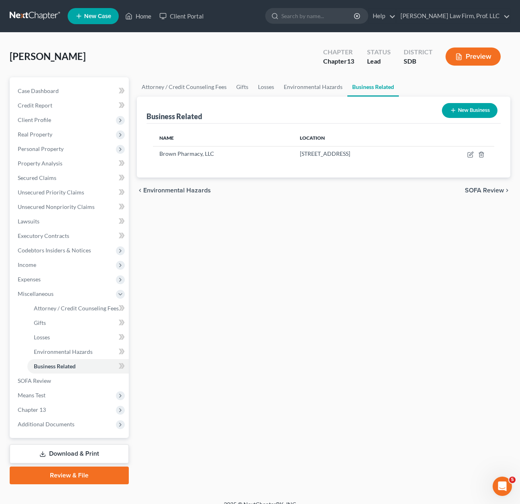
drag, startPoint x: 334, startPoint y: 304, endPoint x: 263, endPoint y: 187, distance: 136.7
click at [333, 304] on div "Attorney / Credit Counseling Fees Gifts Losses Environmental Hazards Business R…" at bounding box center [324, 280] width 382 height 407
